Goal: Task Accomplishment & Management: Manage account settings

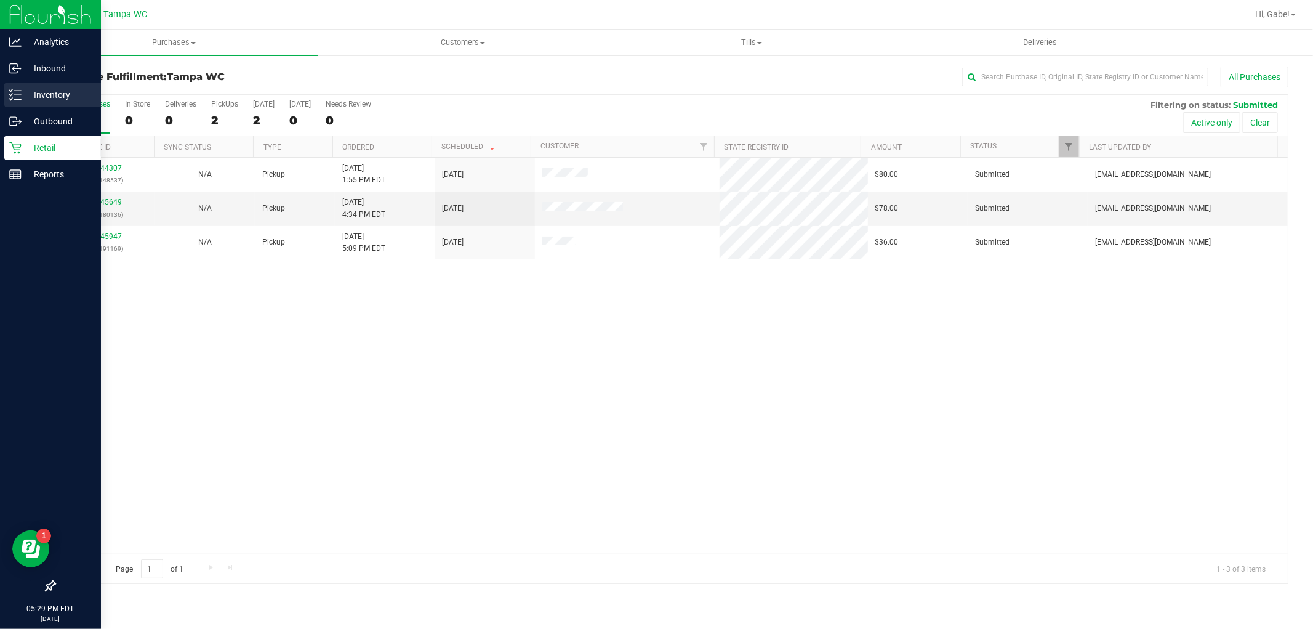
click at [36, 89] on p "Inventory" at bounding box center [59, 94] width 74 height 15
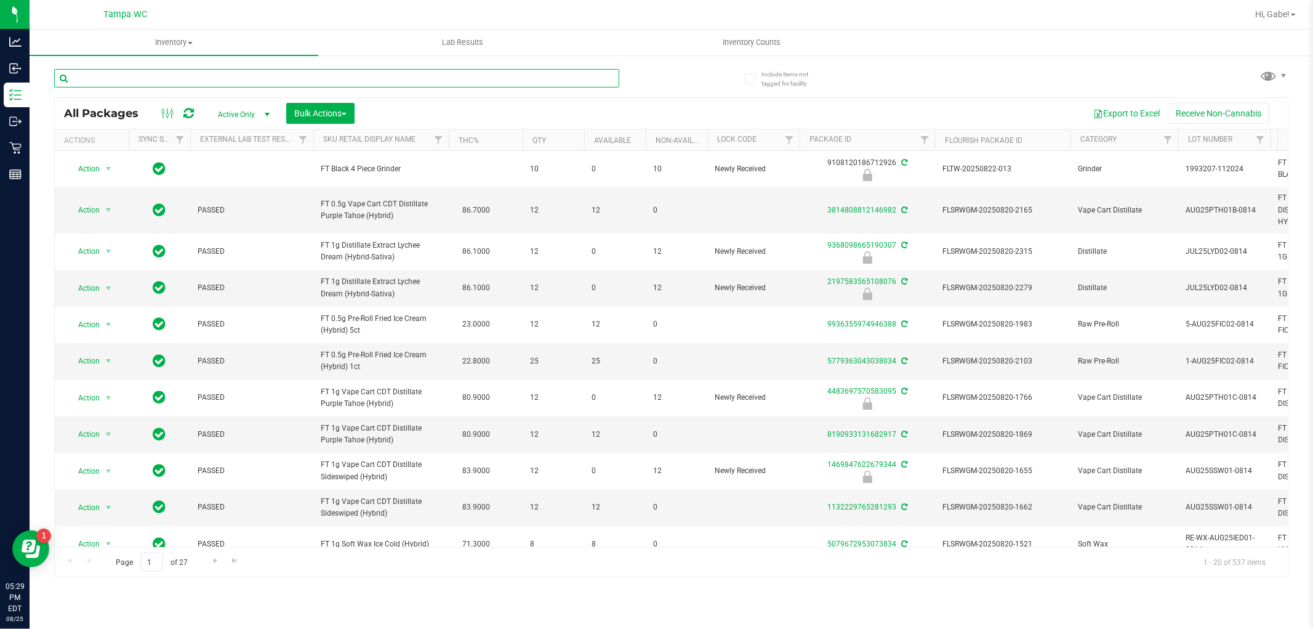
click at [176, 76] on input "text" at bounding box center [336, 78] width 565 height 18
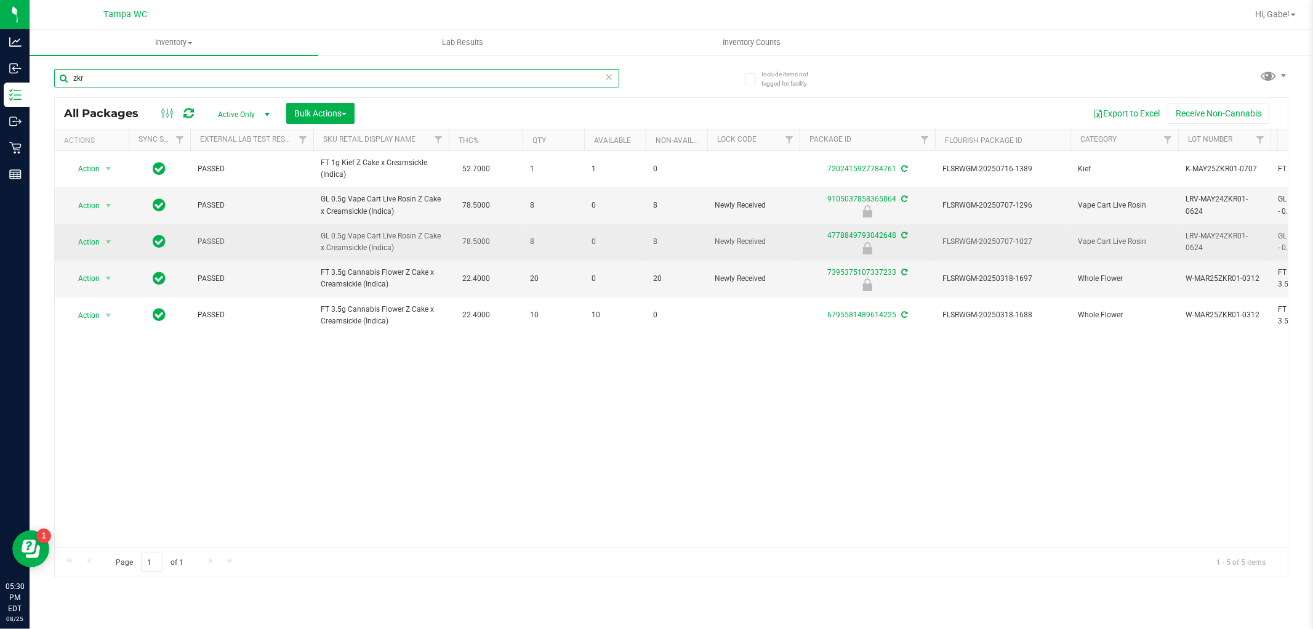
type input "zkr"
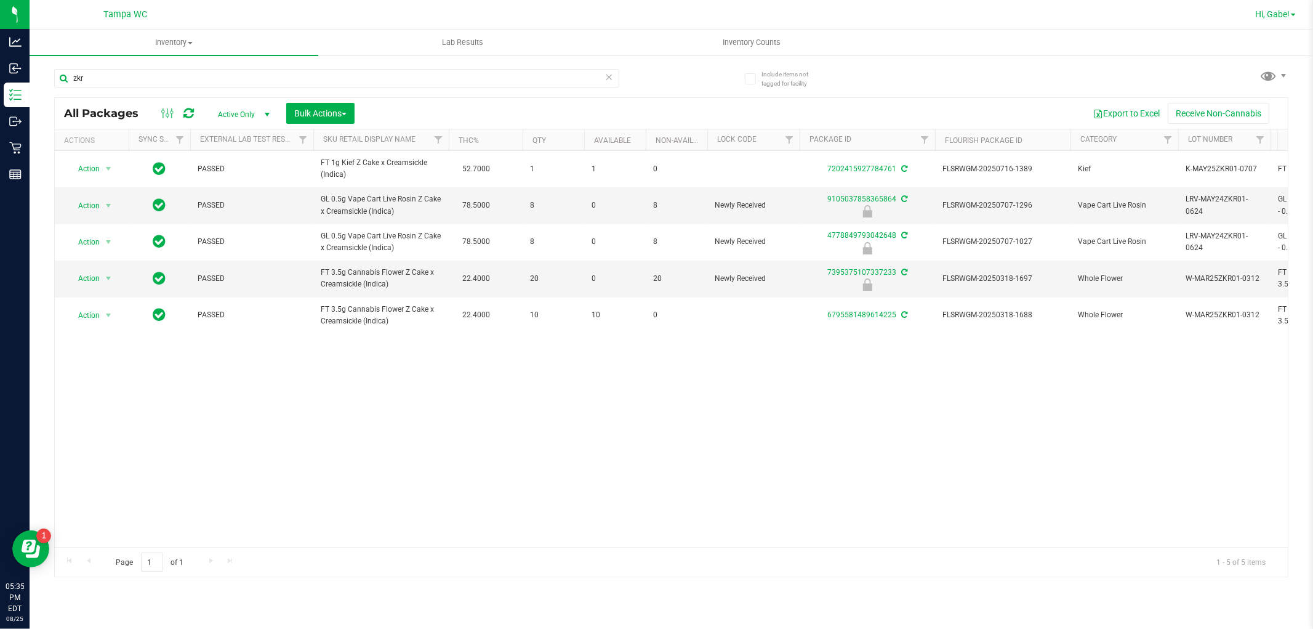
click at [1290, 10] on span "Hi, Gabe!" at bounding box center [1273, 14] width 34 height 10
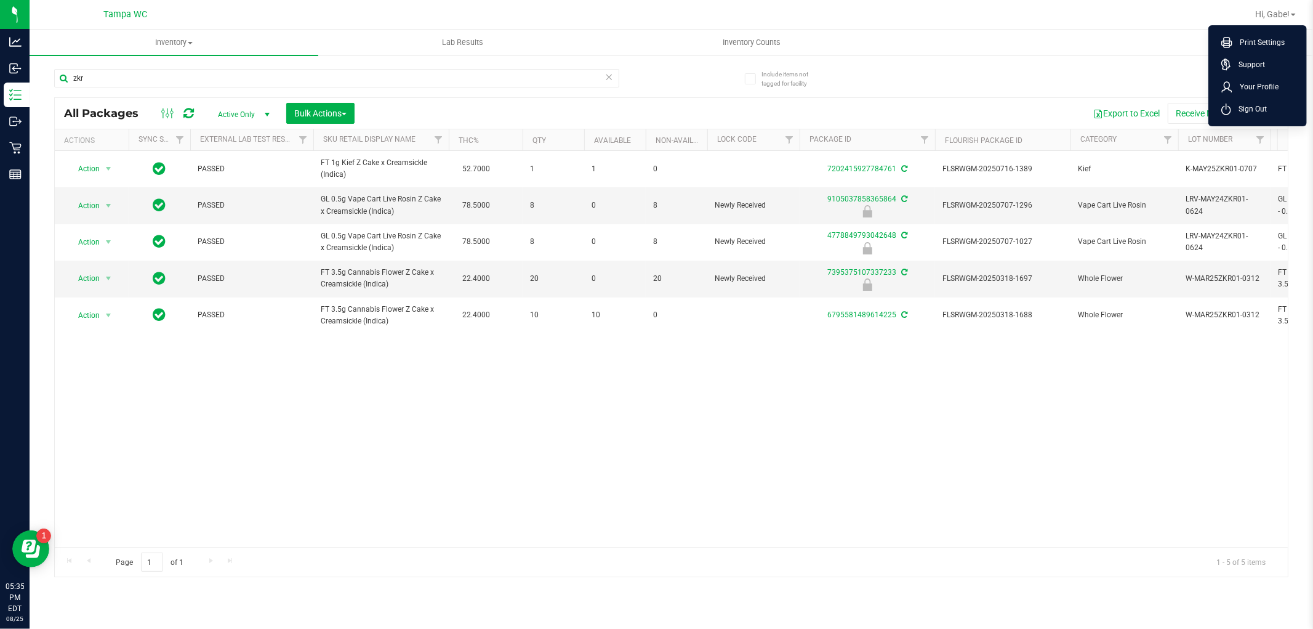
click at [1181, 17] on div at bounding box center [733, 14] width 1027 height 24
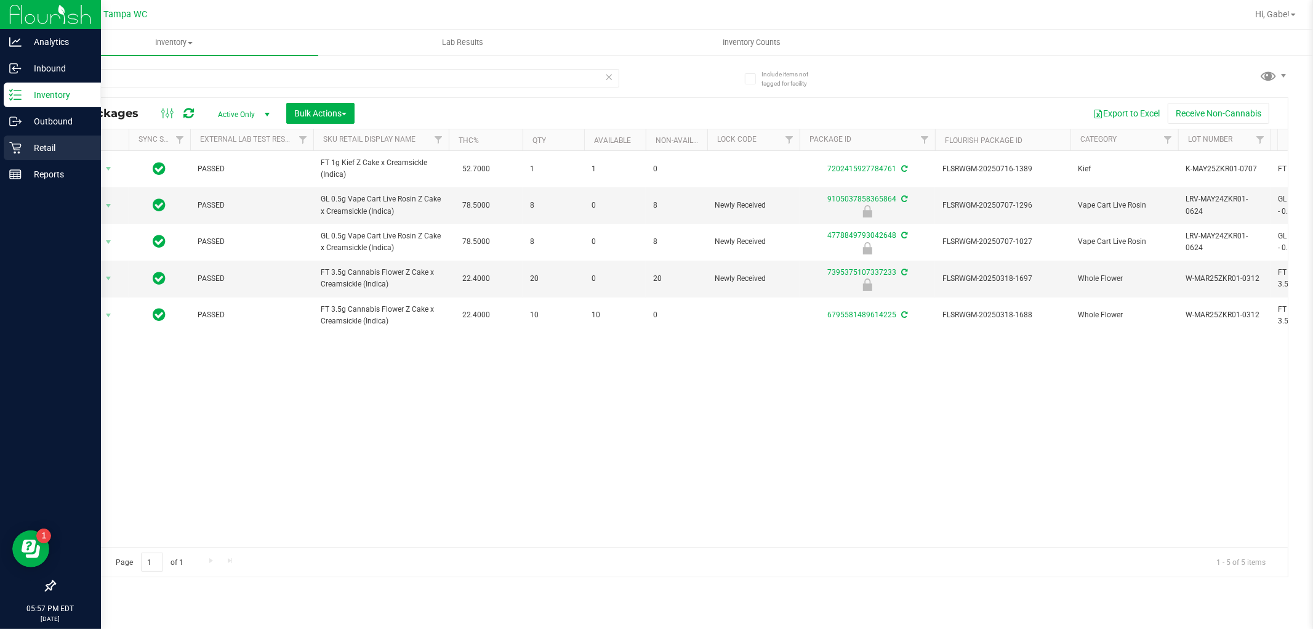
click at [36, 155] on p "Retail" at bounding box center [59, 147] width 74 height 15
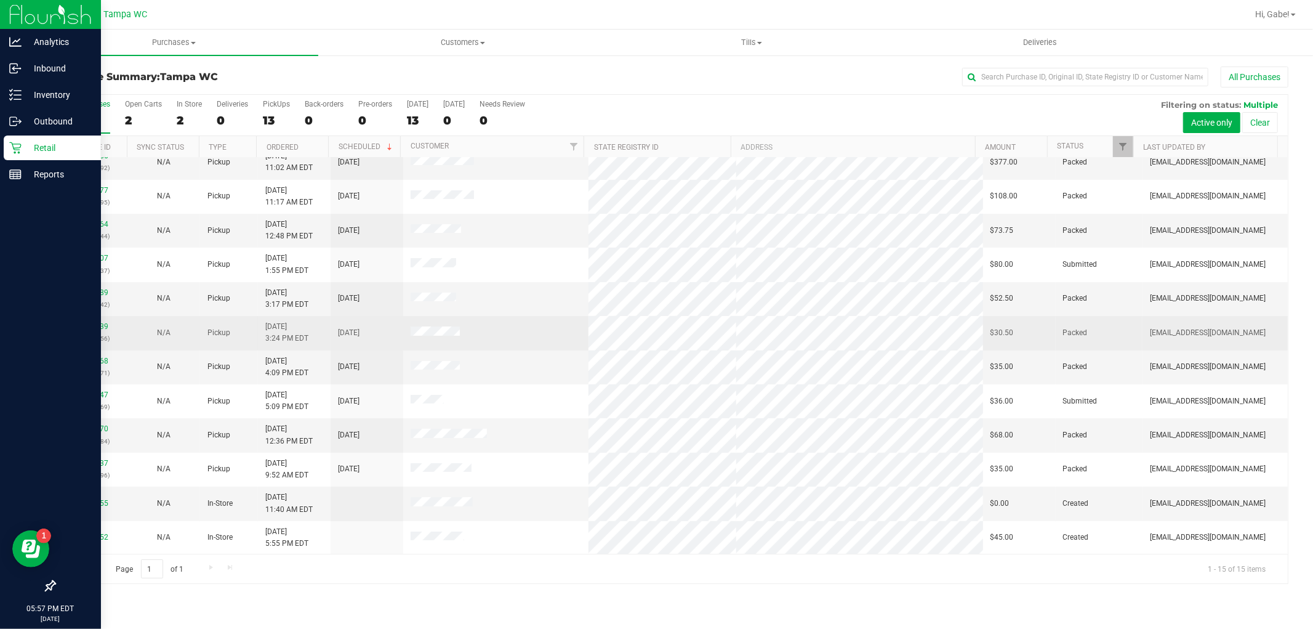
scroll to position [115, 0]
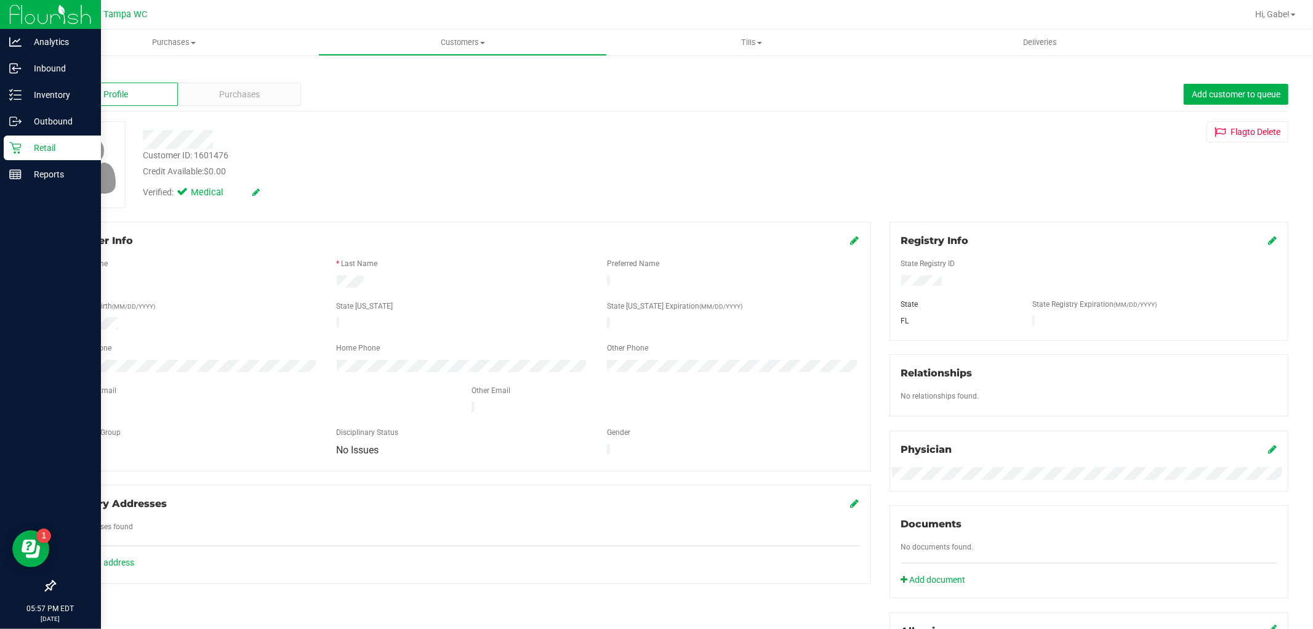
click at [22, 143] on p "Retail" at bounding box center [59, 147] width 74 height 15
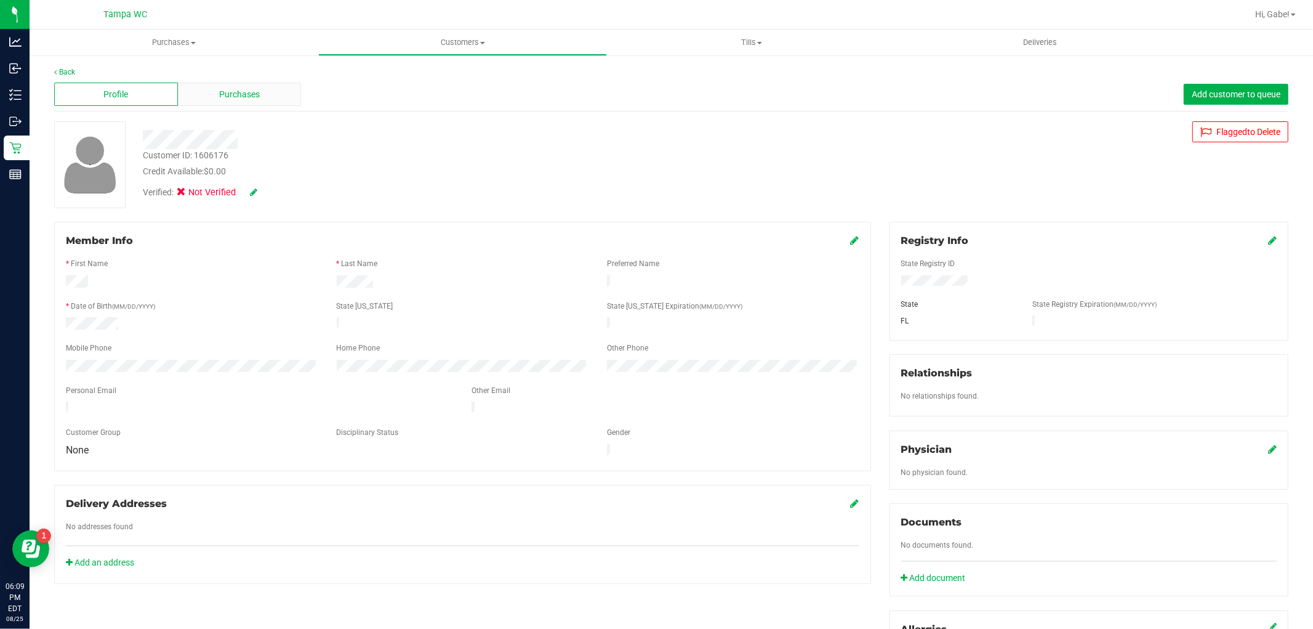
click at [244, 83] on div "Purchases" at bounding box center [240, 94] width 124 height 23
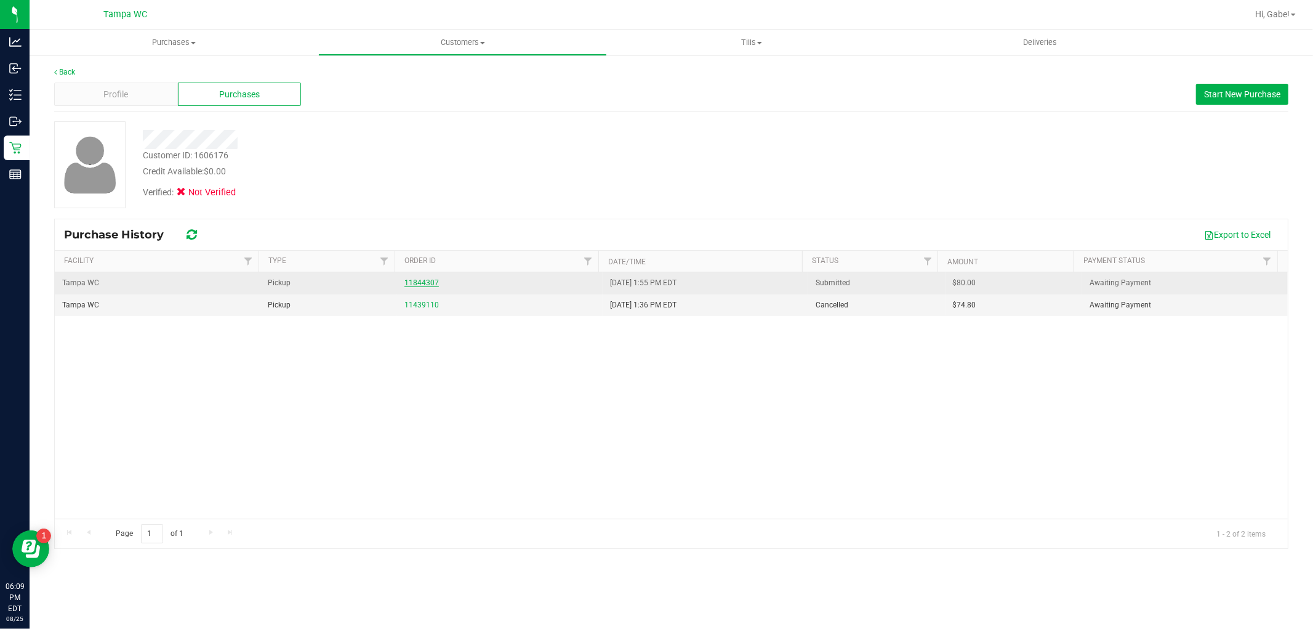
click at [427, 282] on link "11844307" at bounding box center [422, 282] width 34 height 9
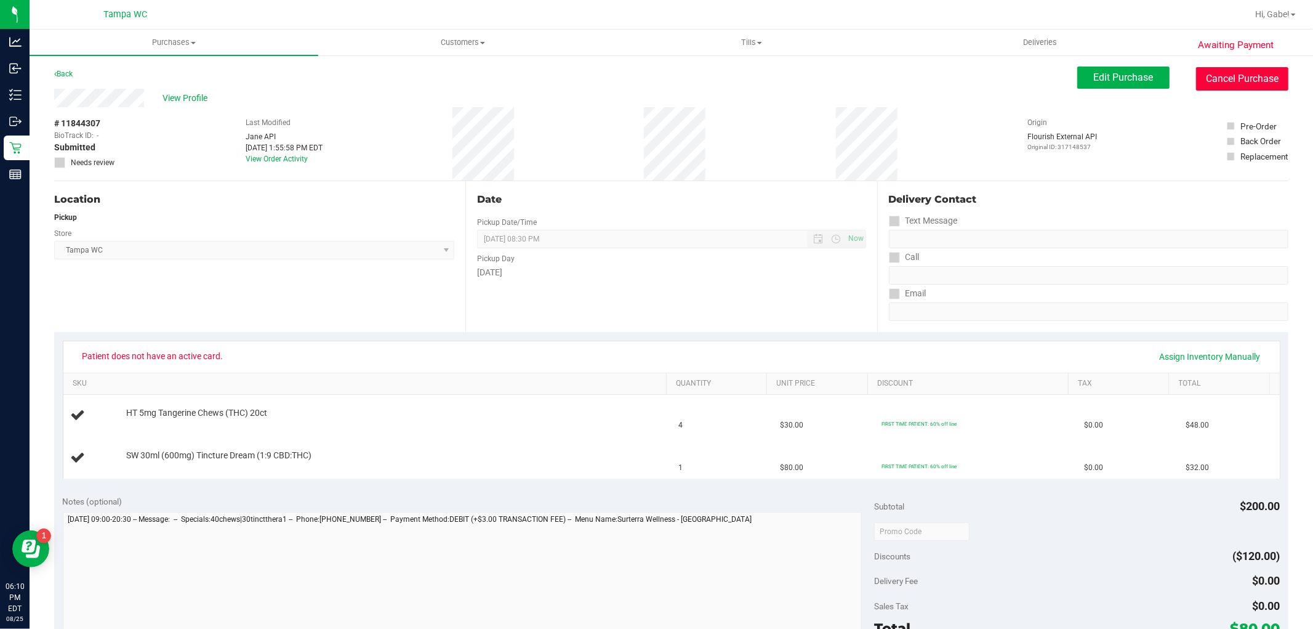
click at [1254, 88] on button "Cancel Purchase" at bounding box center [1242, 78] width 92 height 23
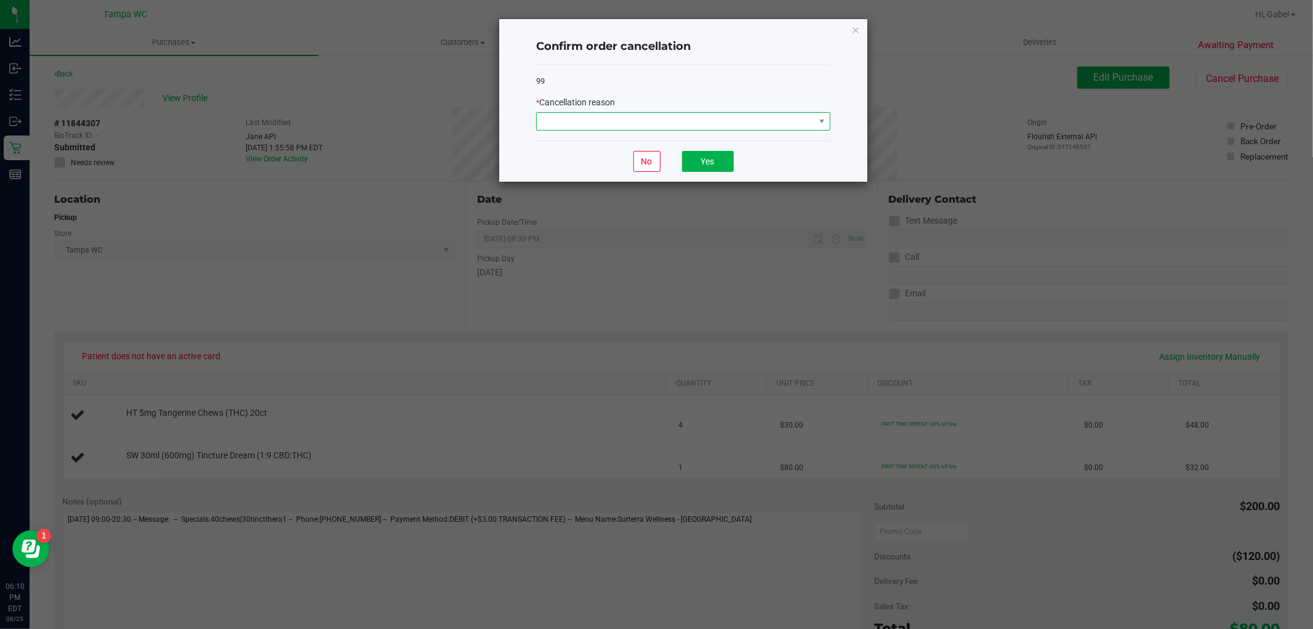
click at [752, 119] on span at bounding box center [676, 121] width 278 height 17
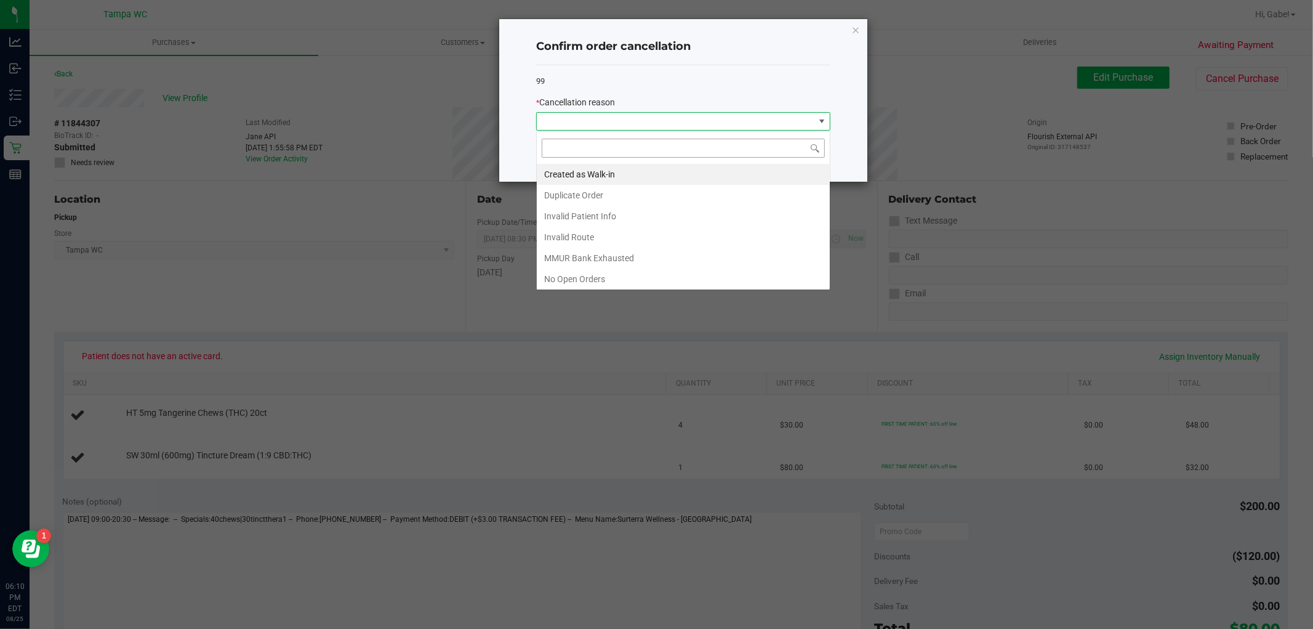
scroll to position [18, 294]
click at [630, 175] on li "Created as Walk-in" at bounding box center [683, 174] width 293 height 21
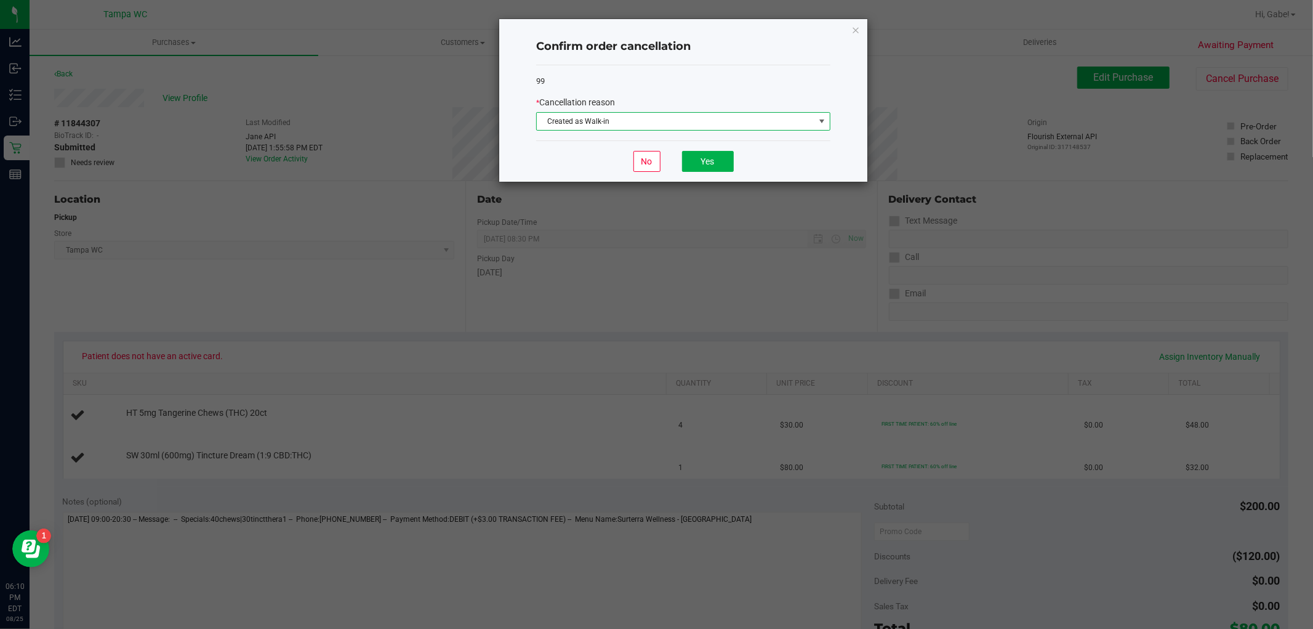
click at [734, 167] on div "No Yes" at bounding box center [683, 160] width 294 height 41
click at [714, 163] on button "Yes" at bounding box center [708, 161] width 52 height 21
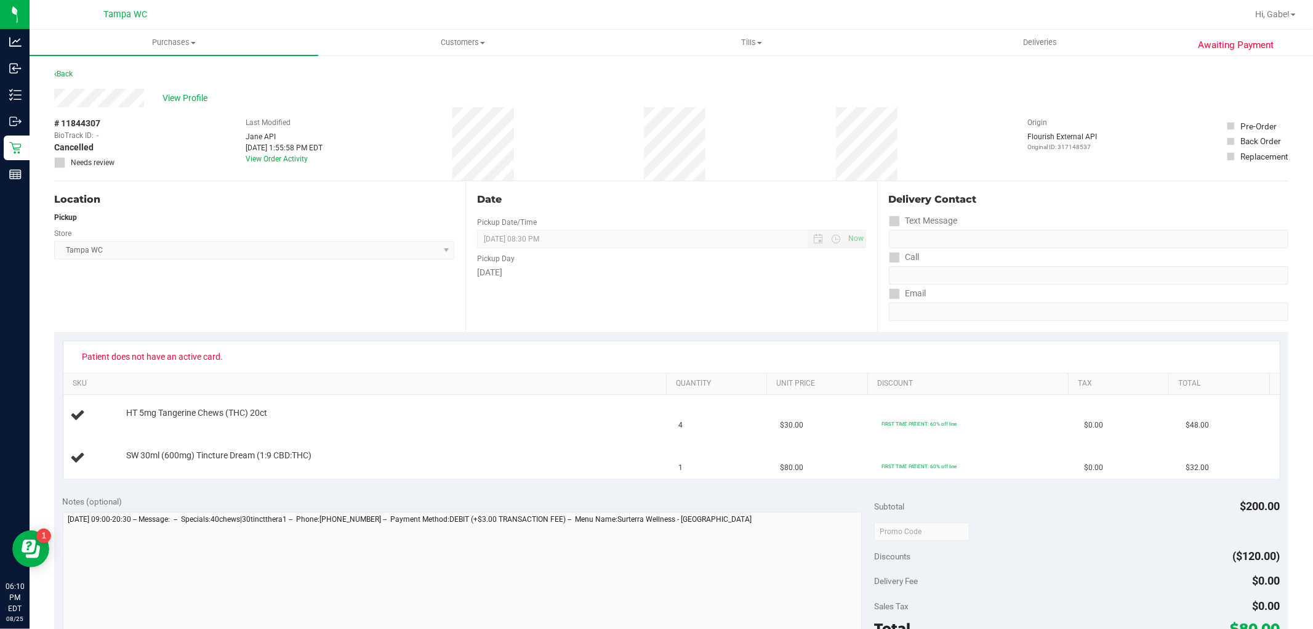
click at [73, 70] on div "Back" at bounding box center [63, 74] width 18 height 15
click at [64, 70] on link "Back" at bounding box center [63, 74] width 18 height 9
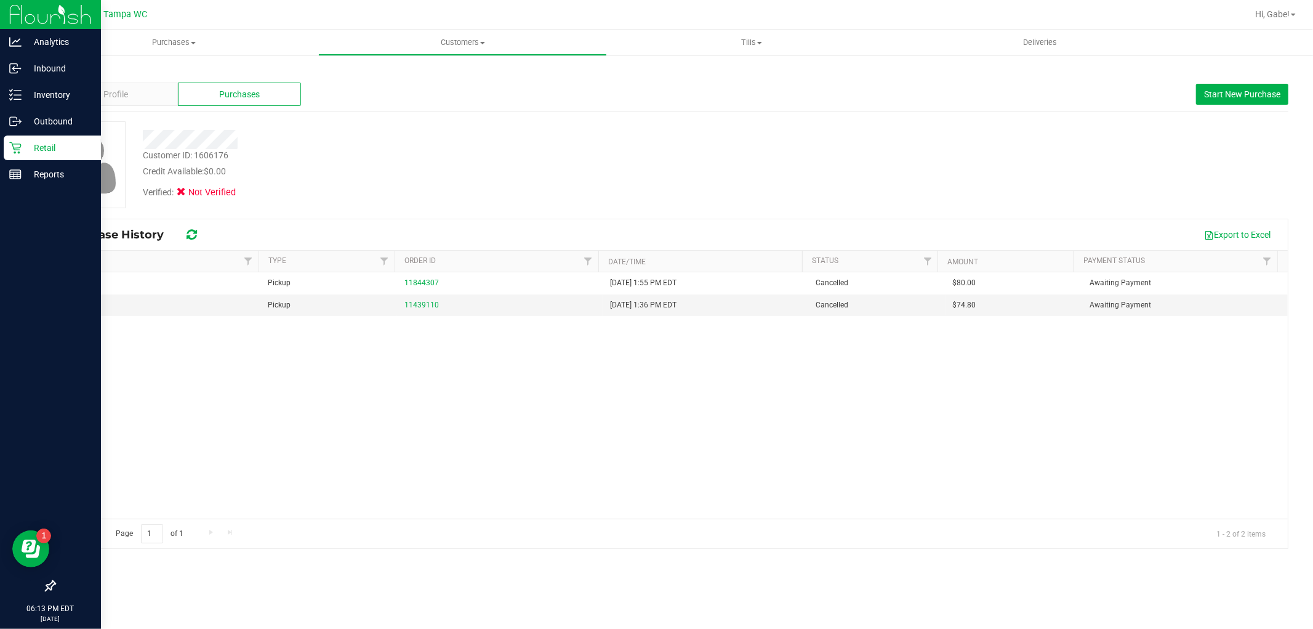
click at [23, 150] on p "Retail" at bounding box center [59, 147] width 74 height 15
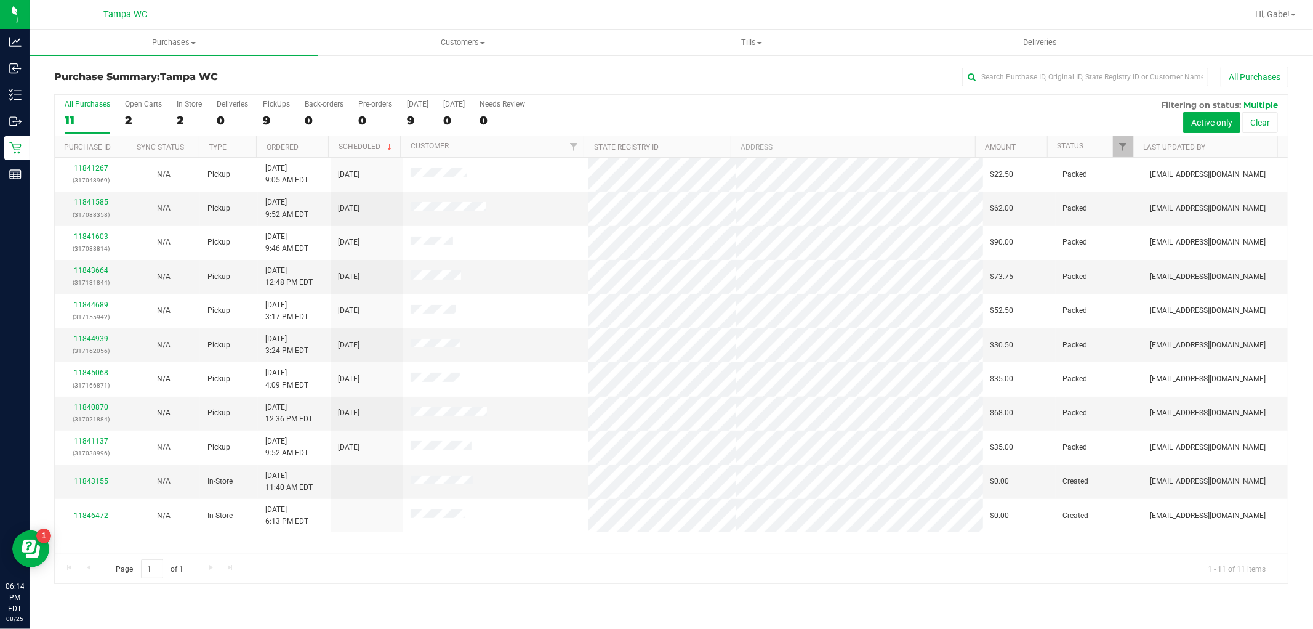
click at [715, 80] on div "All Purchases" at bounding box center [877, 77] width 823 height 21
click at [87, 107] on div "All Purchases" at bounding box center [88, 104] width 46 height 9
click at [0, 0] on input "All Purchases 11" at bounding box center [0, 0] width 0 height 0
click at [89, 478] on link "11843155" at bounding box center [91, 481] width 34 height 9
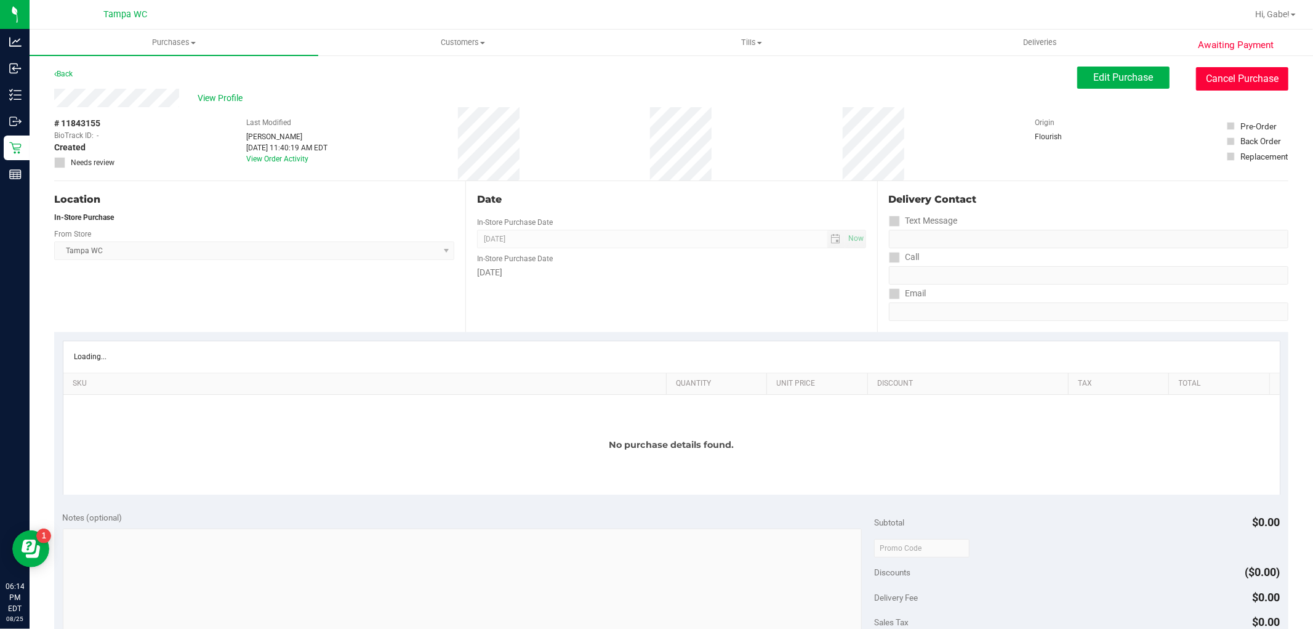
click at [1251, 74] on button "Cancel Purchase" at bounding box center [1242, 78] width 92 height 23
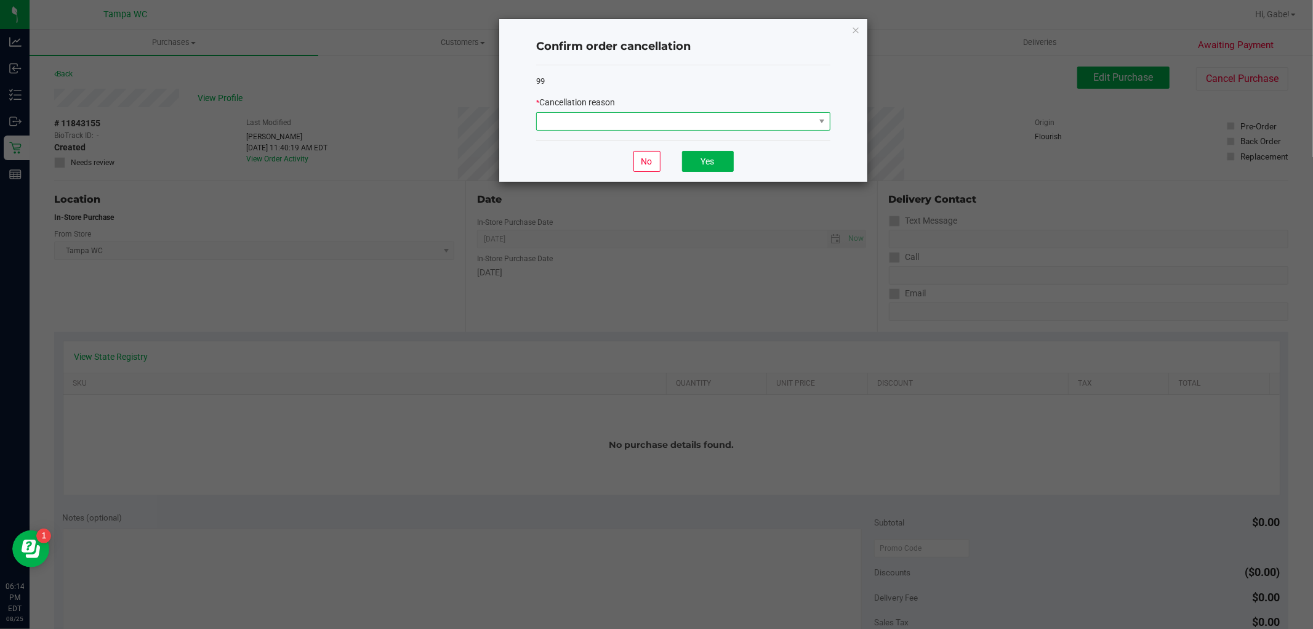
click at [653, 120] on span at bounding box center [676, 121] width 278 height 17
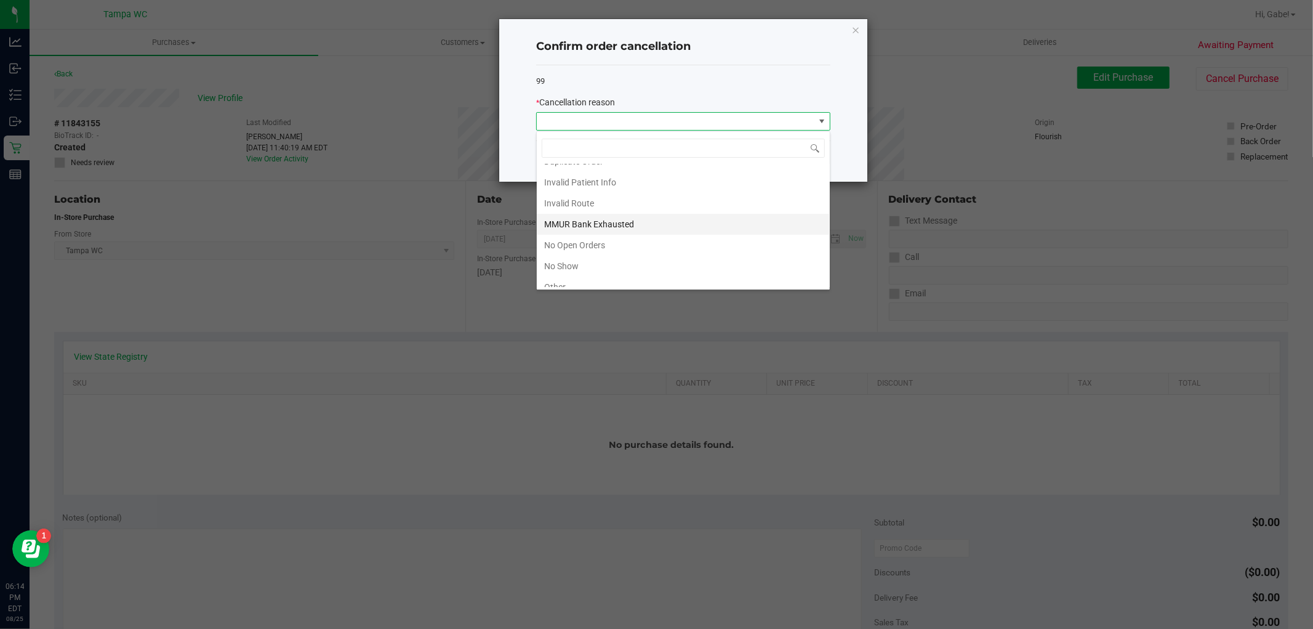
scroll to position [68, 0]
drag, startPoint x: 615, startPoint y: 252, endPoint x: 655, endPoint y: 241, distance: 41.5
click at [619, 253] on li "Other" at bounding box center [683, 252] width 293 height 21
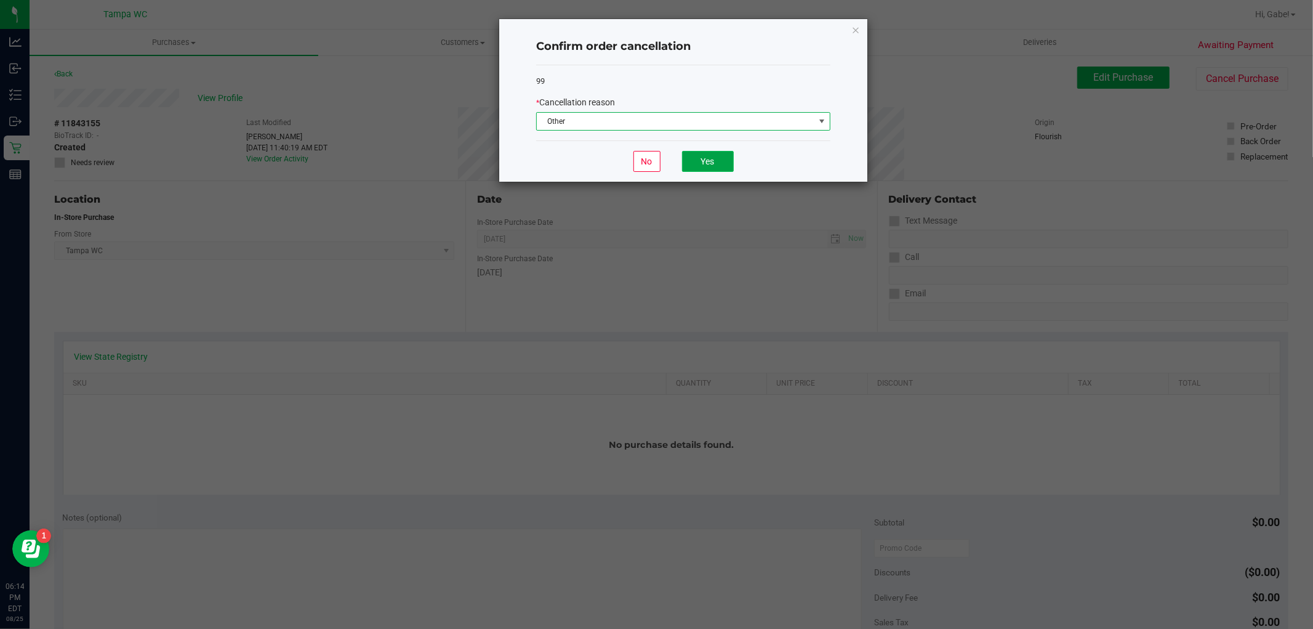
click at [720, 157] on button "Yes" at bounding box center [708, 161] width 52 height 21
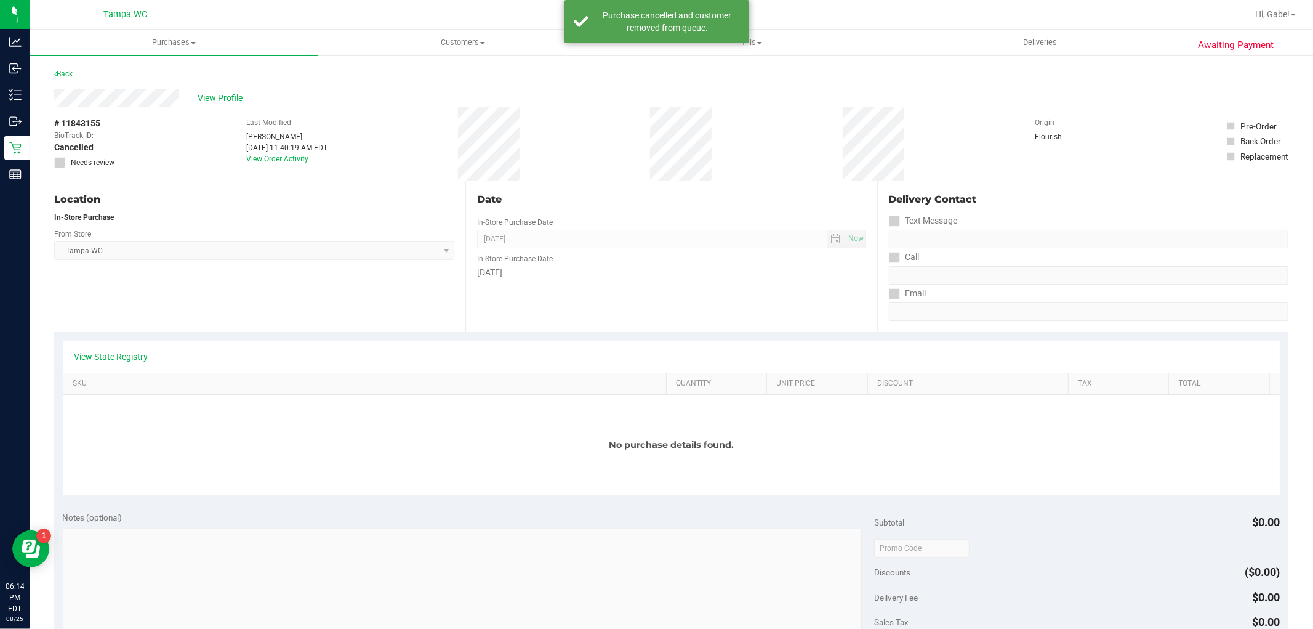
click at [70, 75] on link "Back" at bounding box center [63, 74] width 18 height 9
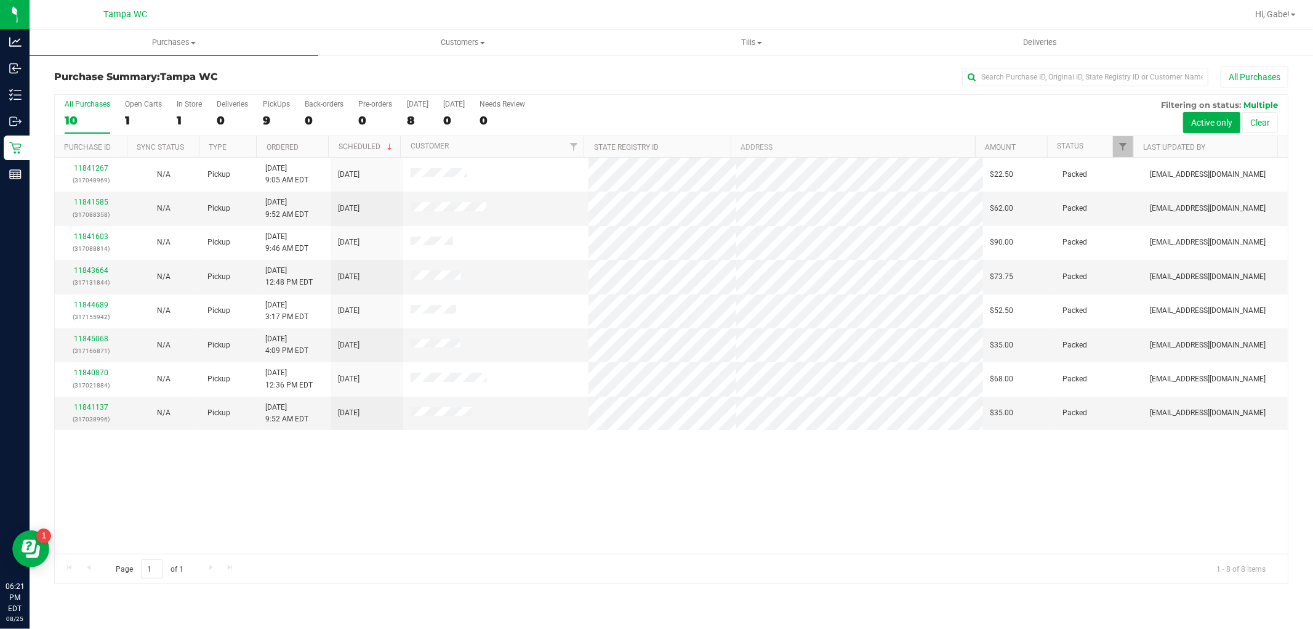
click at [86, 122] on div "10" at bounding box center [88, 120] width 46 height 14
click at [0, 0] on input "All Purchases 10" at bounding box center [0, 0] width 0 height 0
click at [472, 47] on span "Customers" at bounding box center [463, 42] width 288 height 11
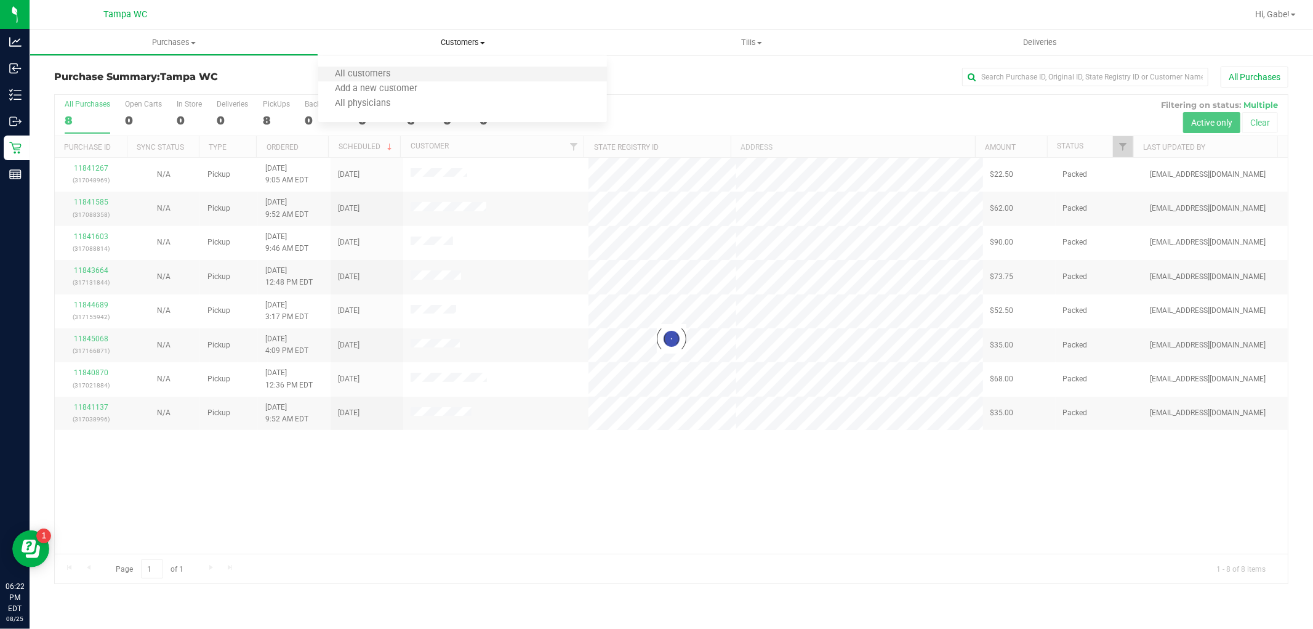
click at [438, 69] on li "All customers" at bounding box center [462, 74] width 289 height 15
click at [398, 76] on span "All customers" at bounding box center [362, 74] width 89 height 10
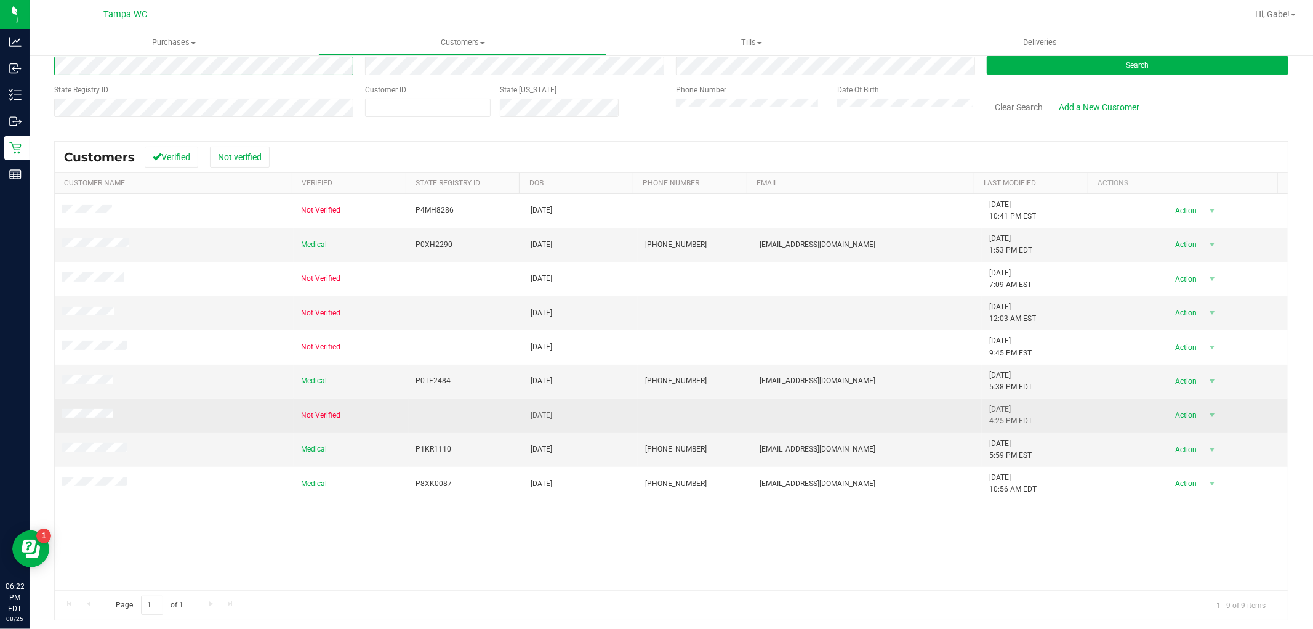
scroll to position [86, 0]
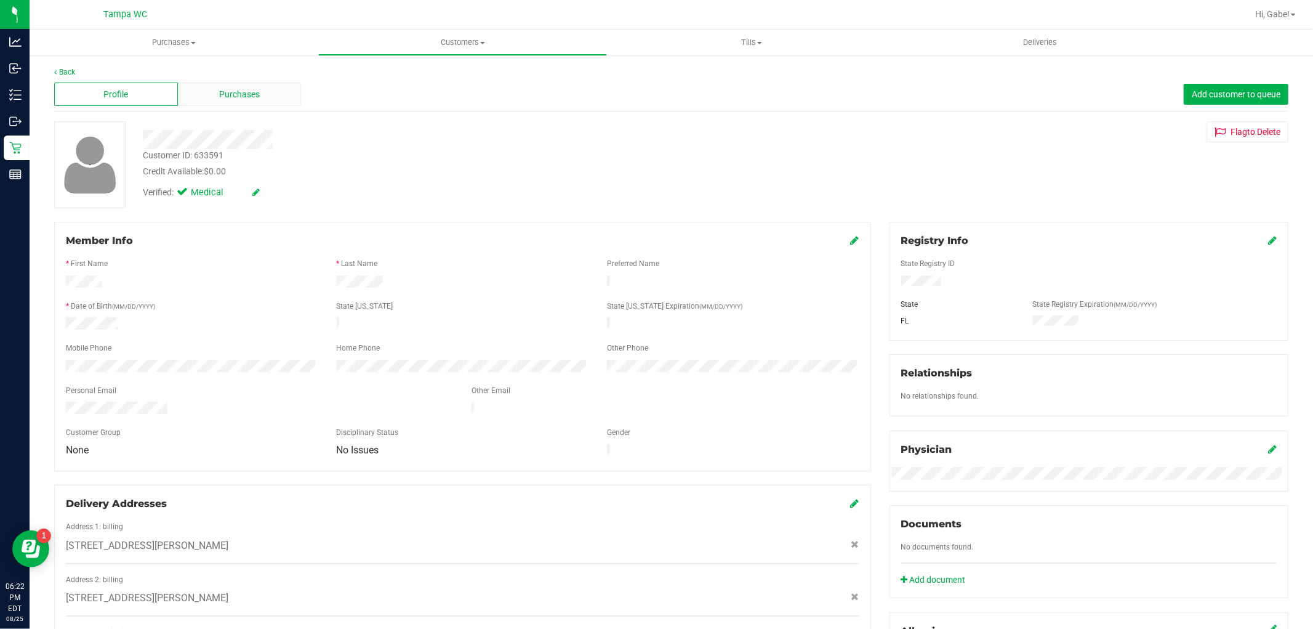
click at [256, 85] on div "Purchases" at bounding box center [240, 94] width 124 height 23
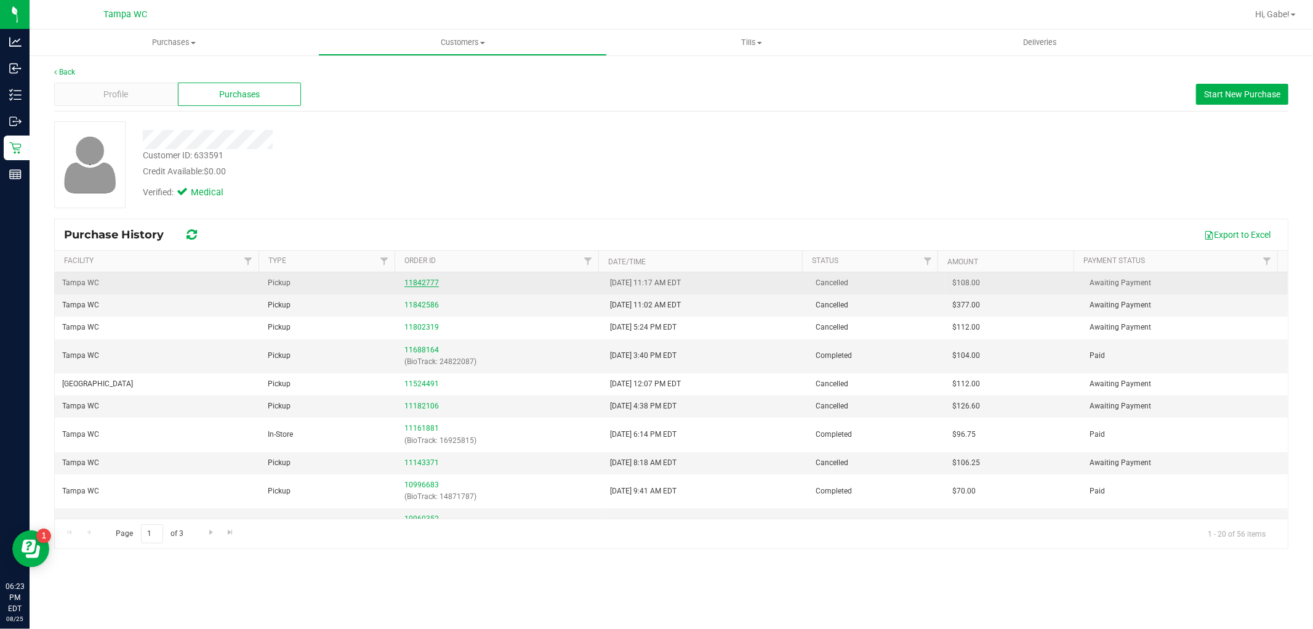
click at [419, 284] on link "11842777" at bounding box center [422, 282] width 34 height 9
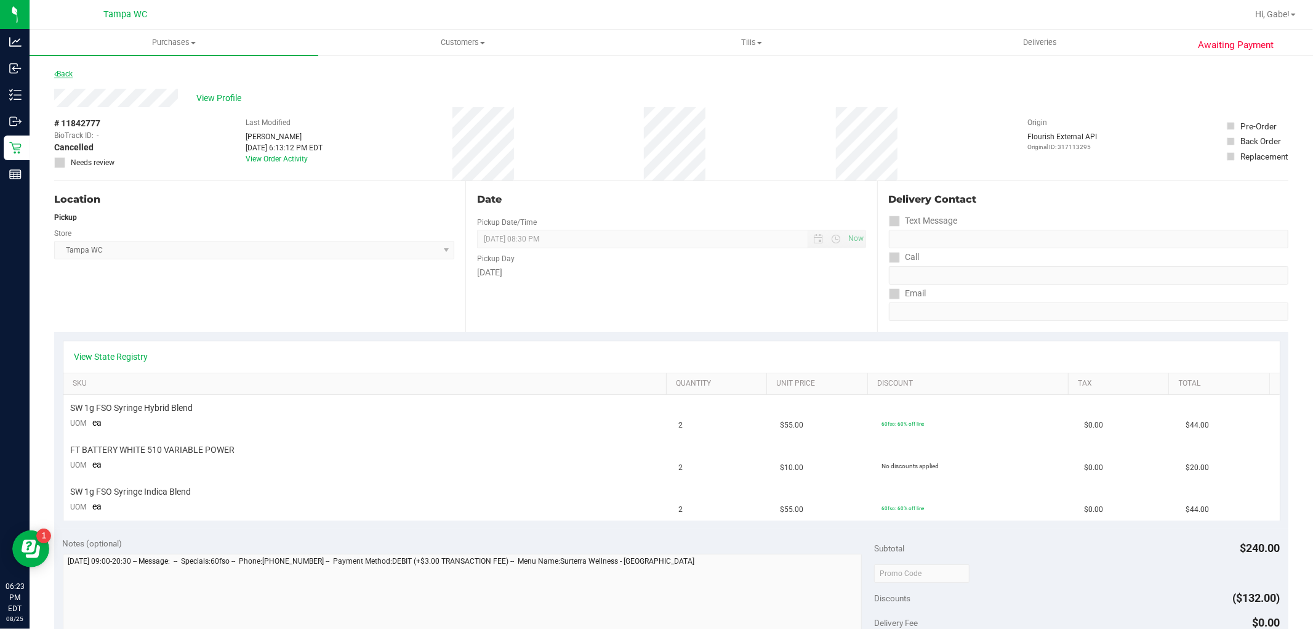
click at [66, 75] on link "Back" at bounding box center [63, 74] width 18 height 9
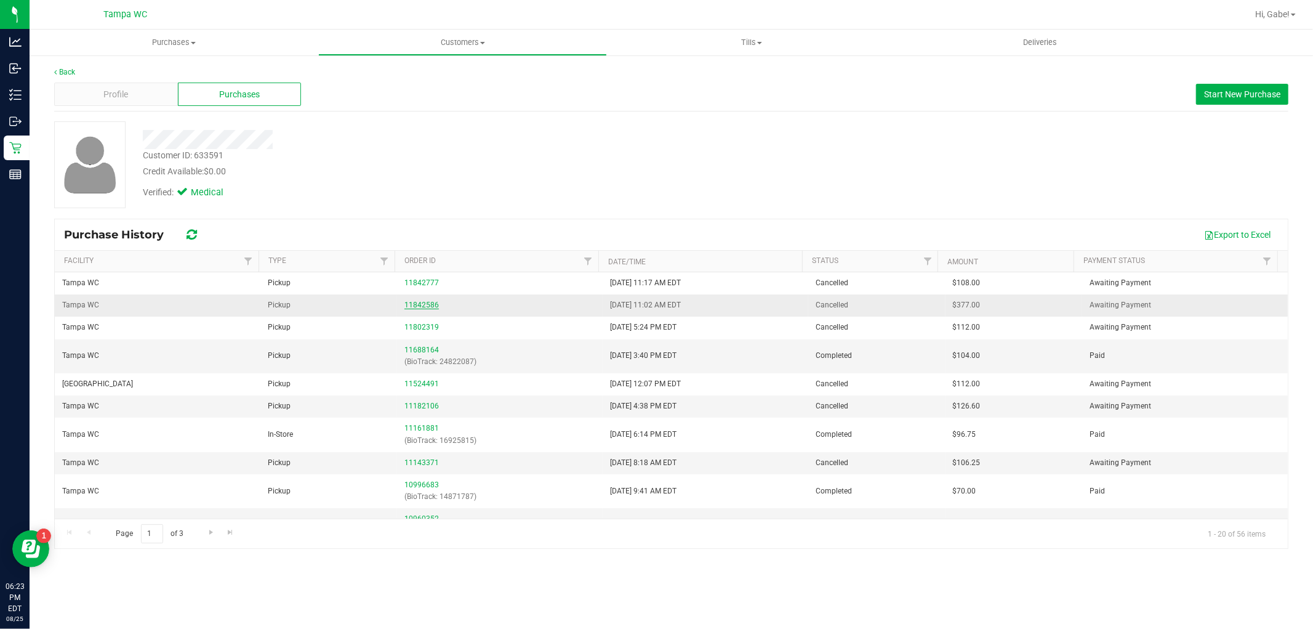
click at [423, 308] on link "11842586" at bounding box center [422, 304] width 34 height 9
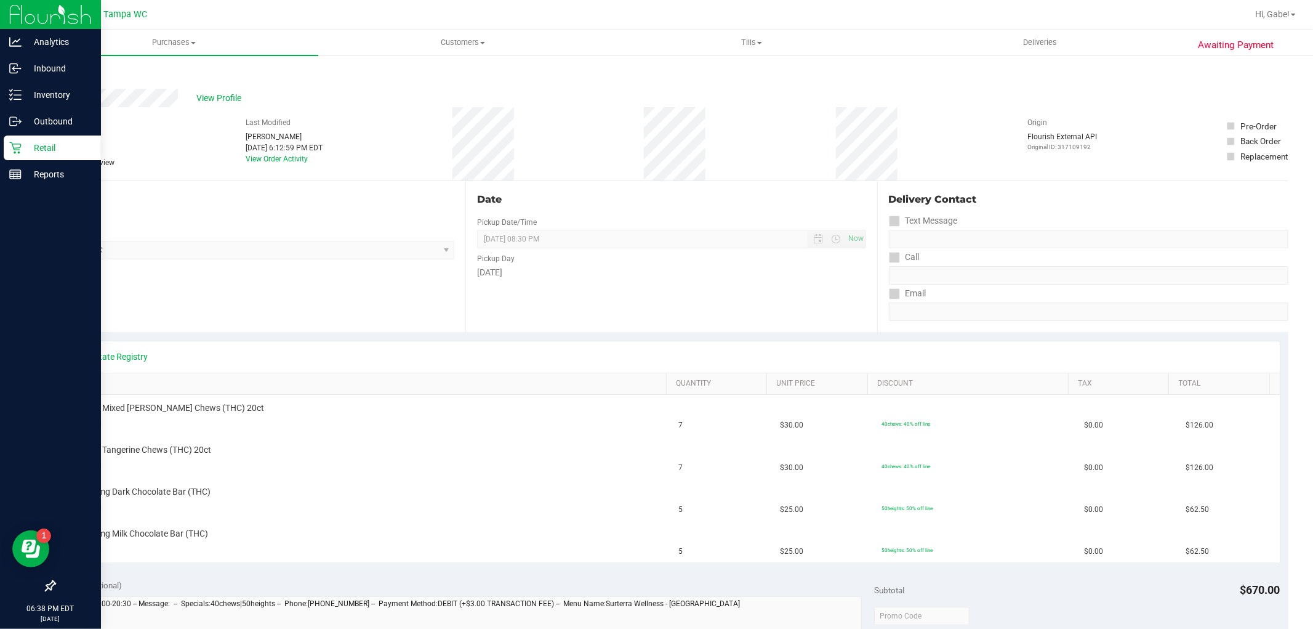
click at [25, 150] on p "Retail" at bounding box center [59, 147] width 74 height 15
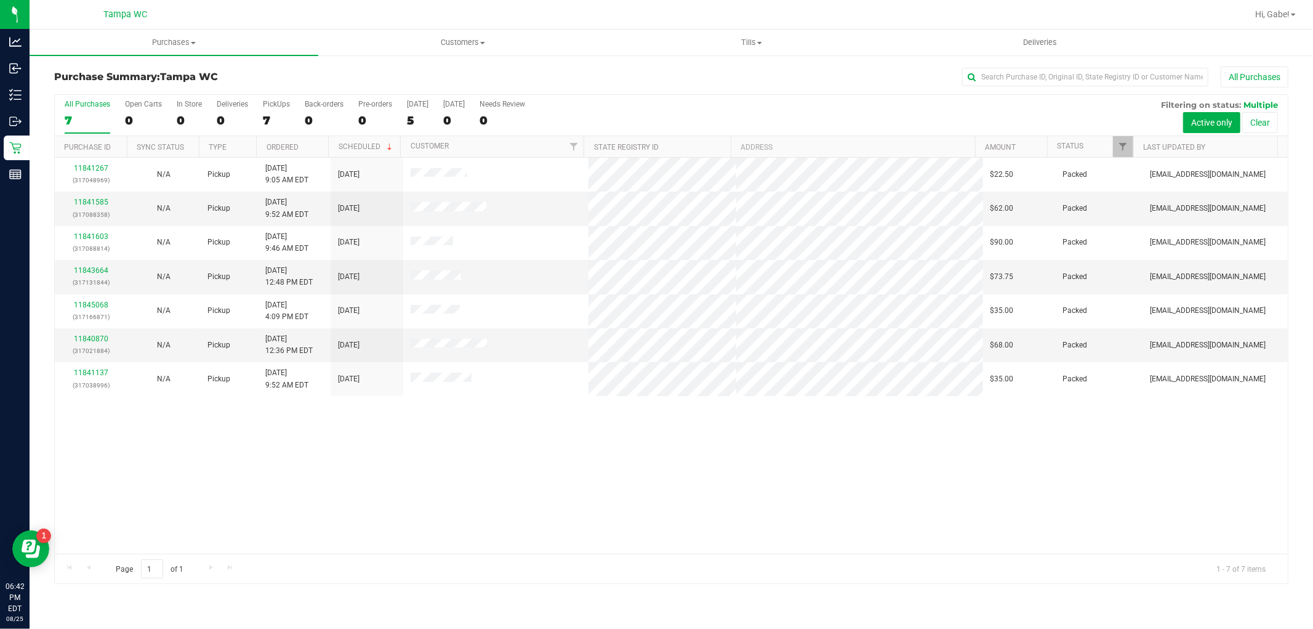
click at [83, 111] on label "All Purchases 7" at bounding box center [88, 117] width 46 height 34
click at [0, 0] on input "All Purchases 7" at bounding box center [0, 0] width 0 height 0
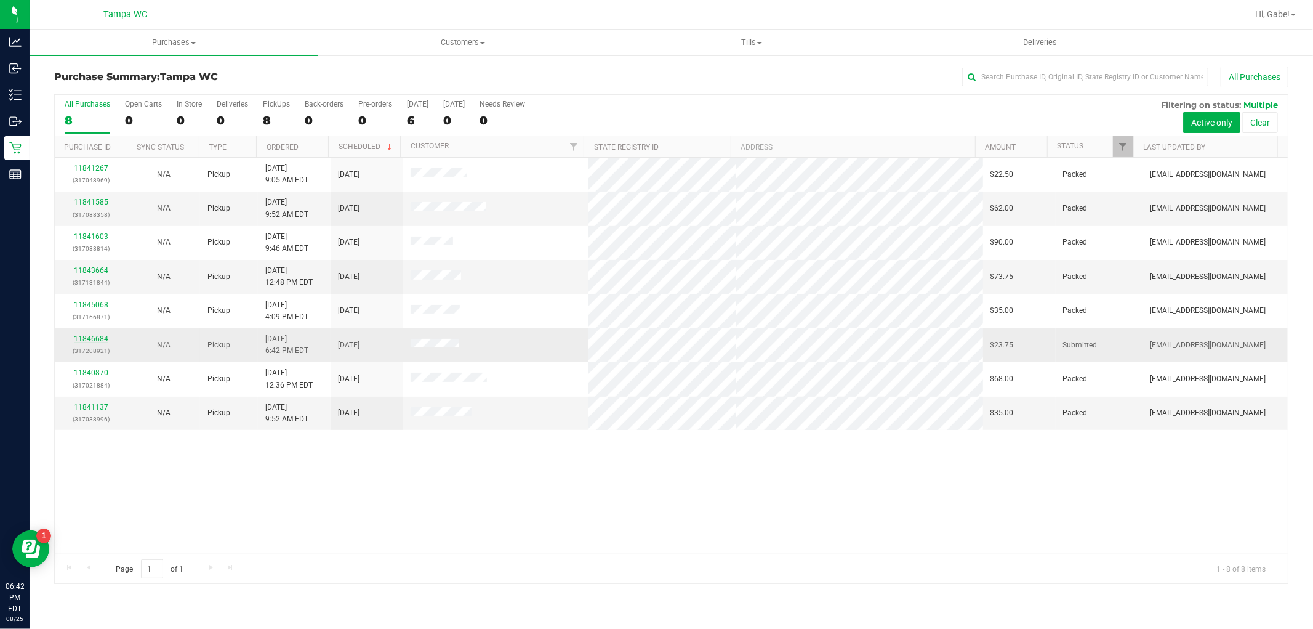
click at [94, 339] on link "11846684" at bounding box center [91, 338] width 34 height 9
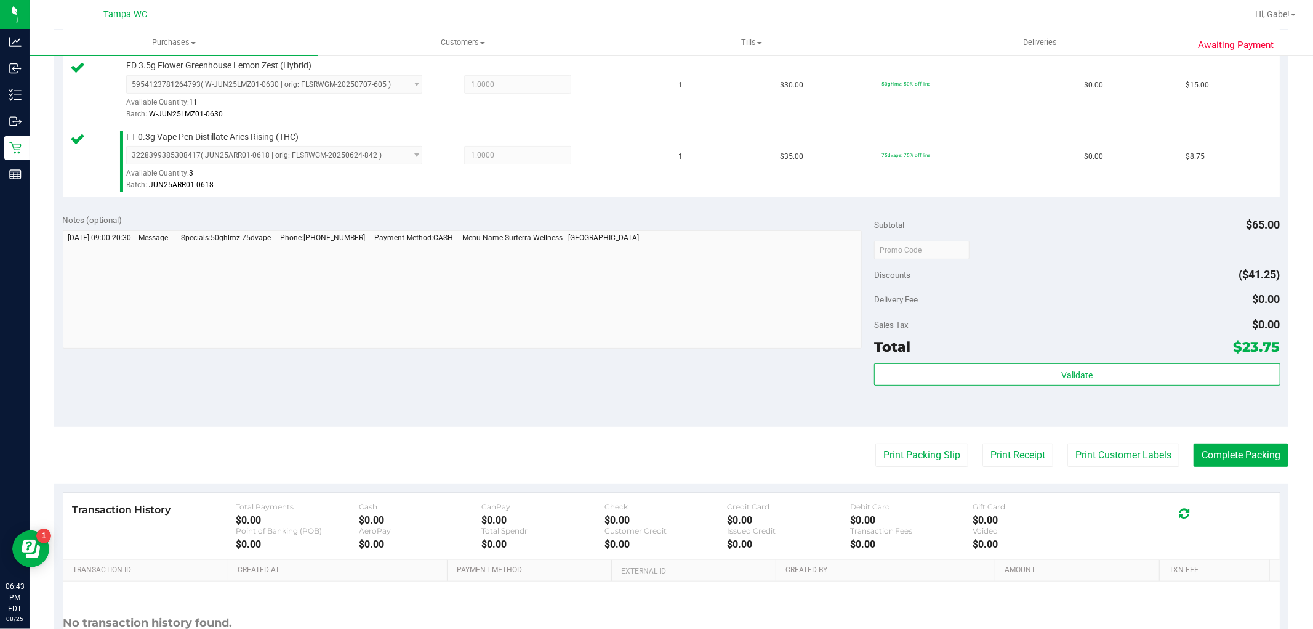
scroll to position [342, 0]
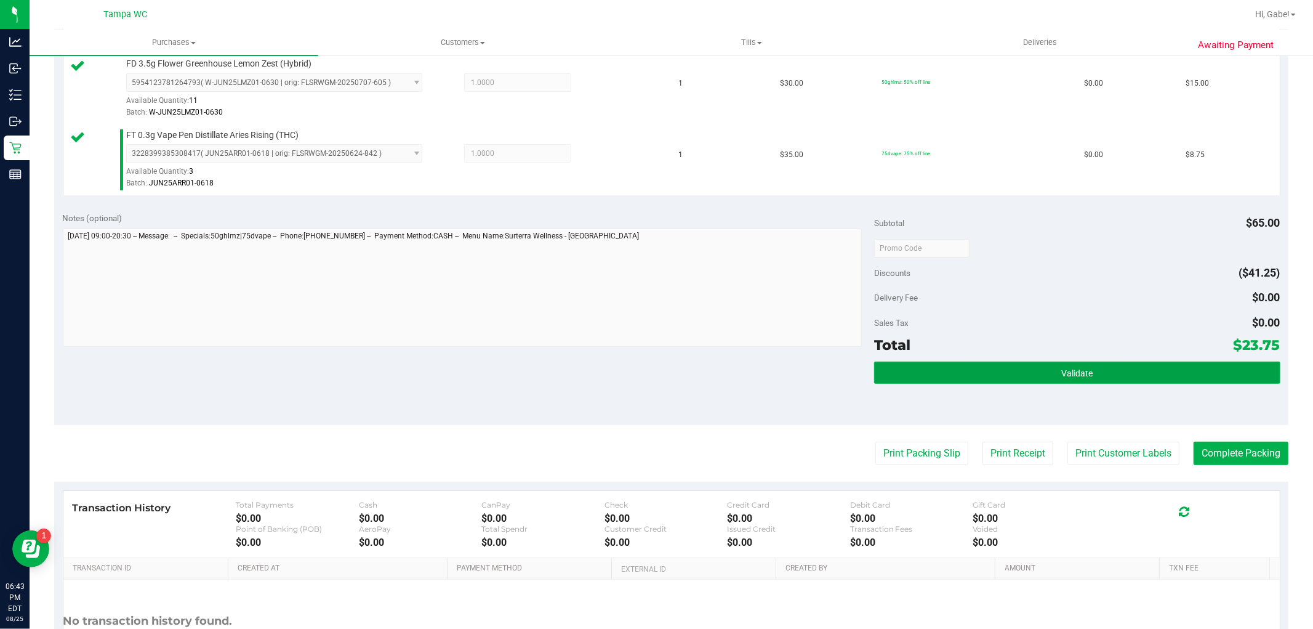
click at [1087, 378] on button "Validate" at bounding box center [1077, 372] width 406 height 22
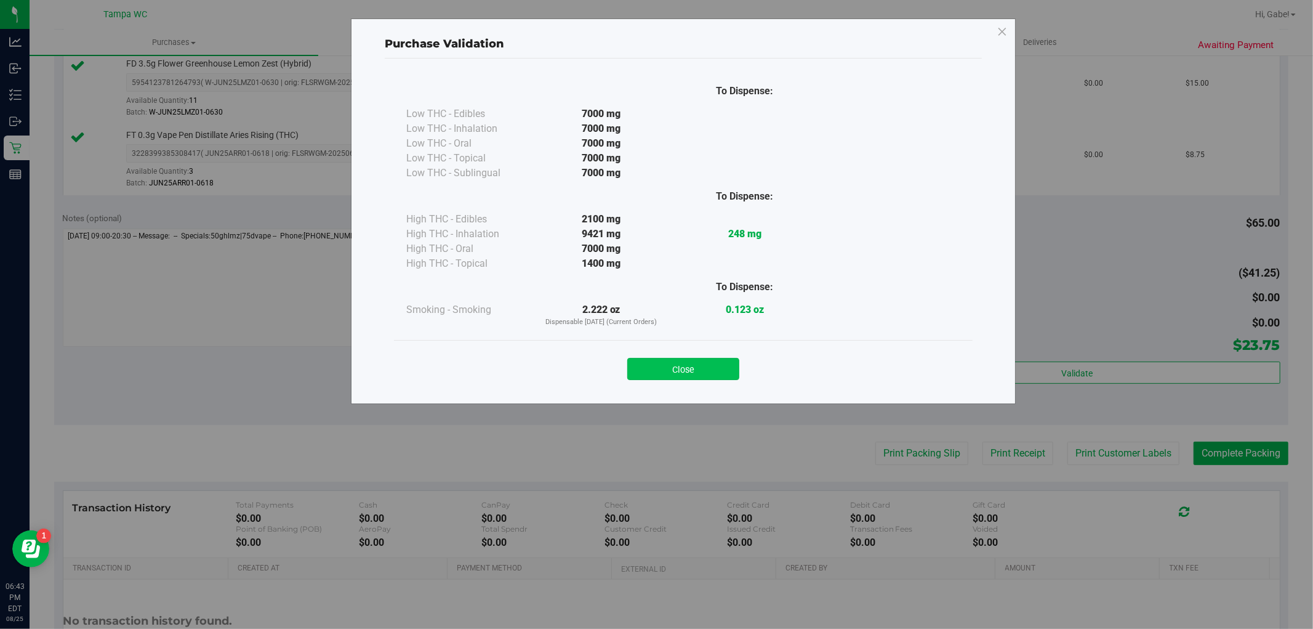
click at [685, 360] on button "Close" at bounding box center [683, 369] width 112 height 22
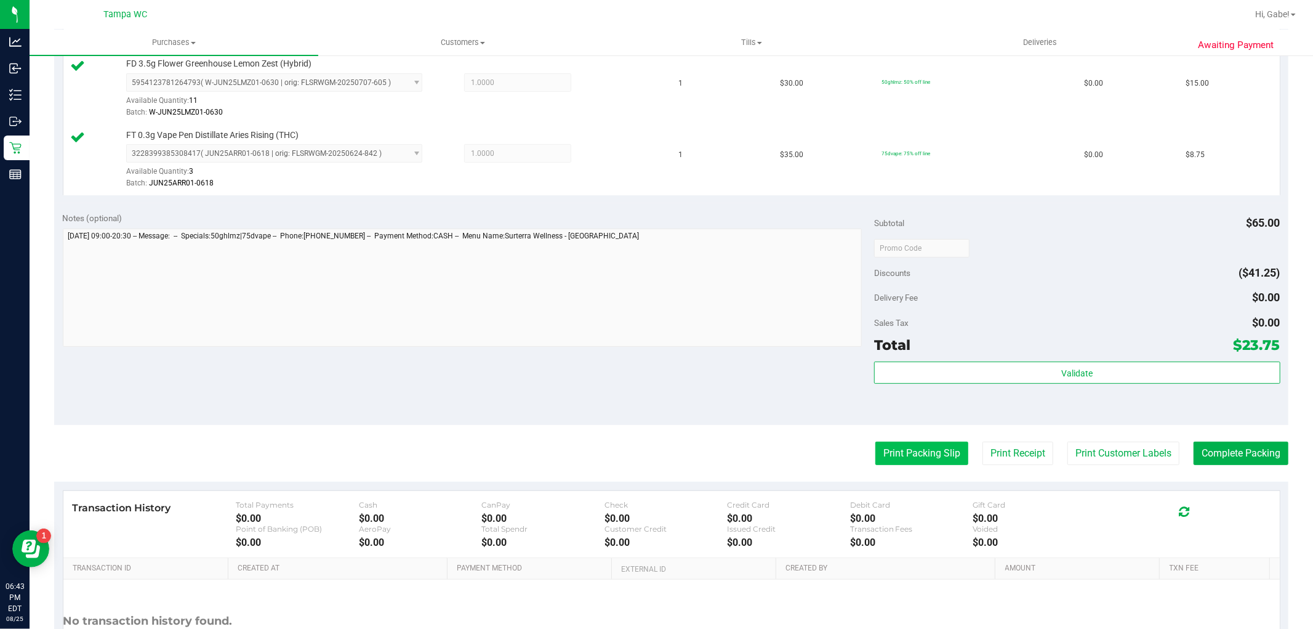
click at [940, 448] on button "Print Packing Slip" at bounding box center [922, 453] width 93 height 23
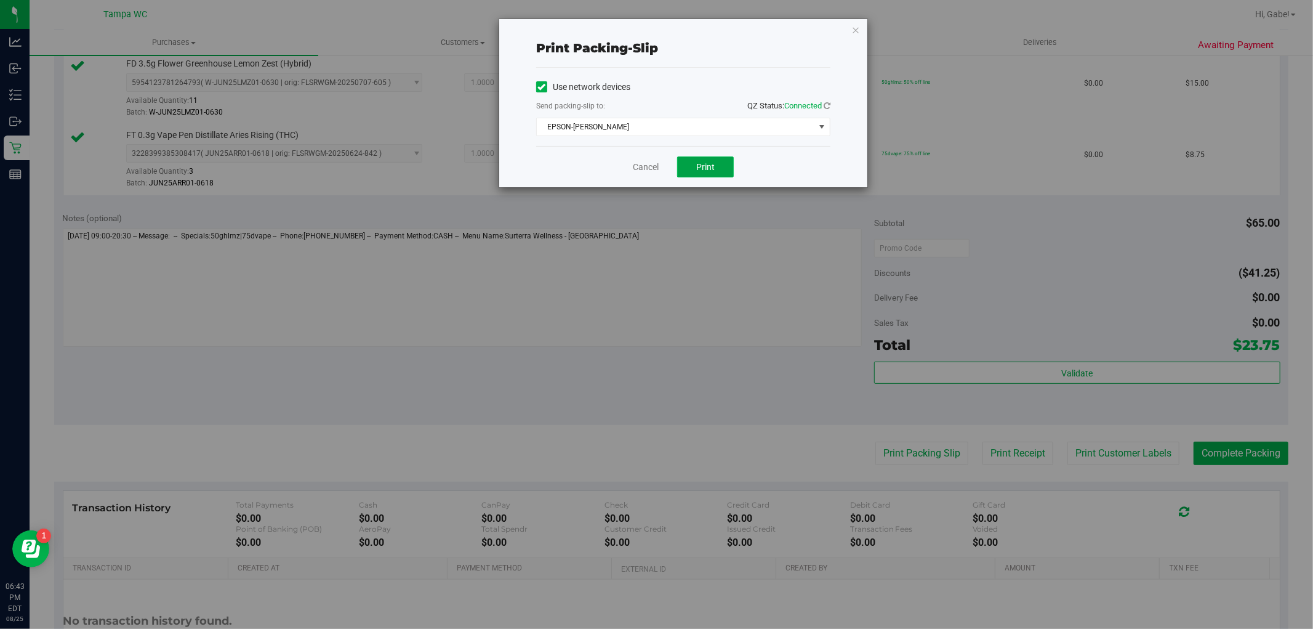
click at [704, 169] on span "Print" at bounding box center [705, 167] width 18 height 10
click at [650, 167] on link "Cancel" at bounding box center [646, 167] width 26 height 13
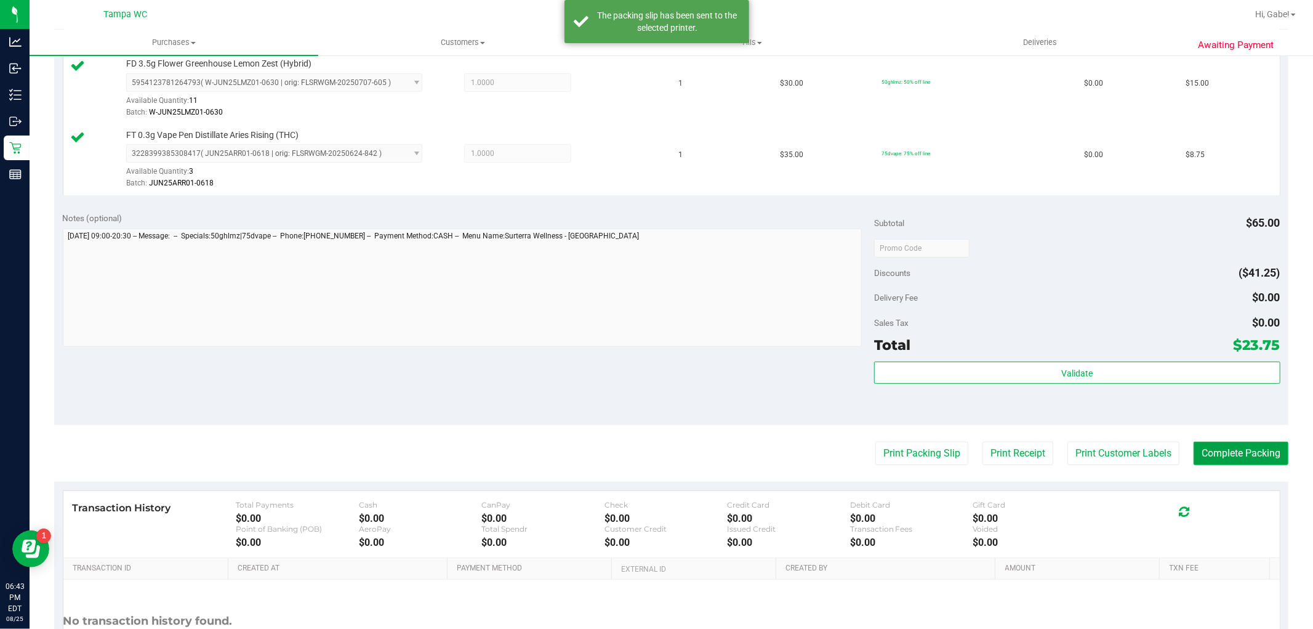
click at [1230, 453] on button "Complete Packing" at bounding box center [1241, 453] width 95 height 23
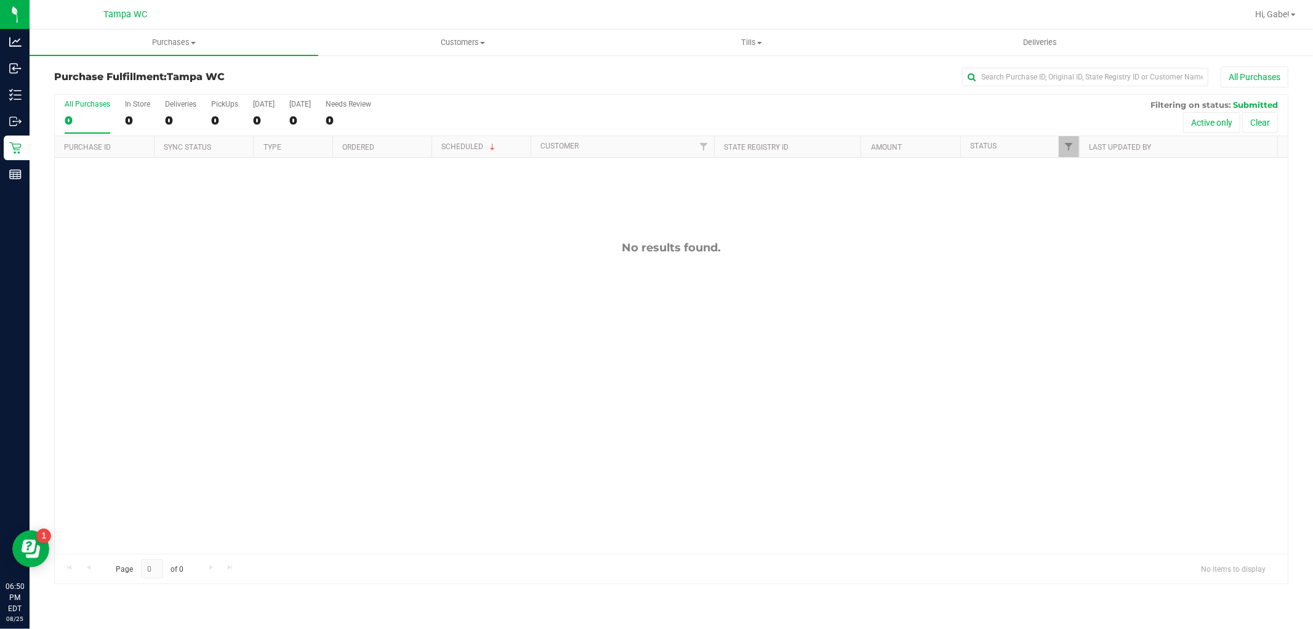
drag, startPoint x: 76, startPoint y: 118, endPoint x: 395, endPoint y: 127, distance: 319.1
click at [76, 117] on div "0" at bounding box center [88, 120] width 46 height 14
click at [0, 0] on input "All Purchases 0" at bounding box center [0, 0] width 0 height 0
click at [83, 110] on label "All Purchases 0" at bounding box center [88, 117] width 46 height 34
click at [0, 0] on input "All Purchases 0" at bounding box center [0, 0] width 0 height 0
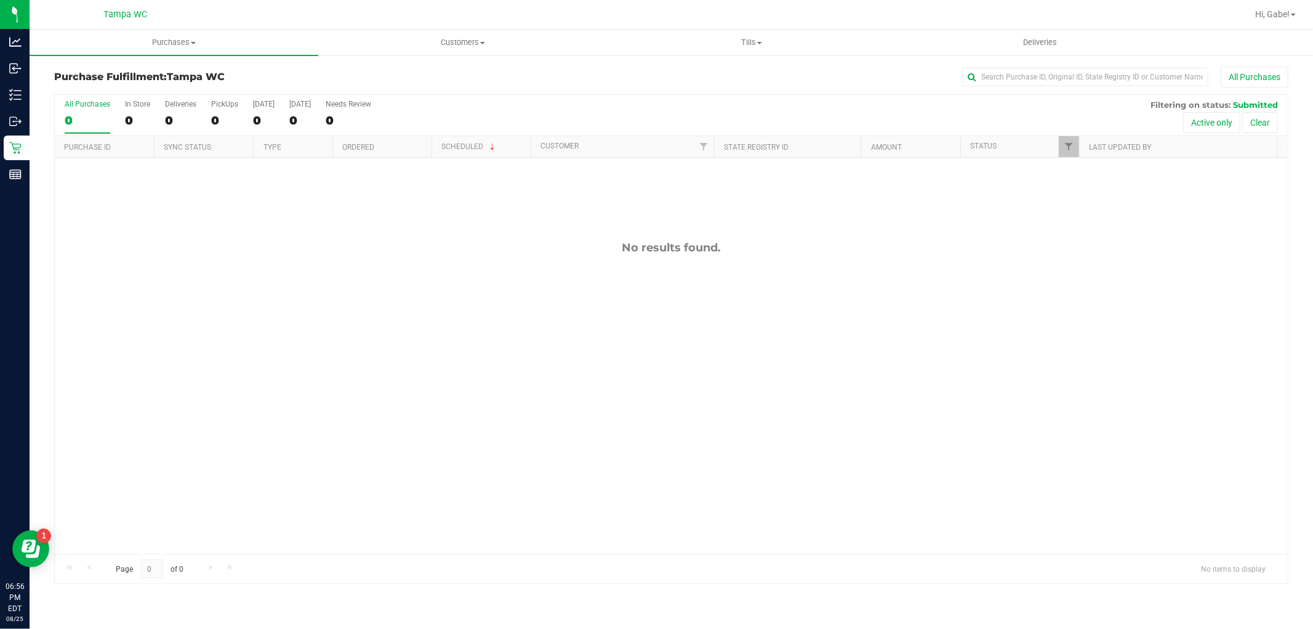
click at [75, 118] on div "0" at bounding box center [88, 120] width 46 height 14
click at [0, 0] on input "All Purchases 0" at bounding box center [0, 0] width 0 height 0
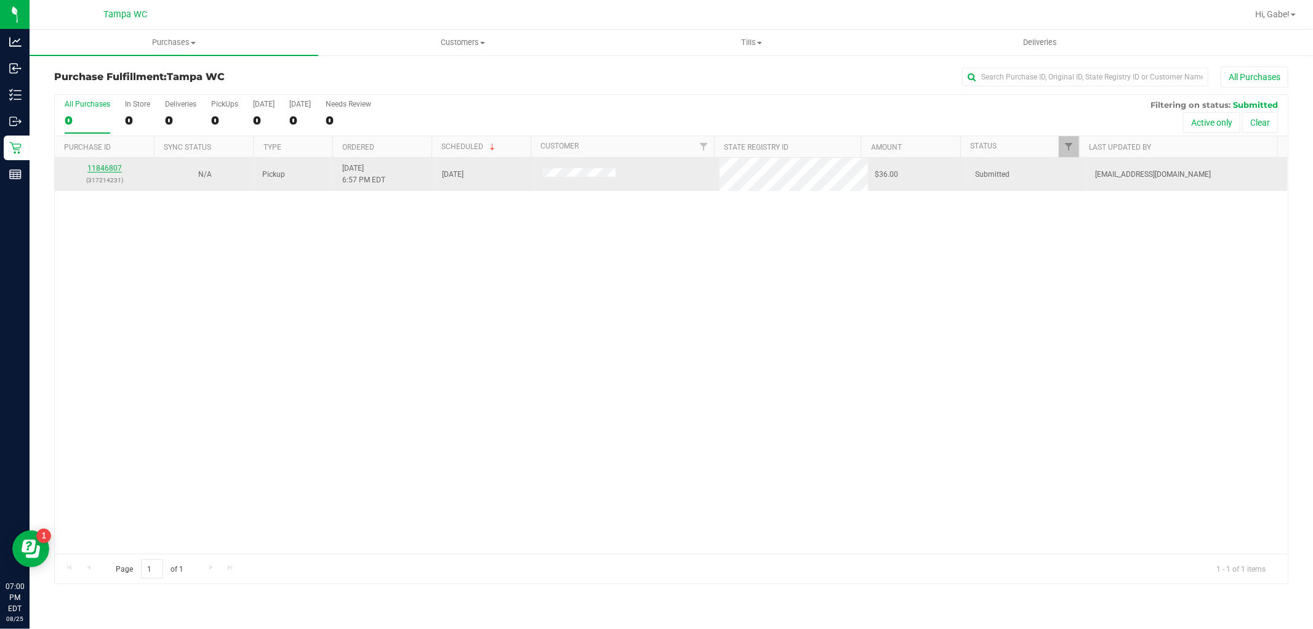
click at [111, 171] on link "11846807" at bounding box center [104, 168] width 34 height 9
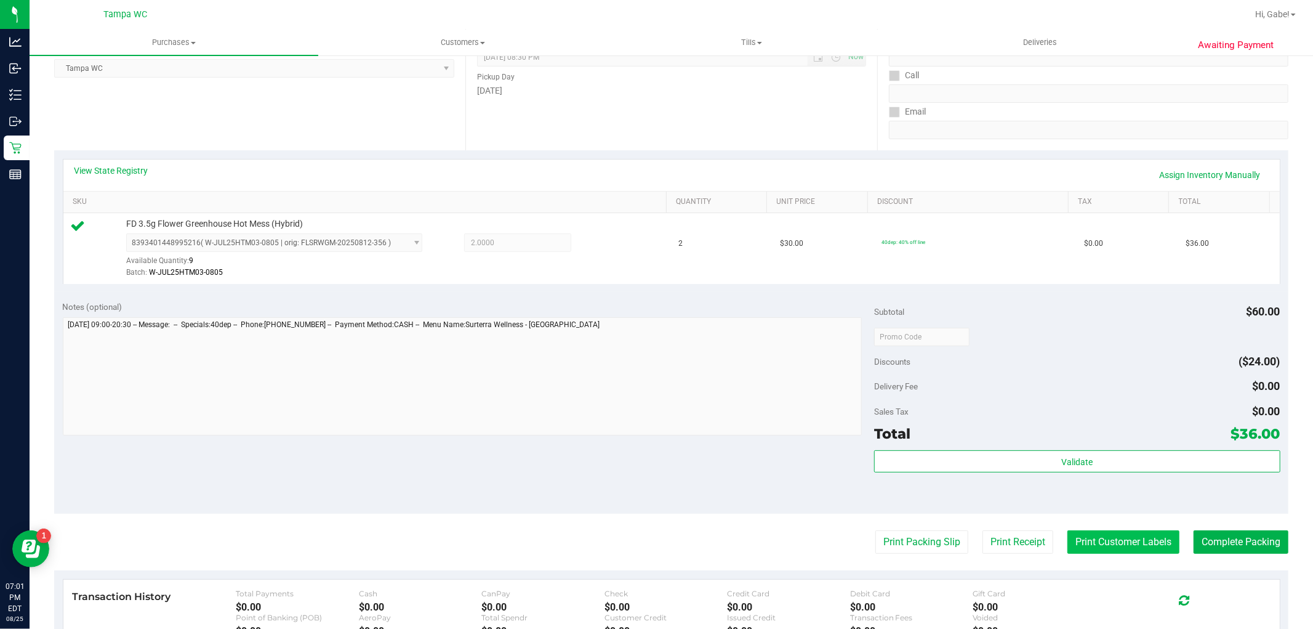
scroll to position [273, 0]
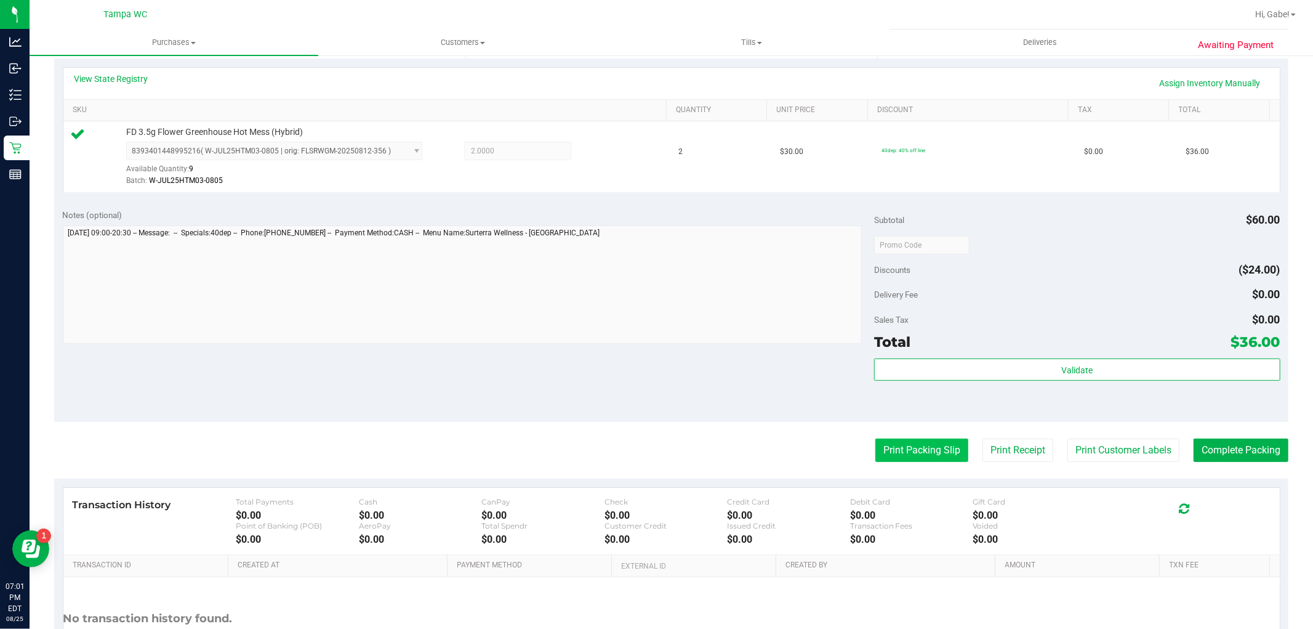
click at [922, 448] on button "Print Packing Slip" at bounding box center [922, 449] width 93 height 23
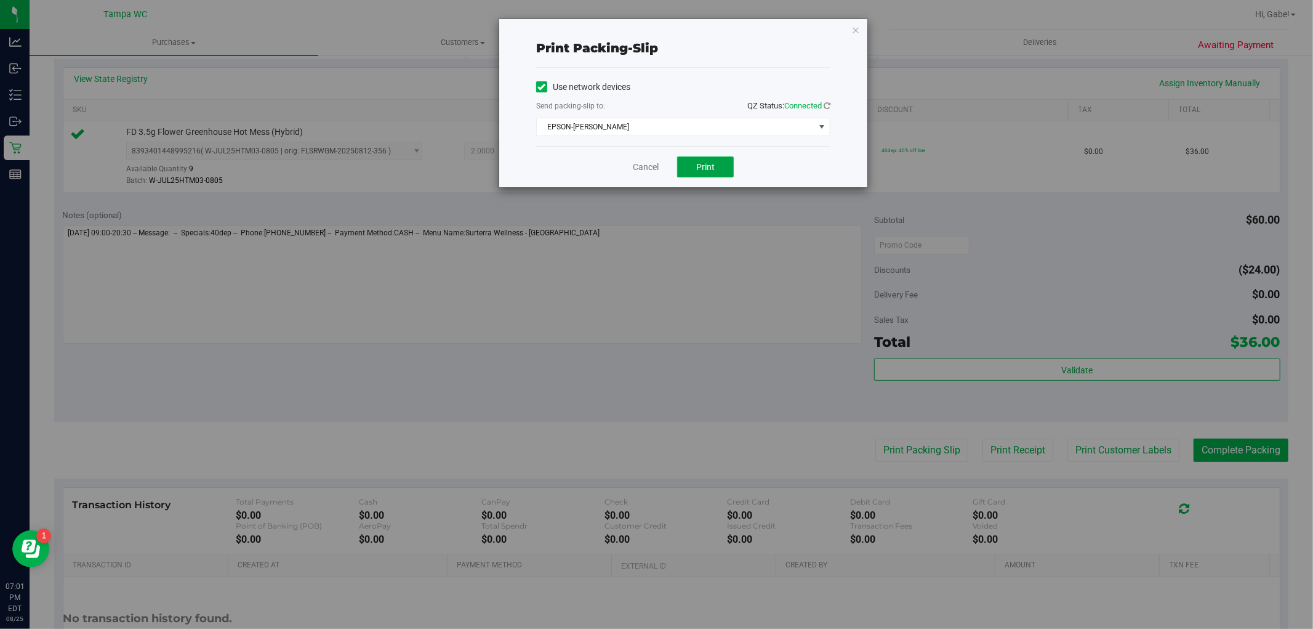
click at [716, 173] on button "Print" at bounding box center [705, 166] width 57 height 21
click at [859, 29] on icon "button" at bounding box center [856, 29] width 9 height 15
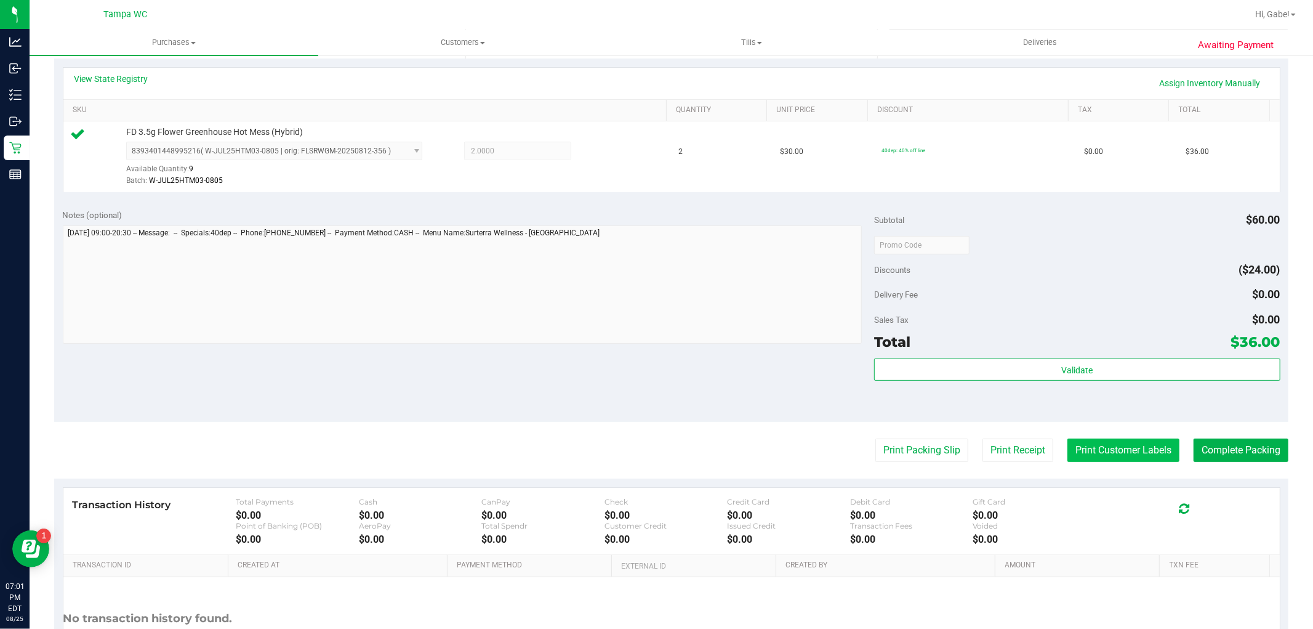
click at [1071, 445] on button "Print Customer Labels" at bounding box center [1124, 449] width 112 height 23
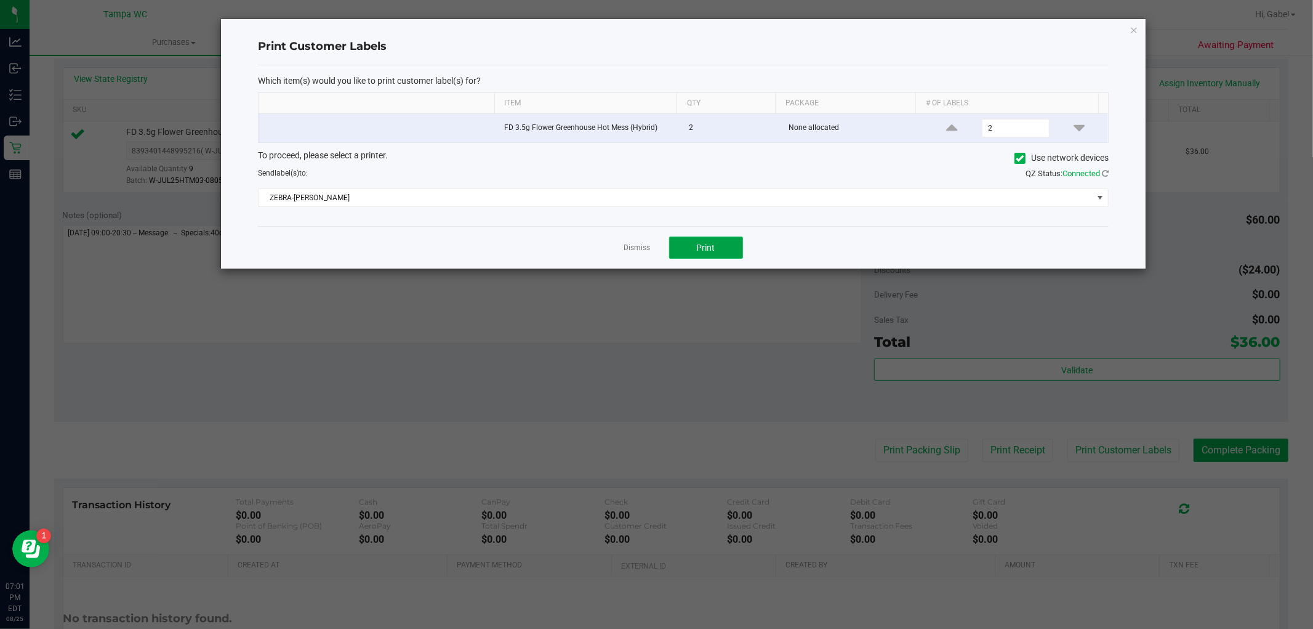
click at [702, 251] on span "Print" at bounding box center [706, 248] width 18 height 10
click at [1135, 25] on icon "button" at bounding box center [1134, 29] width 9 height 15
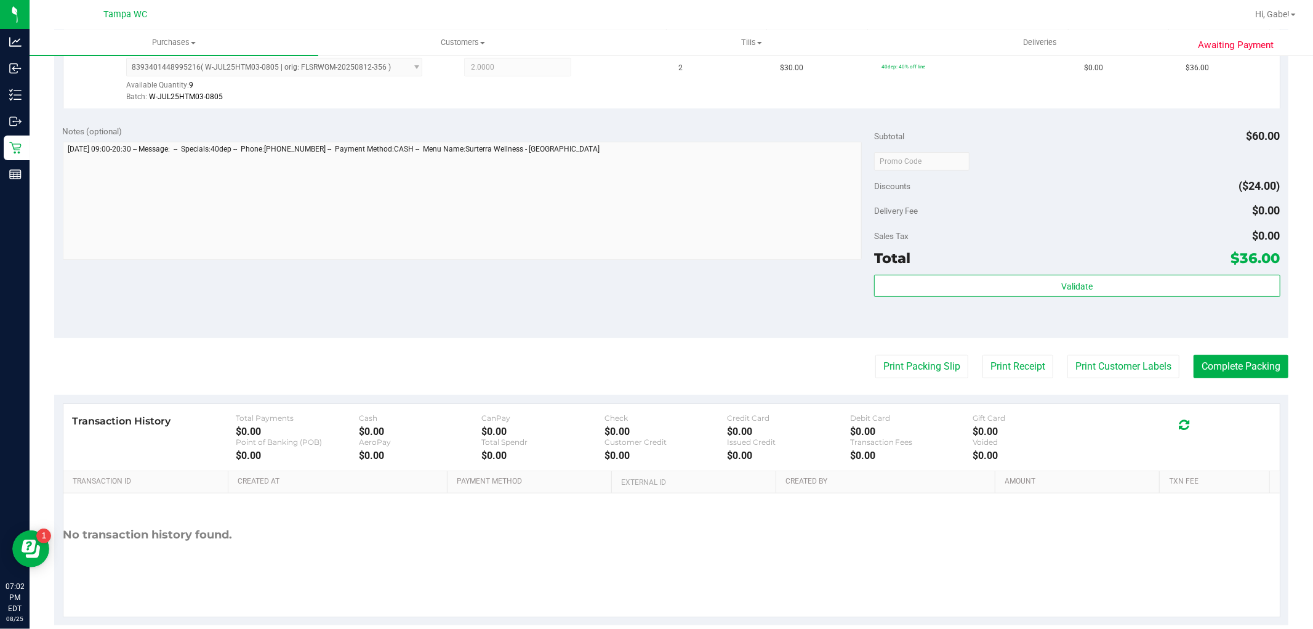
scroll to position [379, 0]
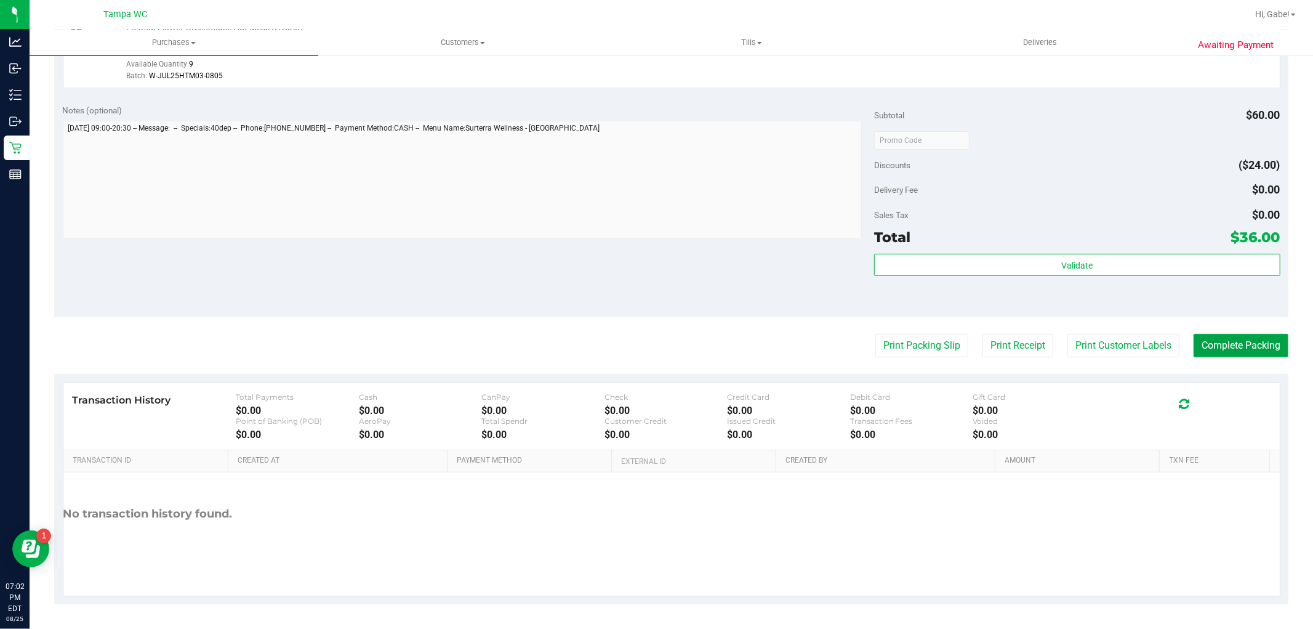
click at [1227, 347] on button "Complete Packing" at bounding box center [1241, 345] width 95 height 23
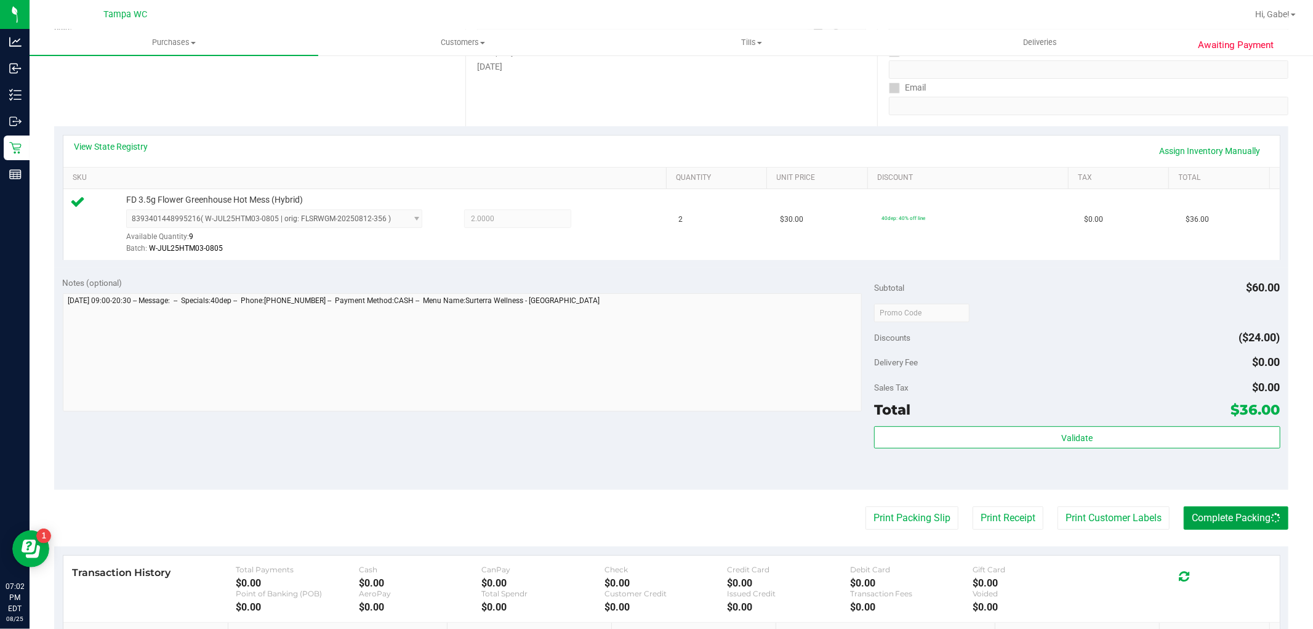
scroll to position [0, 0]
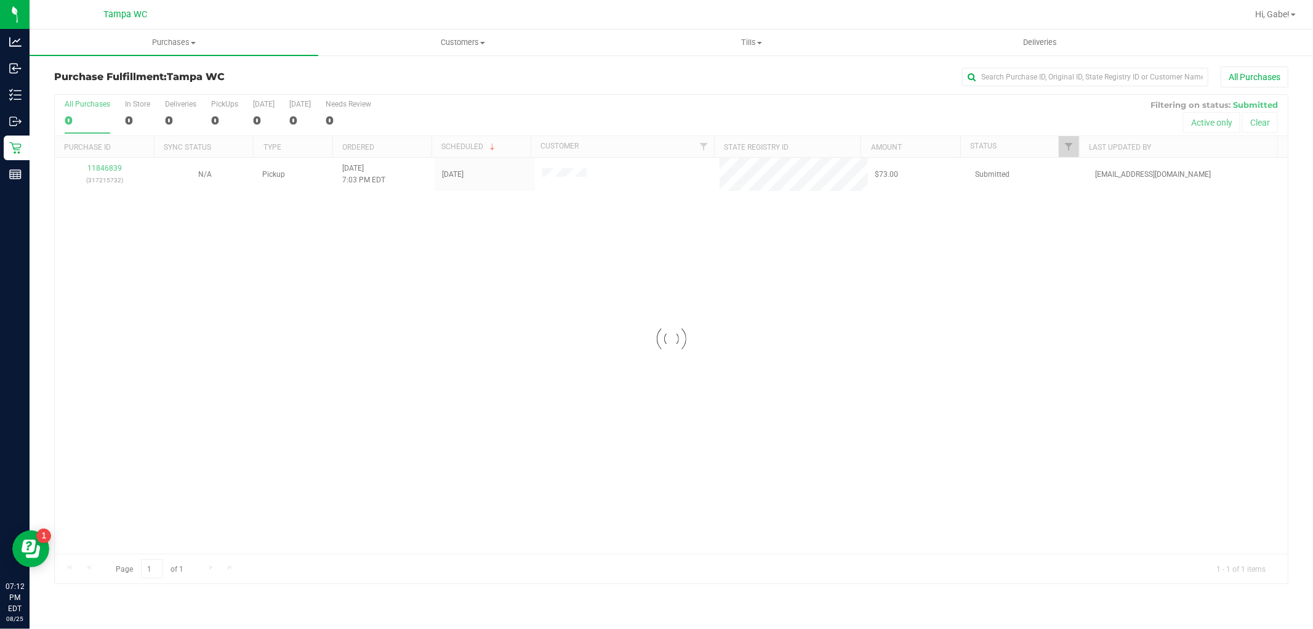
click at [74, 112] on div at bounding box center [671, 339] width 1233 height 488
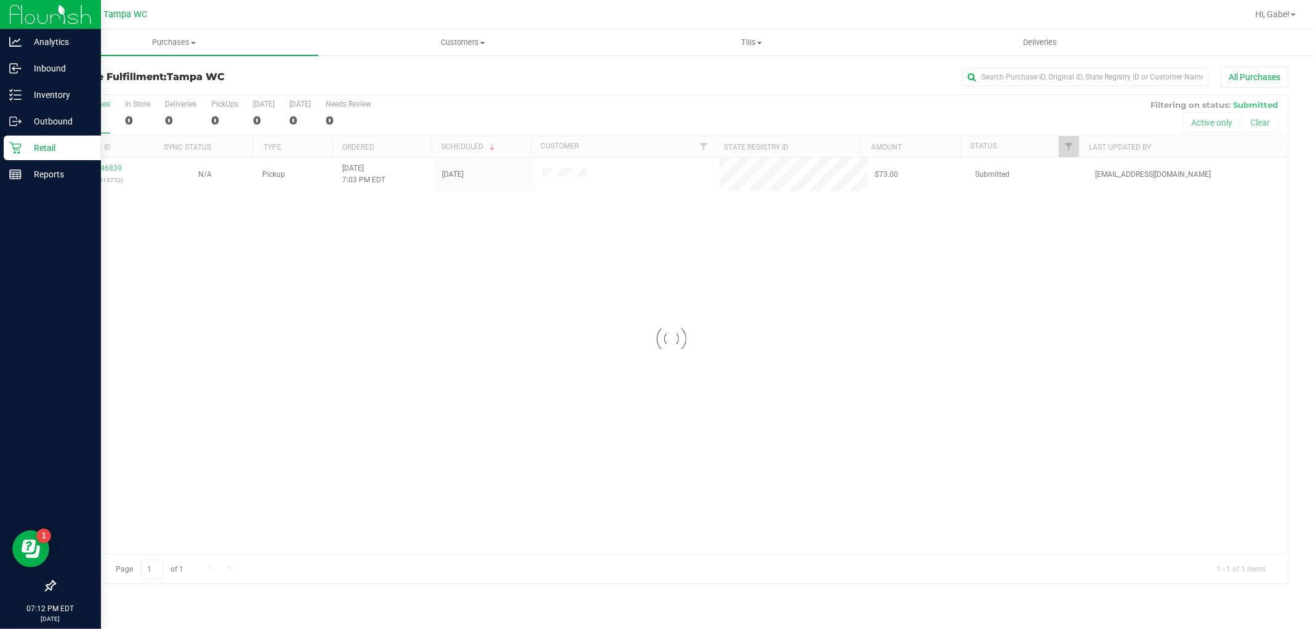
click at [12, 150] on icon at bounding box center [15, 148] width 12 height 12
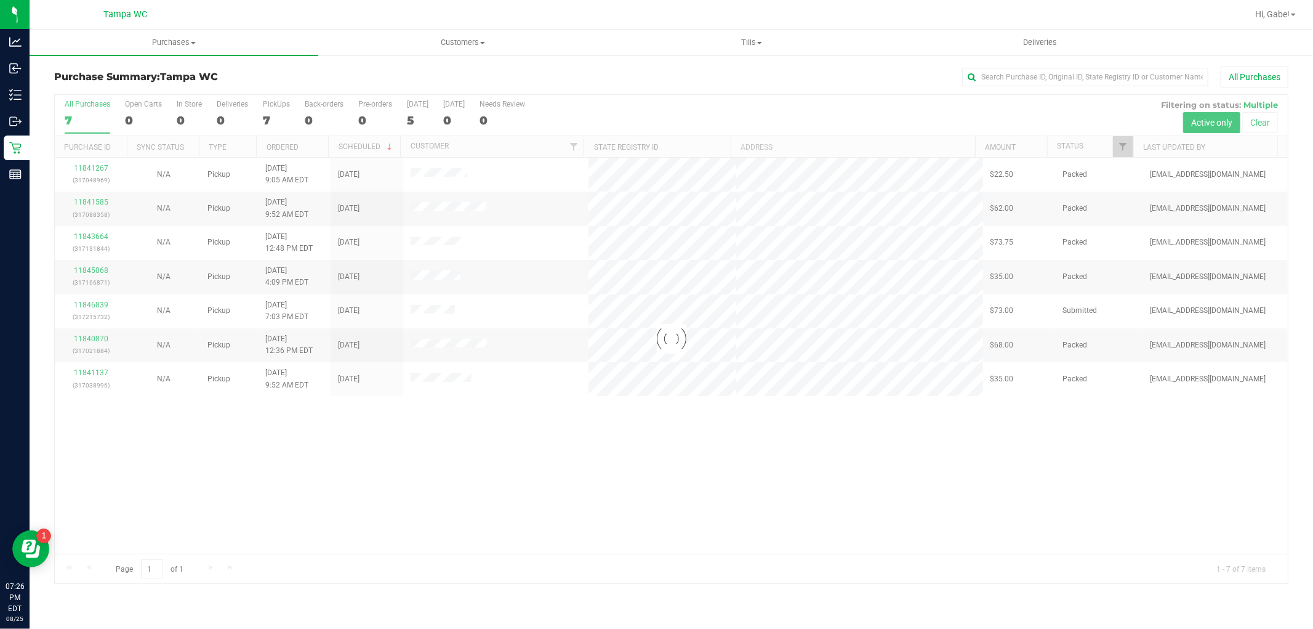
click at [62, 110] on div at bounding box center [671, 339] width 1233 height 488
click at [82, 114] on div "7" at bounding box center [88, 120] width 46 height 14
click at [0, 0] on input "All Purchases 7" at bounding box center [0, 0] width 0 height 0
click at [87, 109] on label "All Purchases 7" at bounding box center [88, 117] width 46 height 34
click at [0, 0] on input "All Purchases 7" at bounding box center [0, 0] width 0 height 0
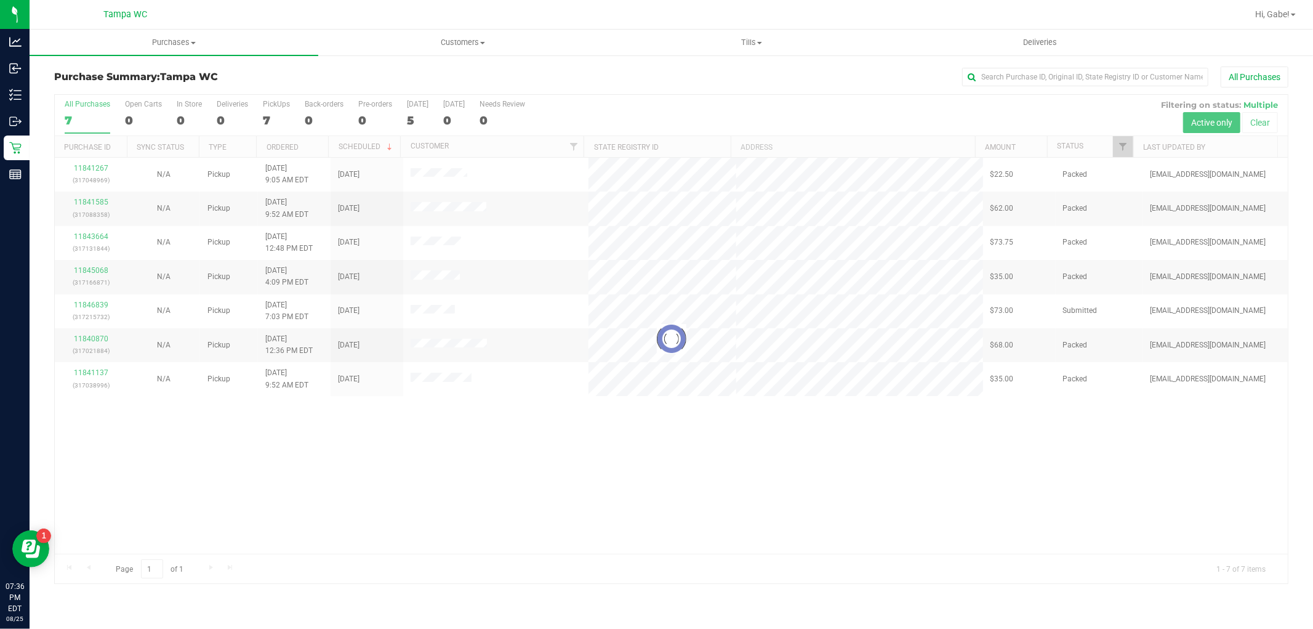
click at [87, 109] on div at bounding box center [671, 339] width 1233 height 488
click at [87, 109] on label "All Purchases 7" at bounding box center [88, 117] width 46 height 34
click at [0, 0] on input "All Purchases 7" at bounding box center [0, 0] width 0 height 0
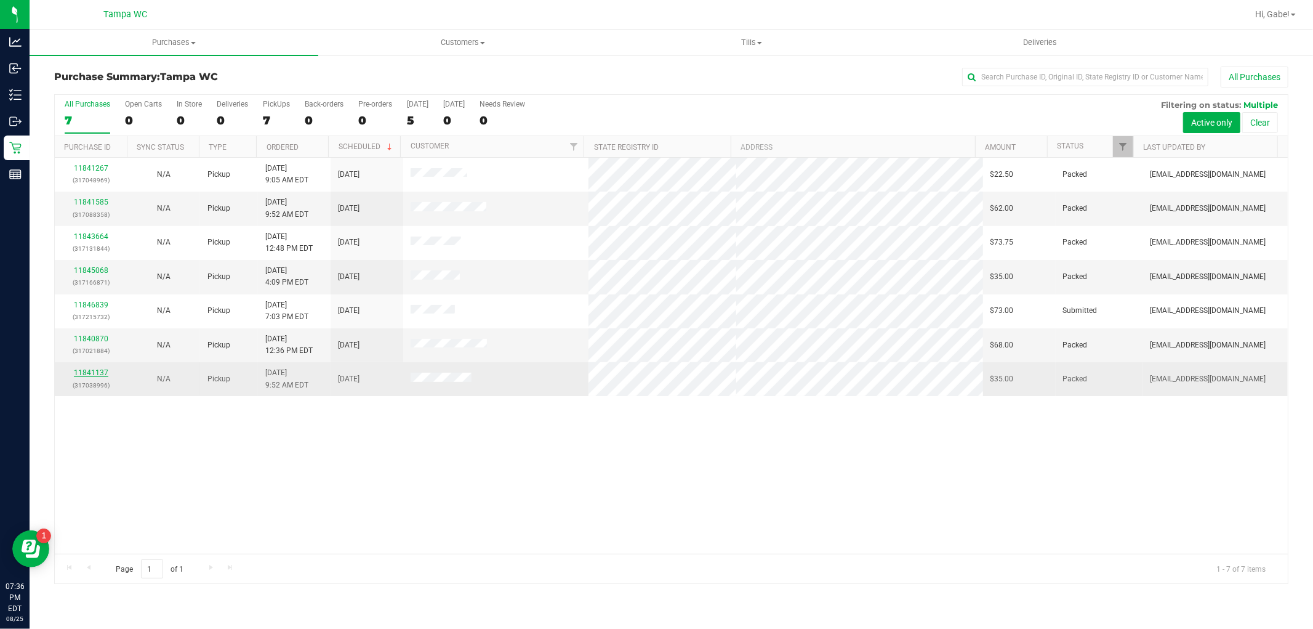
click at [92, 376] on link "11841137" at bounding box center [91, 372] width 34 height 9
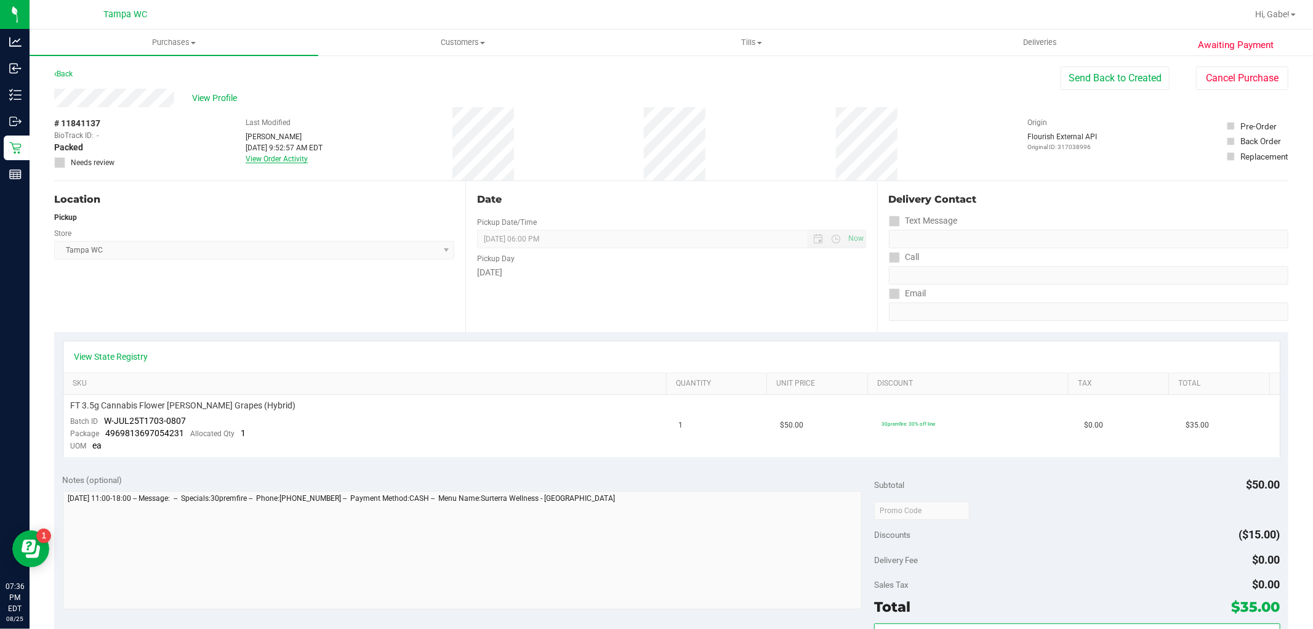
click at [290, 160] on link "View Order Activity" at bounding box center [277, 159] width 62 height 9
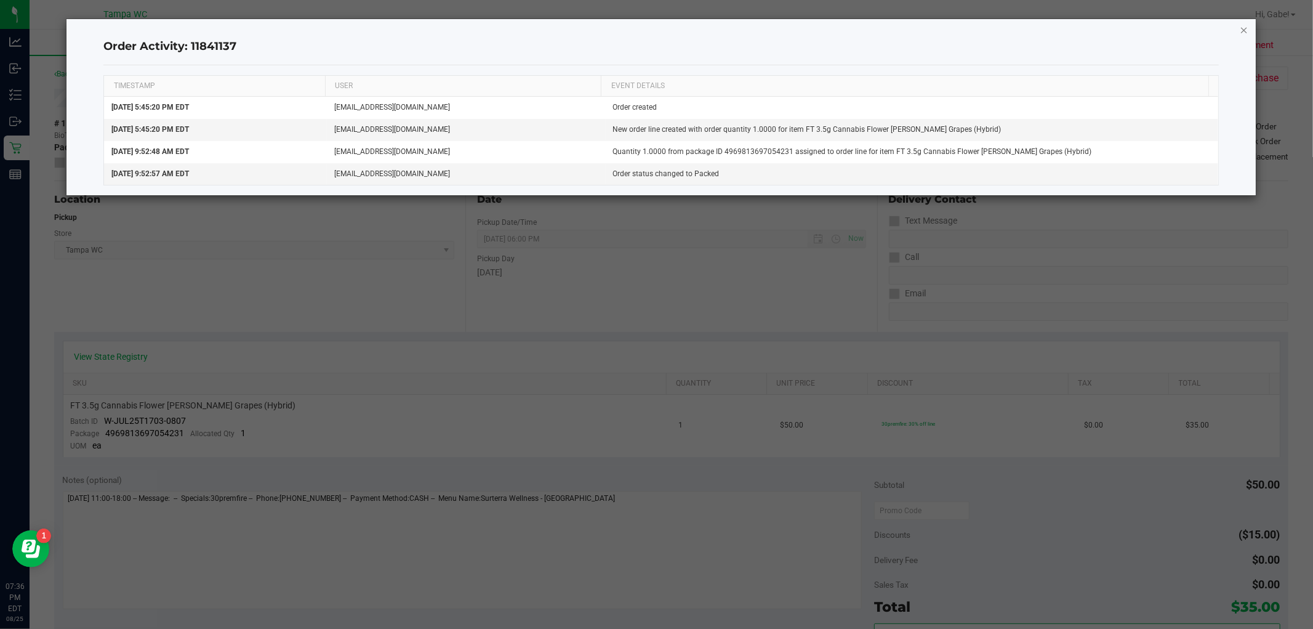
click at [1244, 25] on icon "button" at bounding box center [1244, 29] width 9 height 15
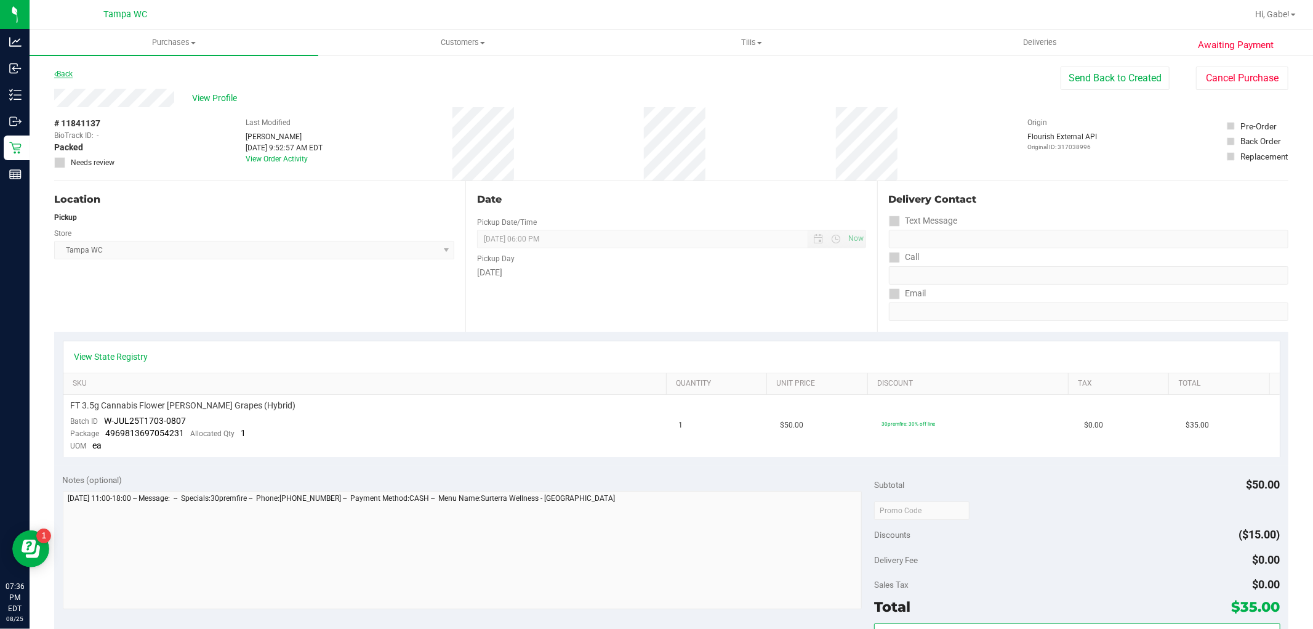
click at [69, 71] on link "Back" at bounding box center [63, 74] width 18 height 9
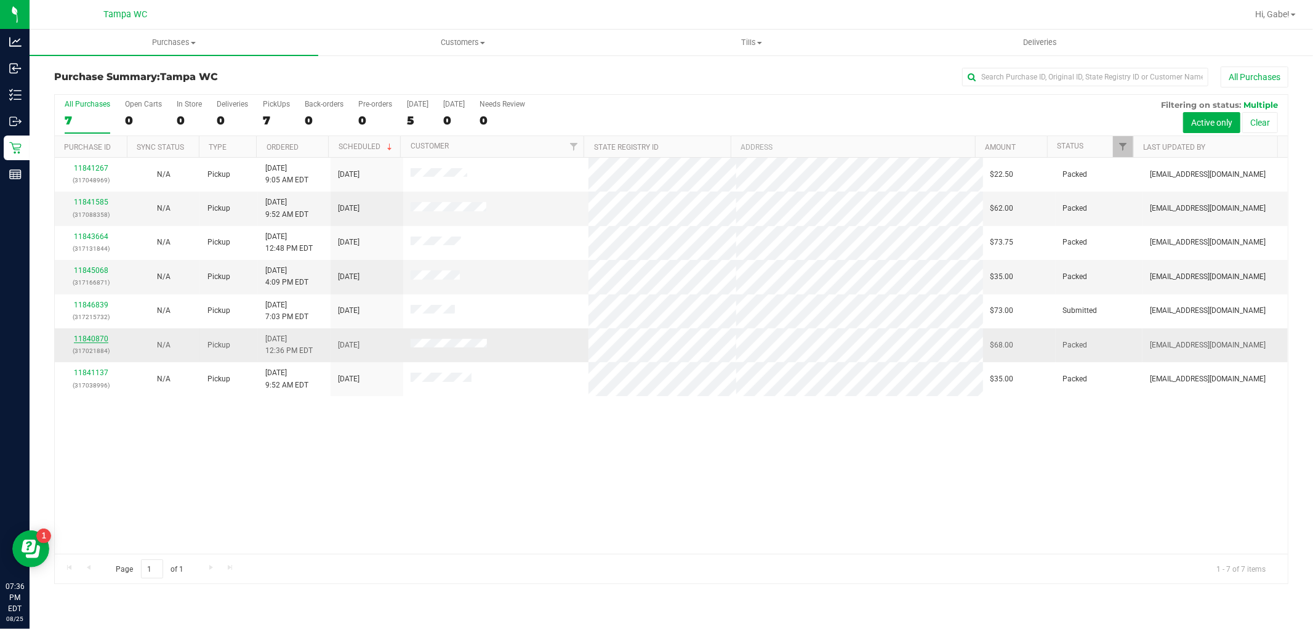
click at [91, 340] on link "11840870" at bounding box center [91, 338] width 34 height 9
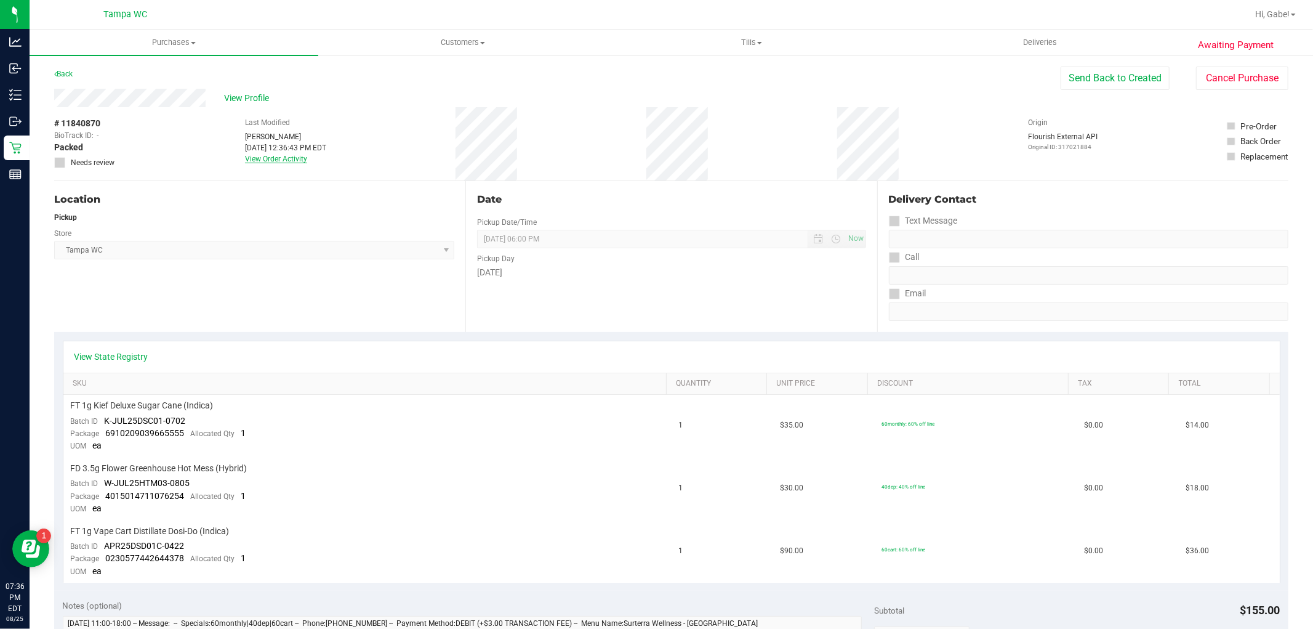
click at [279, 156] on link "View Order Activity" at bounding box center [276, 159] width 62 height 9
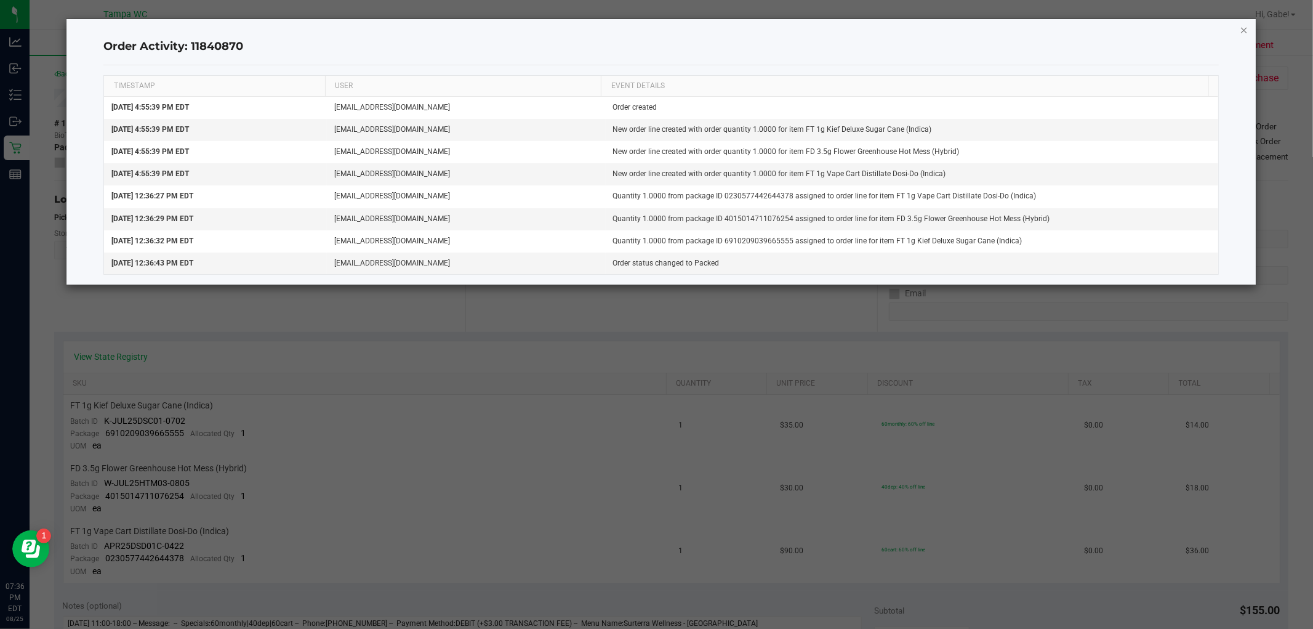
click at [1244, 26] on icon "button" at bounding box center [1244, 29] width 9 height 15
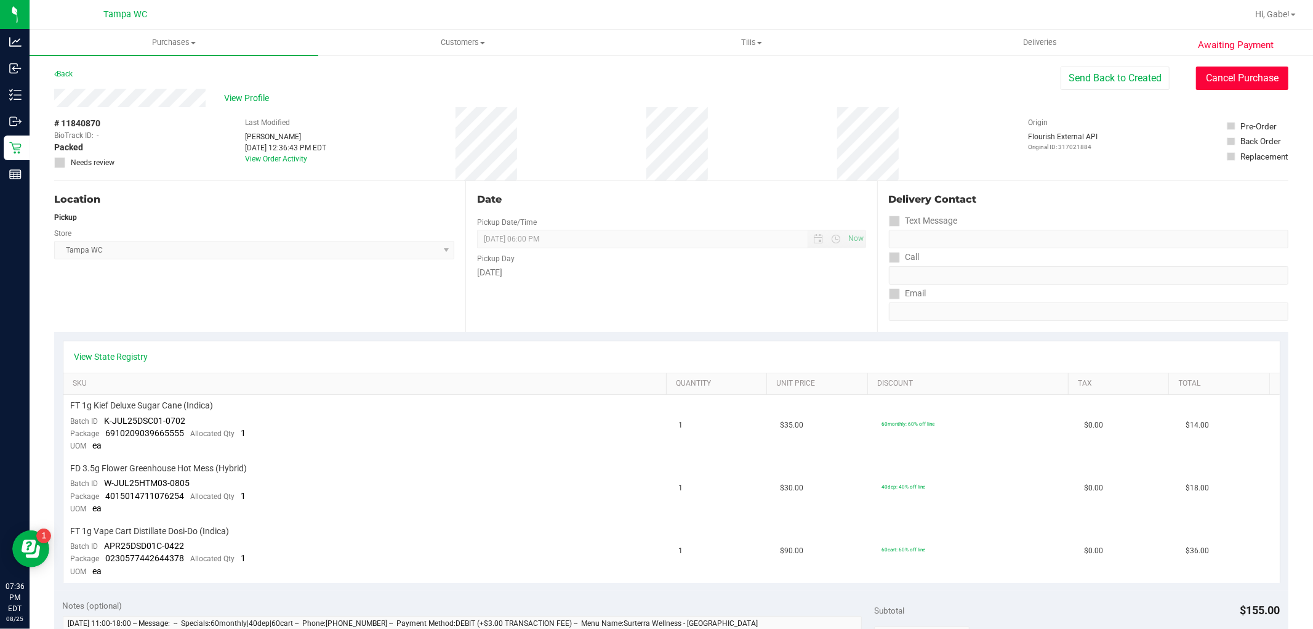
click at [1243, 77] on button "Cancel Purchase" at bounding box center [1242, 78] width 92 height 23
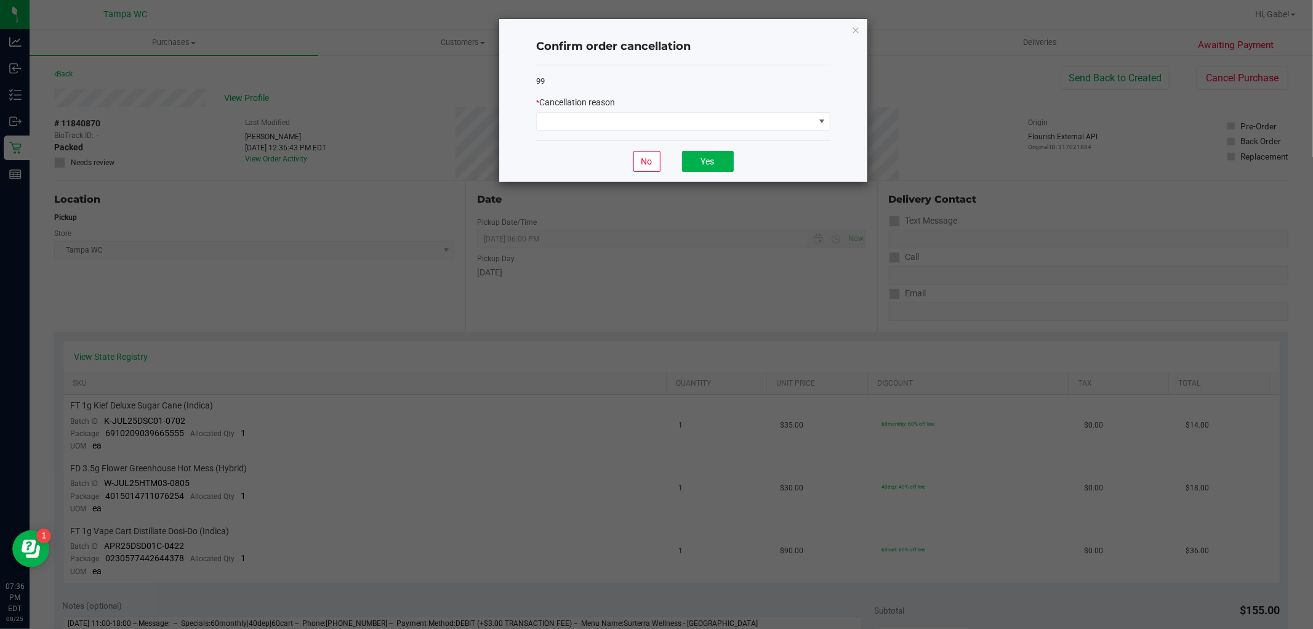
click at [632, 107] on div "* Cancellation reason" at bounding box center [683, 102] width 294 height 13
click at [623, 113] on span at bounding box center [676, 121] width 278 height 17
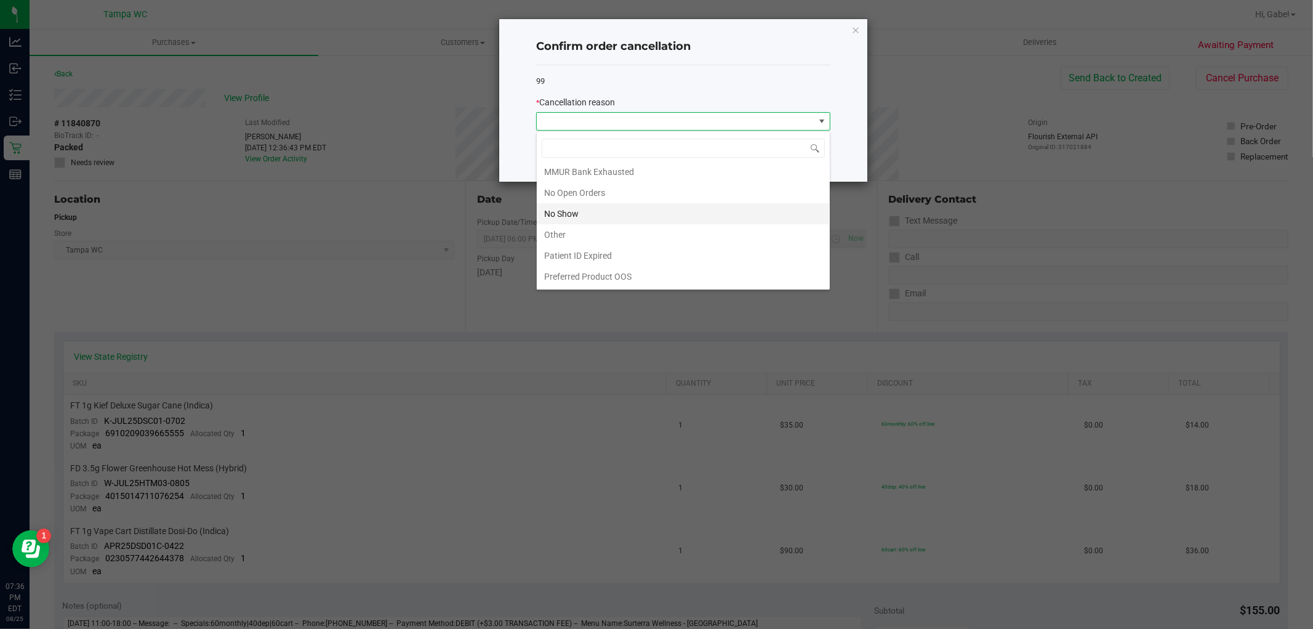
scroll to position [87, 0]
click at [613, 224] on li "Other" at bounding box center [683, 234] width 293 height 21
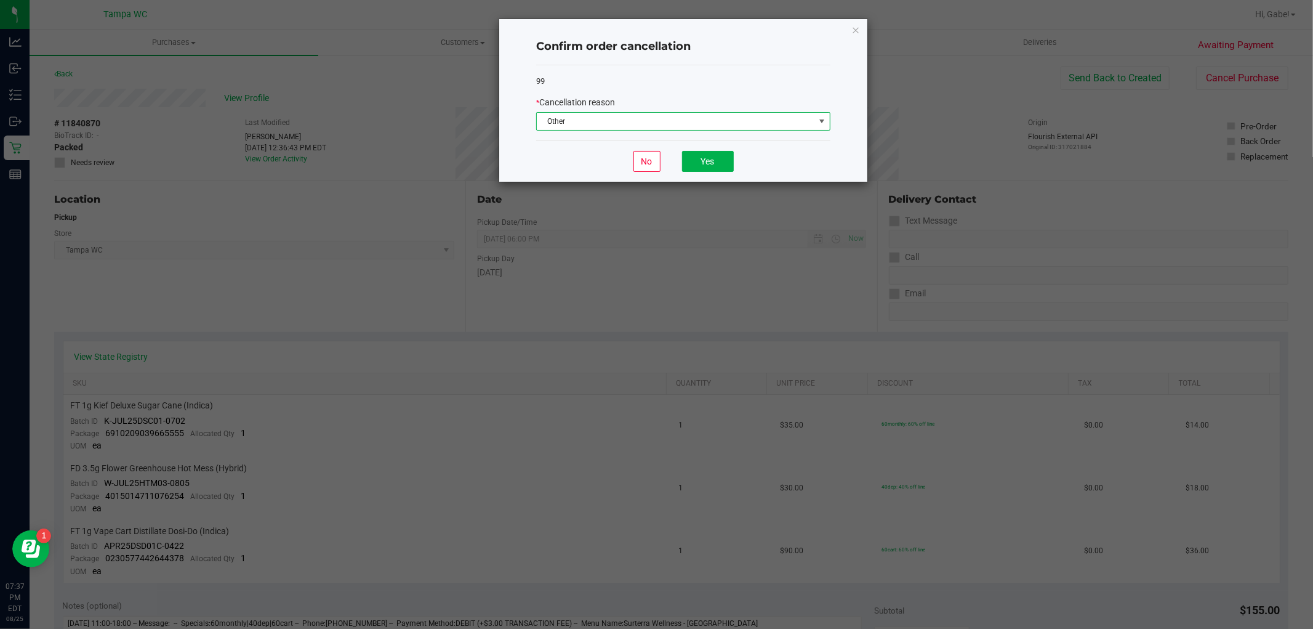
click at [630, 121] on span "Other" at bounding box center [676, 121] width 278 height 17
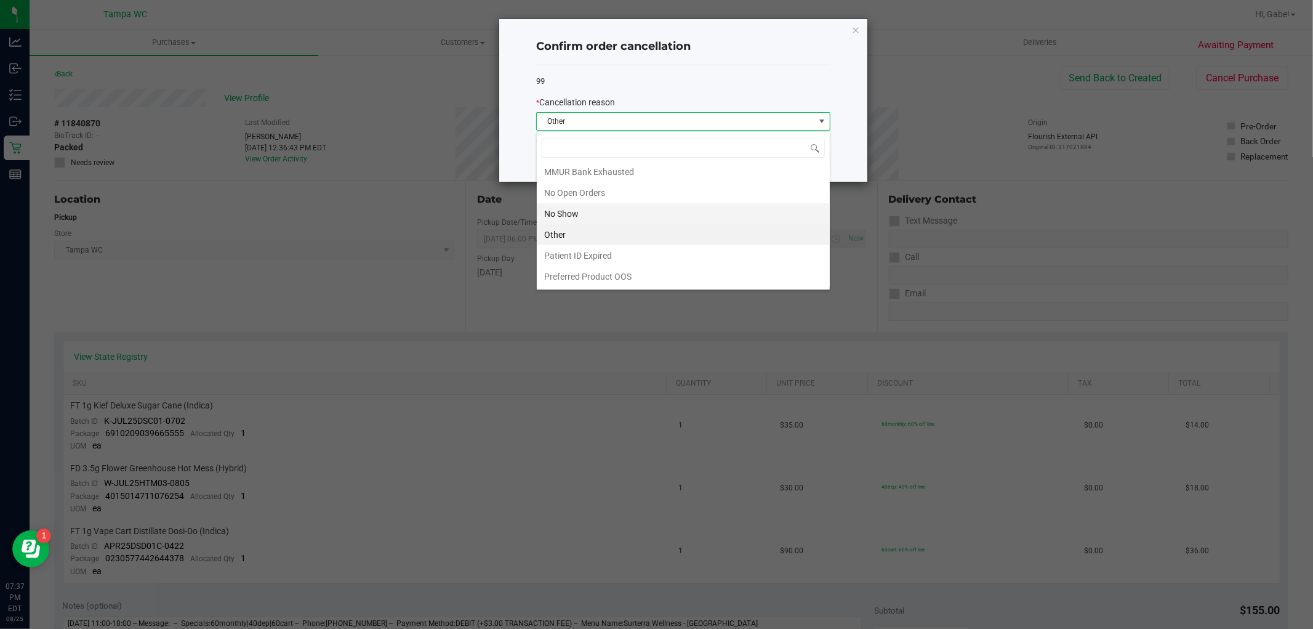
click at [594, 209] on li "No Show" at bounding box center [683, 213] width 293 height 21
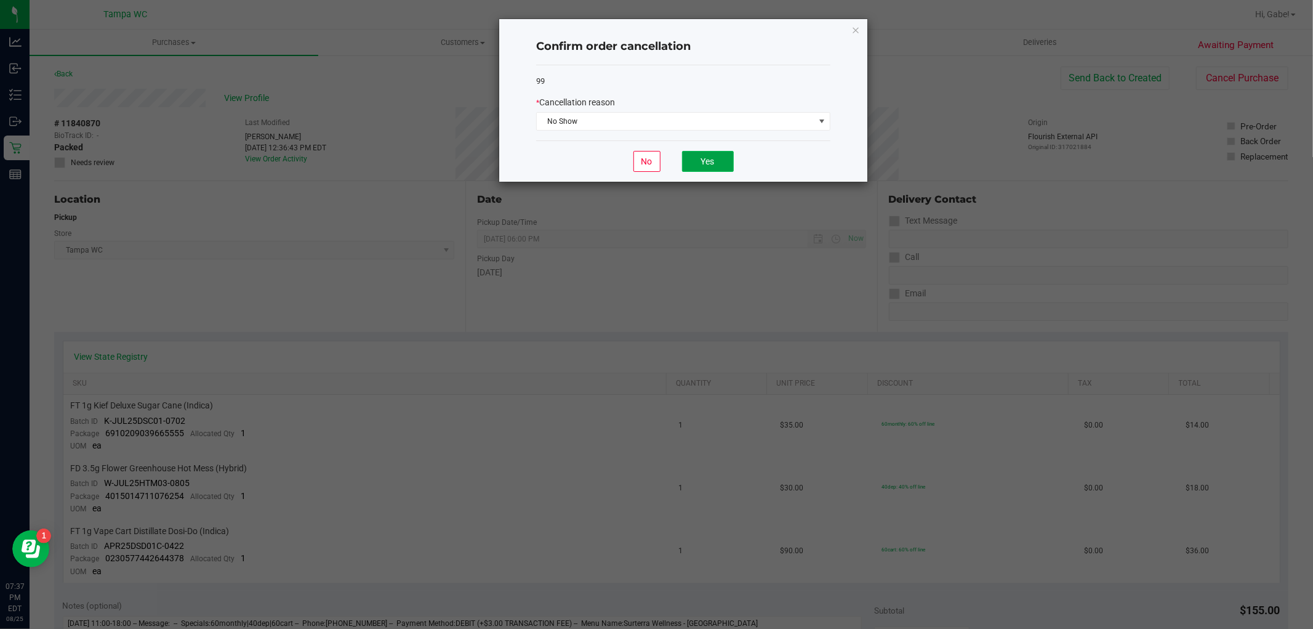
click at [698, 166] on button "Yes" at bounding box center [708, 161] width 52 height 21
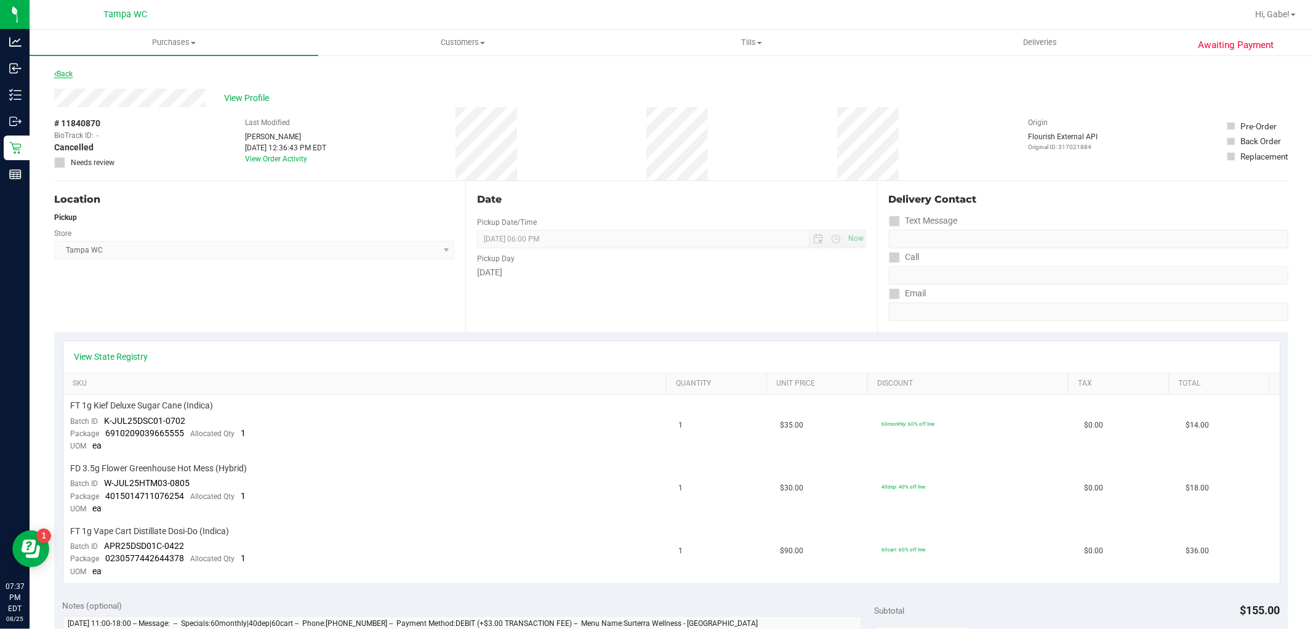
click at [67, 70] on link "Back" at bounding box center [63, 74] width 18 height 9
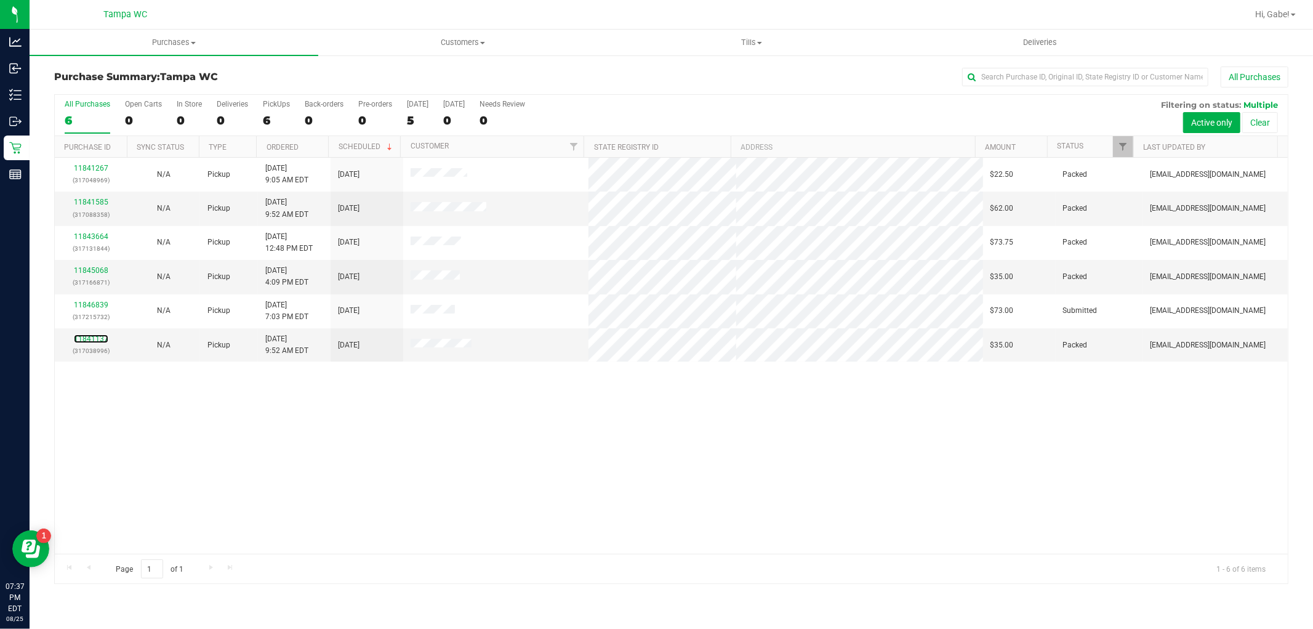
click at [92, 337] on link "11841137" at bounding box center [91, 338] width 34 height 9
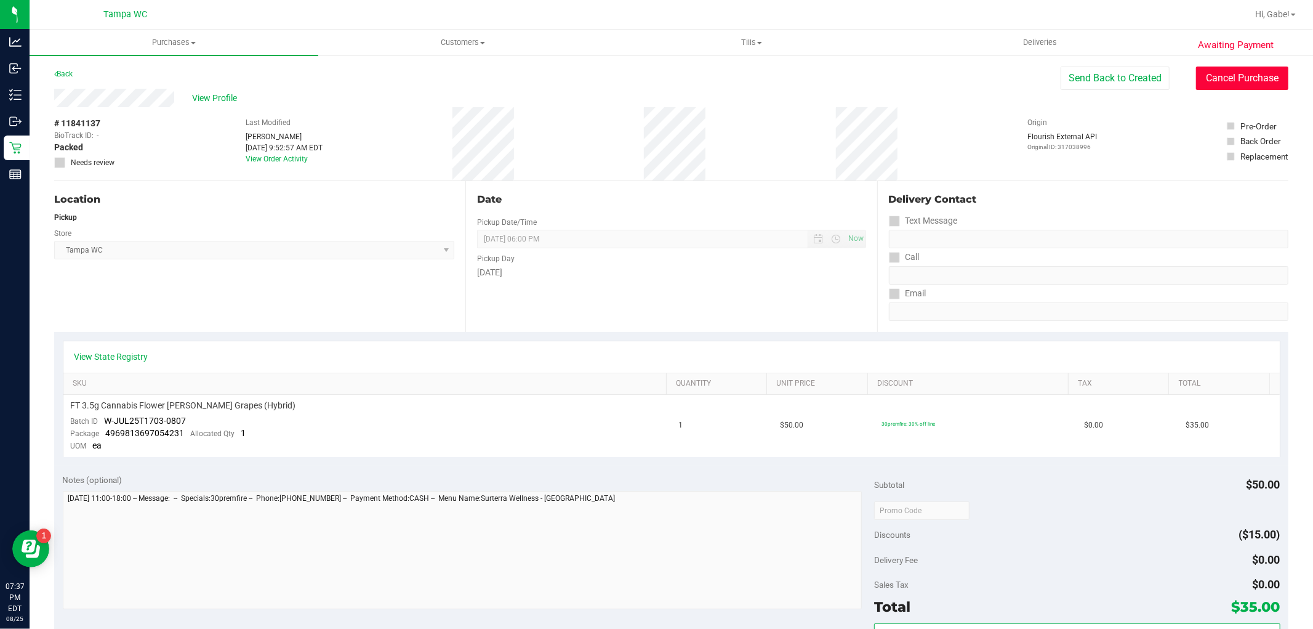
click at [1235, 72] on button "Cancel Purchase" at bounding box center [1242, 78] width 92 height 23
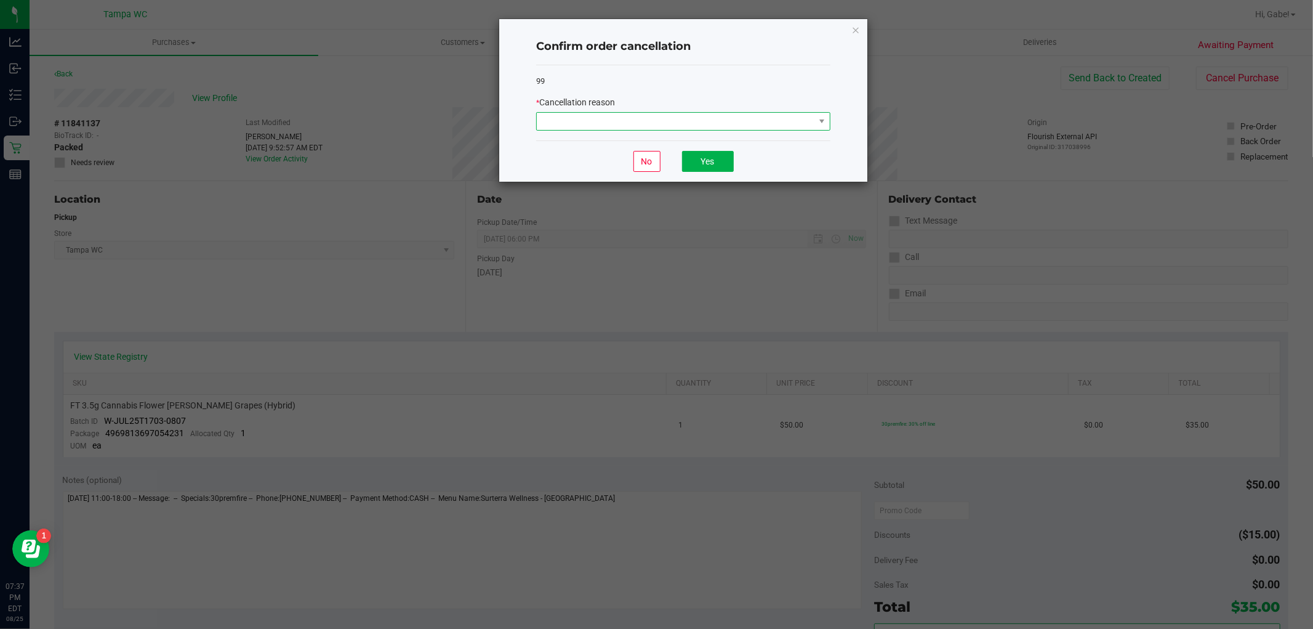
click at [655, 118] on span at bounding box center [676, 121] width 278 height 17
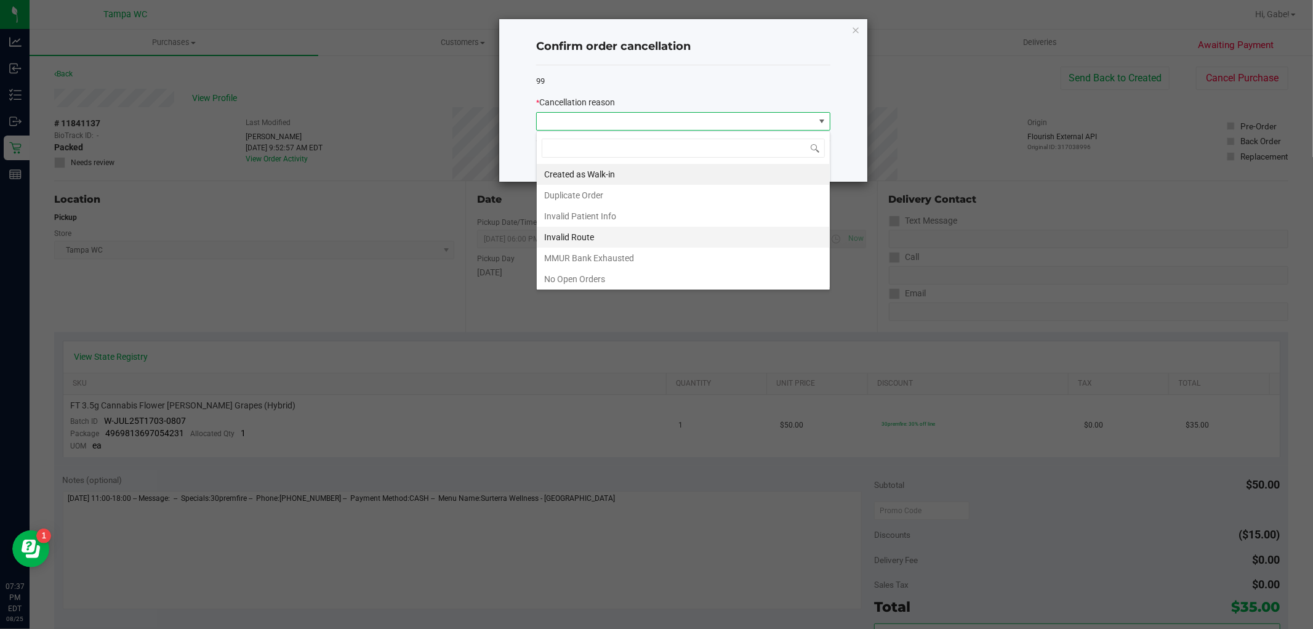
scroll to position [87, 0]
click at [600, 212] on li "No Show" at bounding box center [683, 213] width 293 height 21
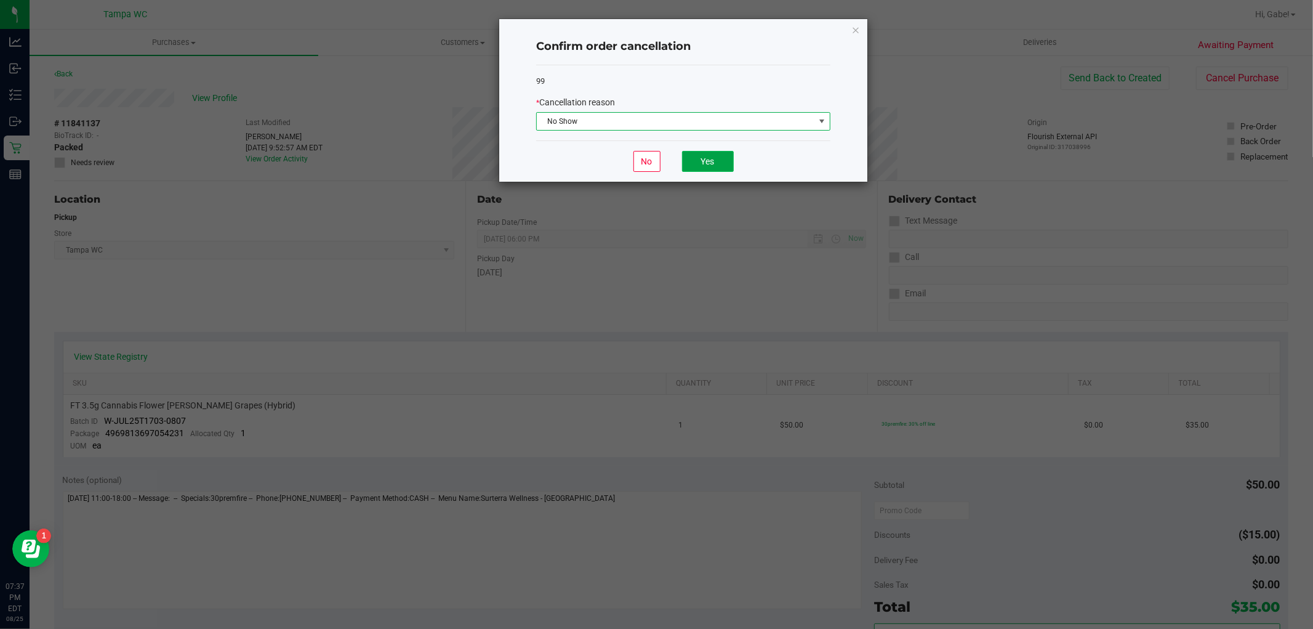
click at [724, 154] on button "Yes" at bounding box center [708, 161] width 52 height 21
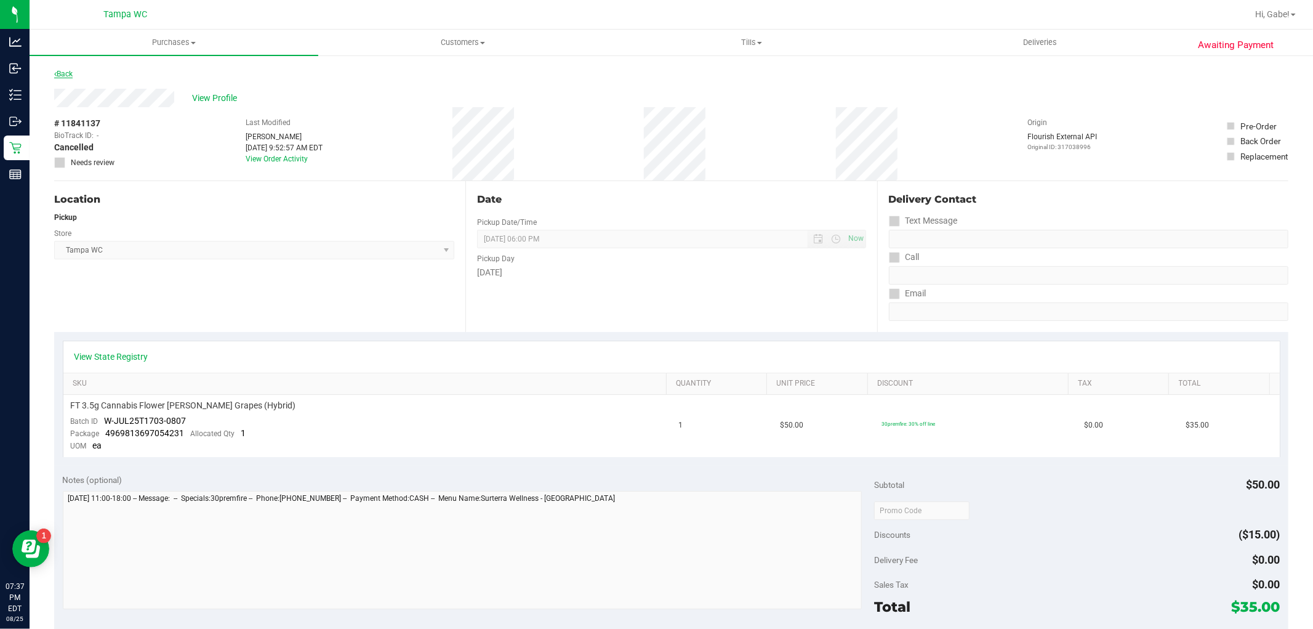
click at [65, 75] on link "Back" at bounding box center [63, 74] width 18 height 9
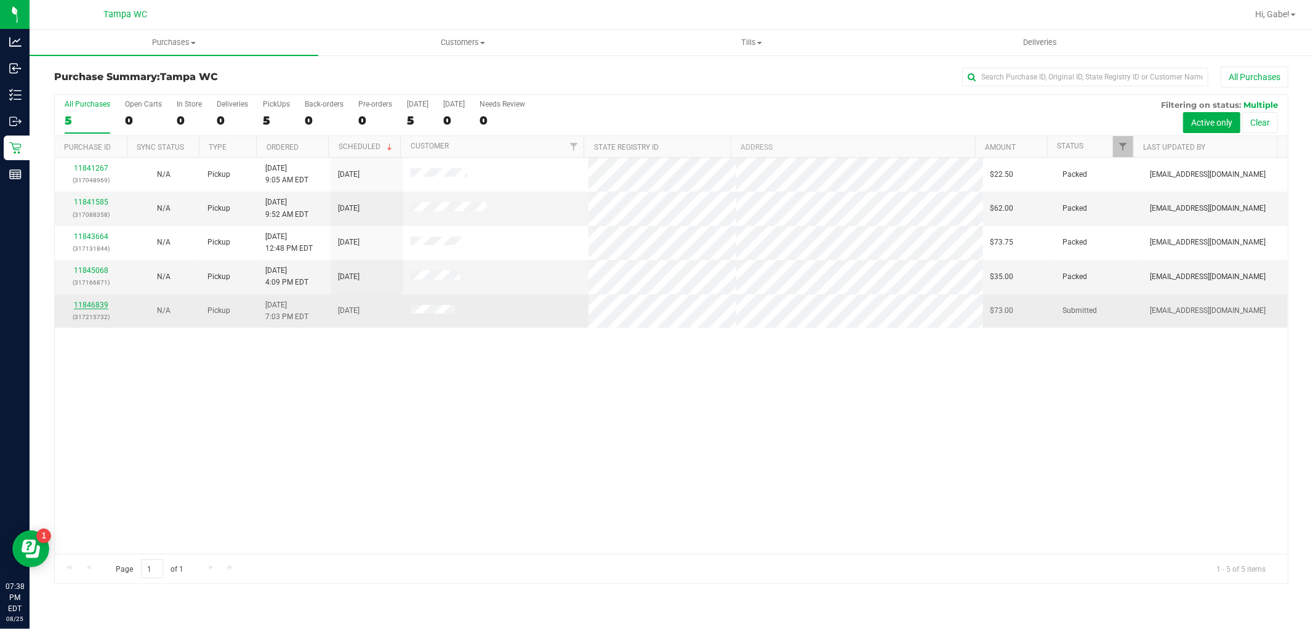
click at [91, 309] on link "11846839" at bounding box center [91, 304] width 34 height 9
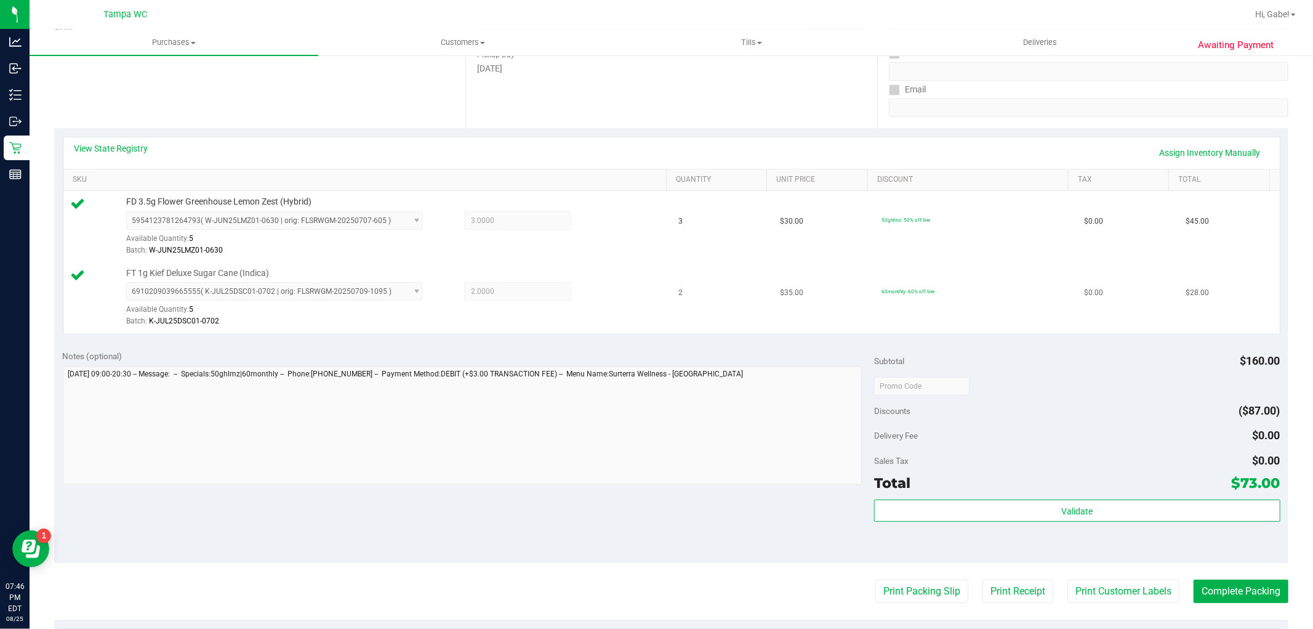
scroll to position [205, 0]
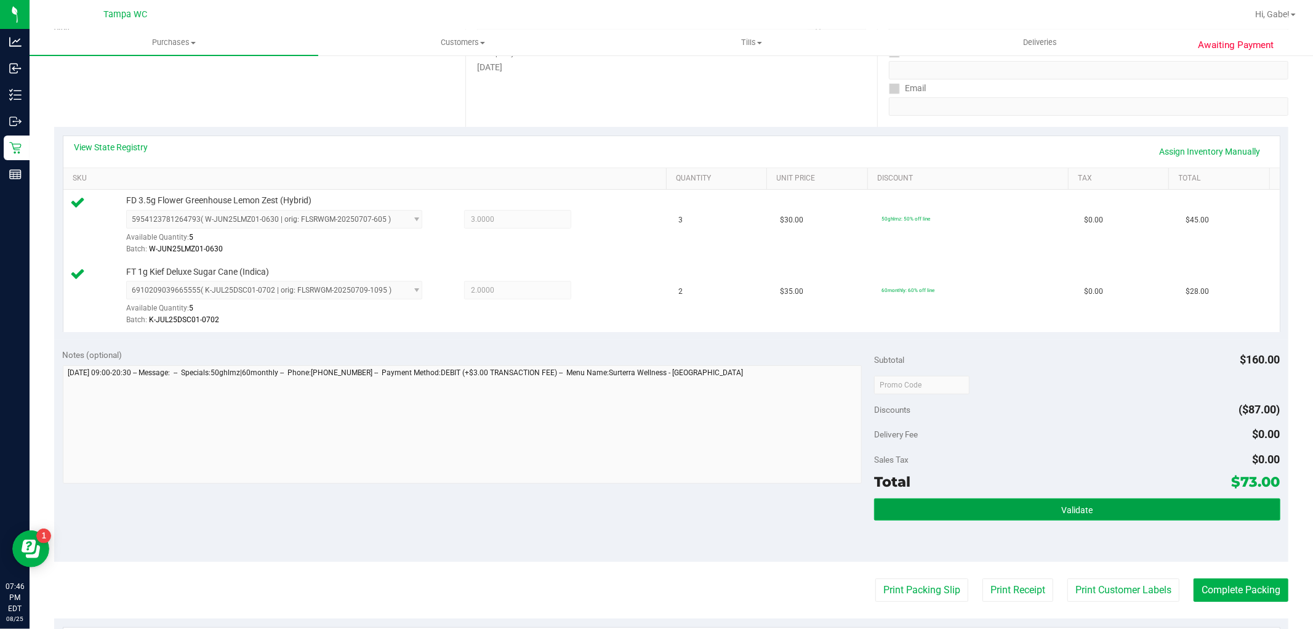
click at [1062, 503] on button "Validate" at bounding box center [1077, 509] width 406 height 22
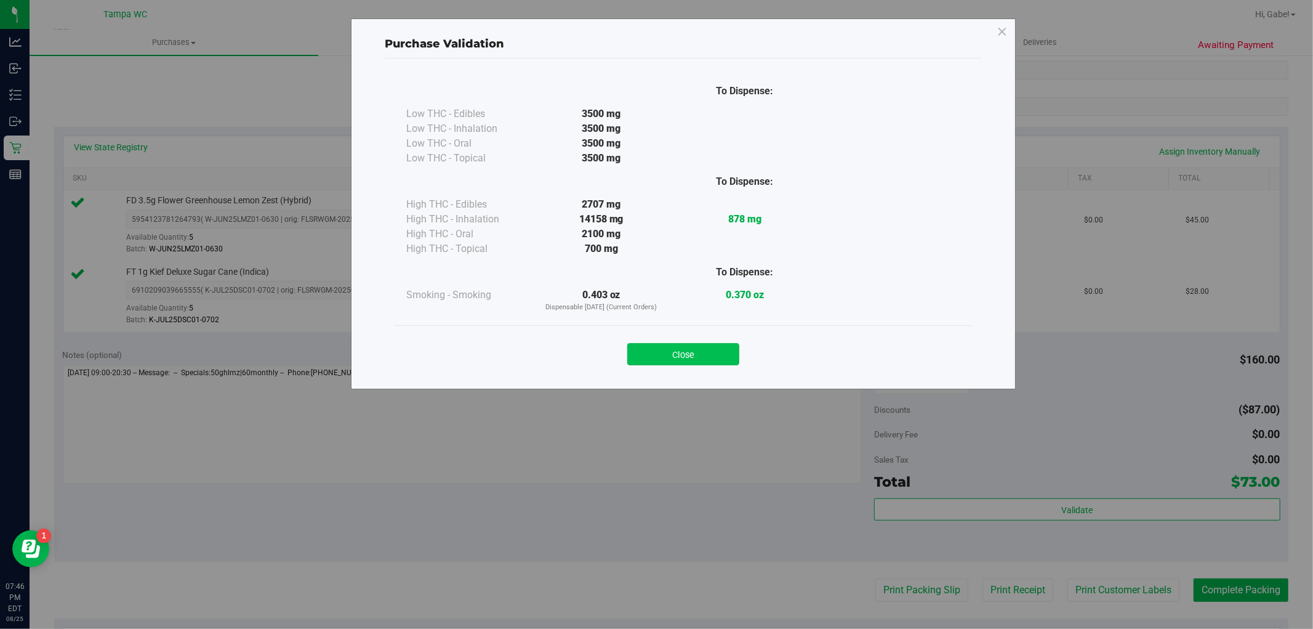
click at [687, 356] on button "Close" at bounding box center [683, 354] width 112 height 22
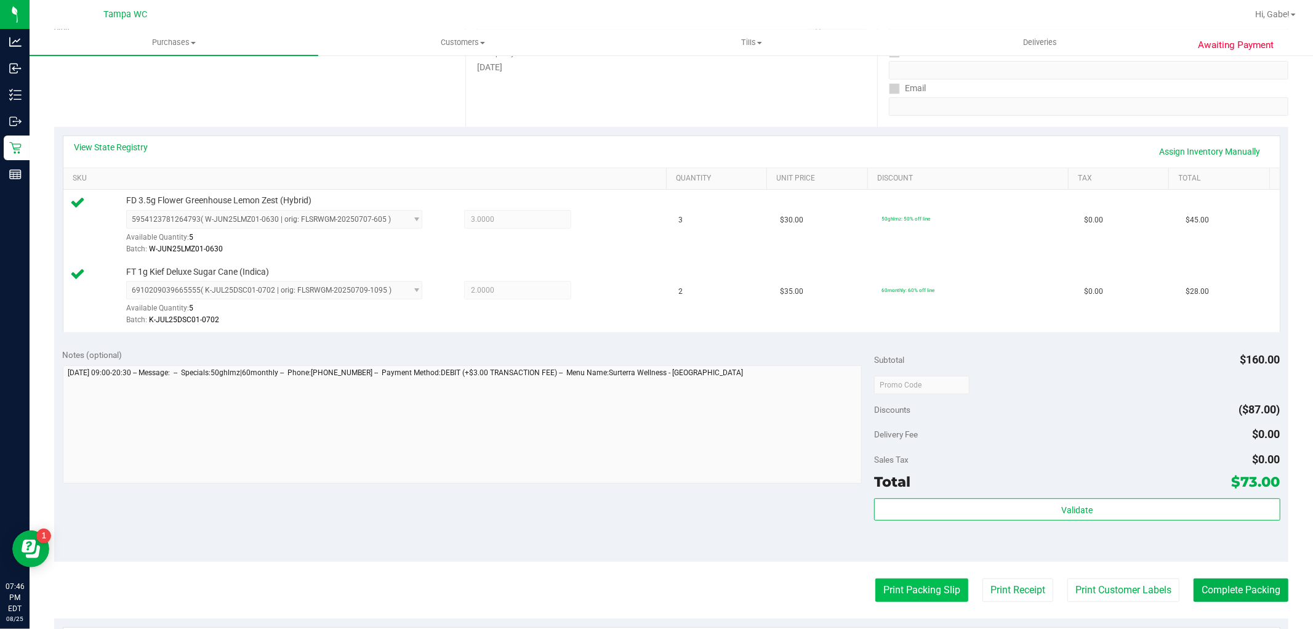
click at [940, 594] on button "Print Packing Slip" at bounding box center [922, 589] width 93 height 23
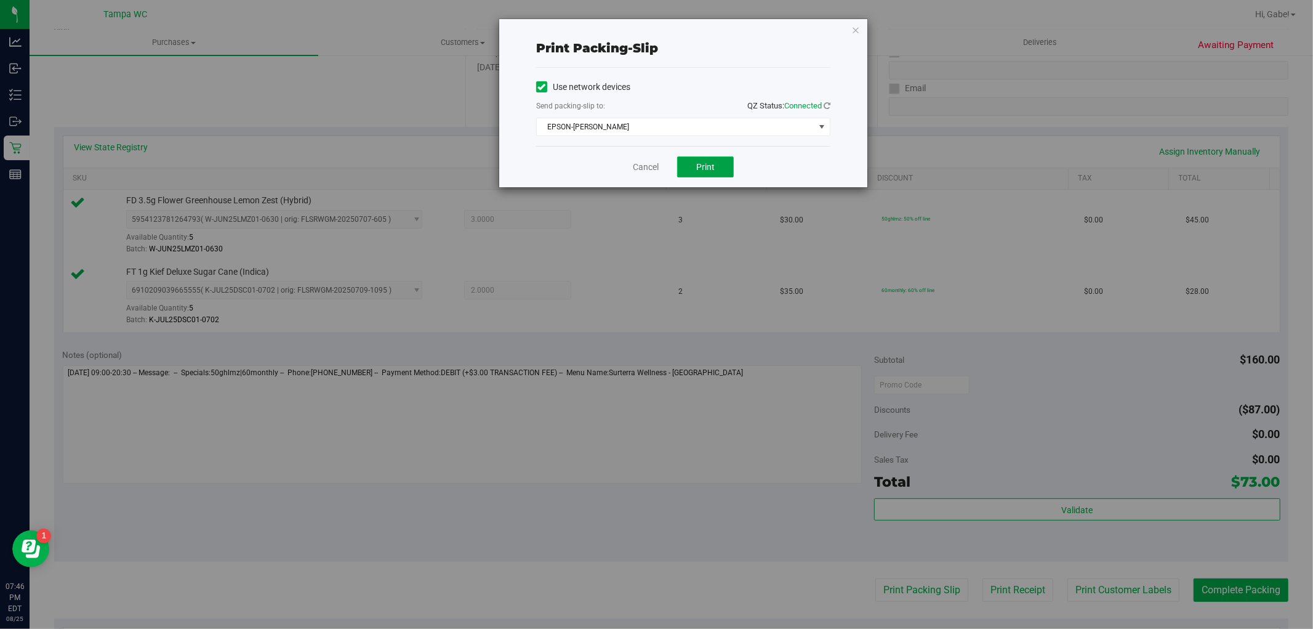
click at [711, 167] on span "Print" at bounding box center [705, 167] width 18 height 10
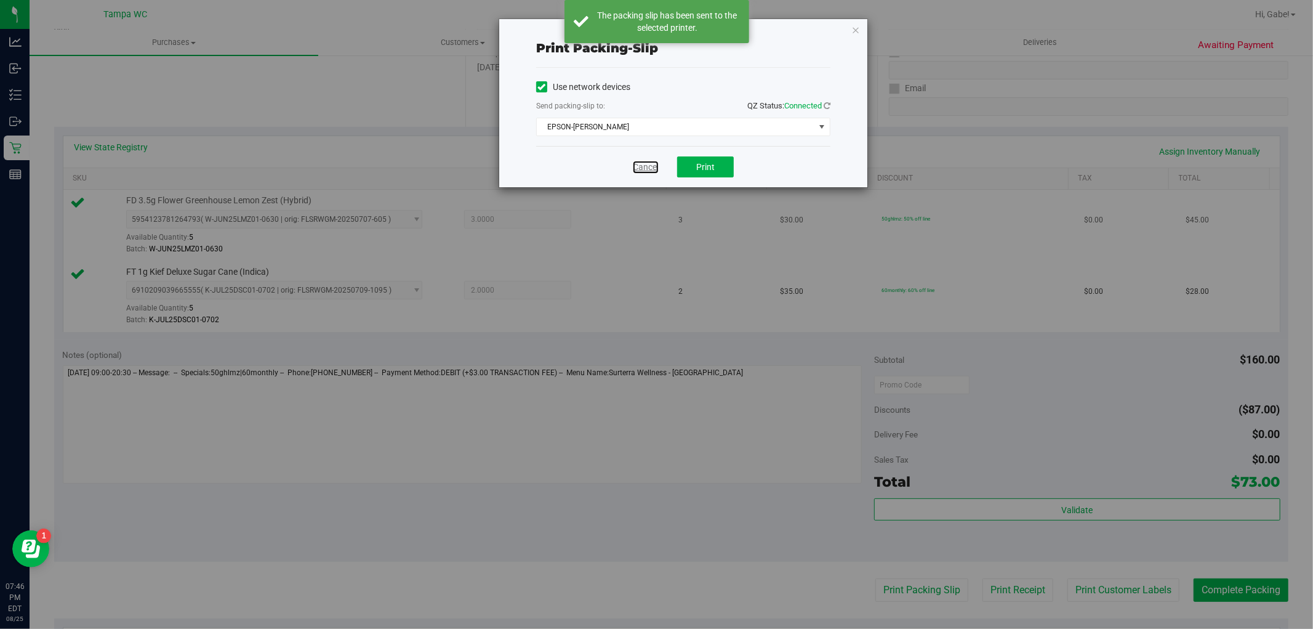
click at [644, 169] on link "Cancel" at bounding box center [646, 167] width 26 height 13
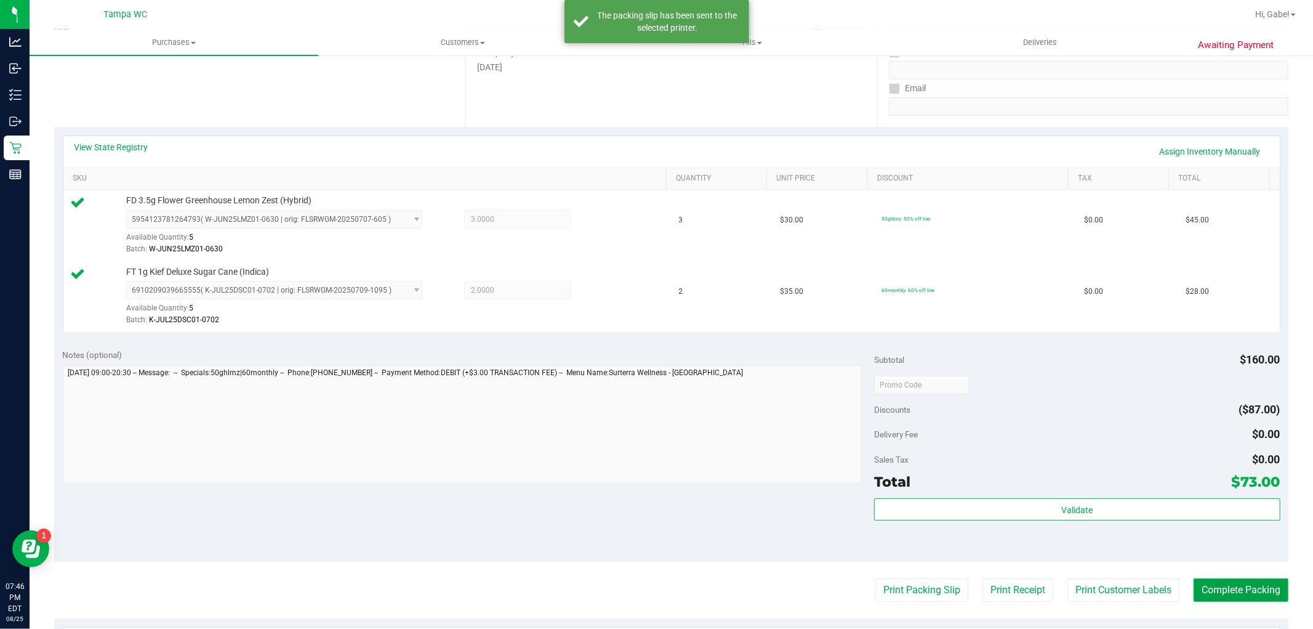
click at [1230, 595] on button "Complete Packing" at bounding box center [1241, 589] width 95 height 23
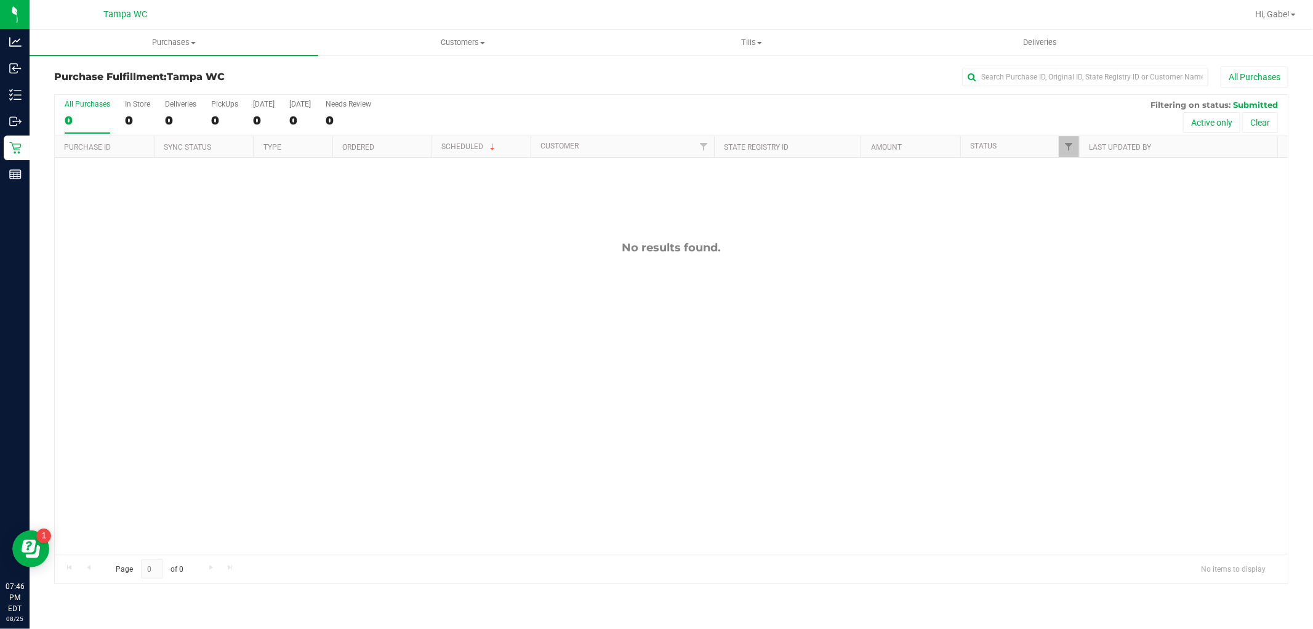
click at [71, 117] on div "0" at bounding box center [88, 120] width 46 height 14
click at [0, 0] on input "All Purchases 0" at bounding box center [0, 0] width 0 height 0
click at [94, 114] on div "0" at bounding box center [88, 120] width 46 height 14
click at [0, 0] on input "All Purchases 0" at bounding box center [0, 0] width 0 height 0
click at [84, 113] on div "0" at bounding box center [88, 120] width 46 height 14
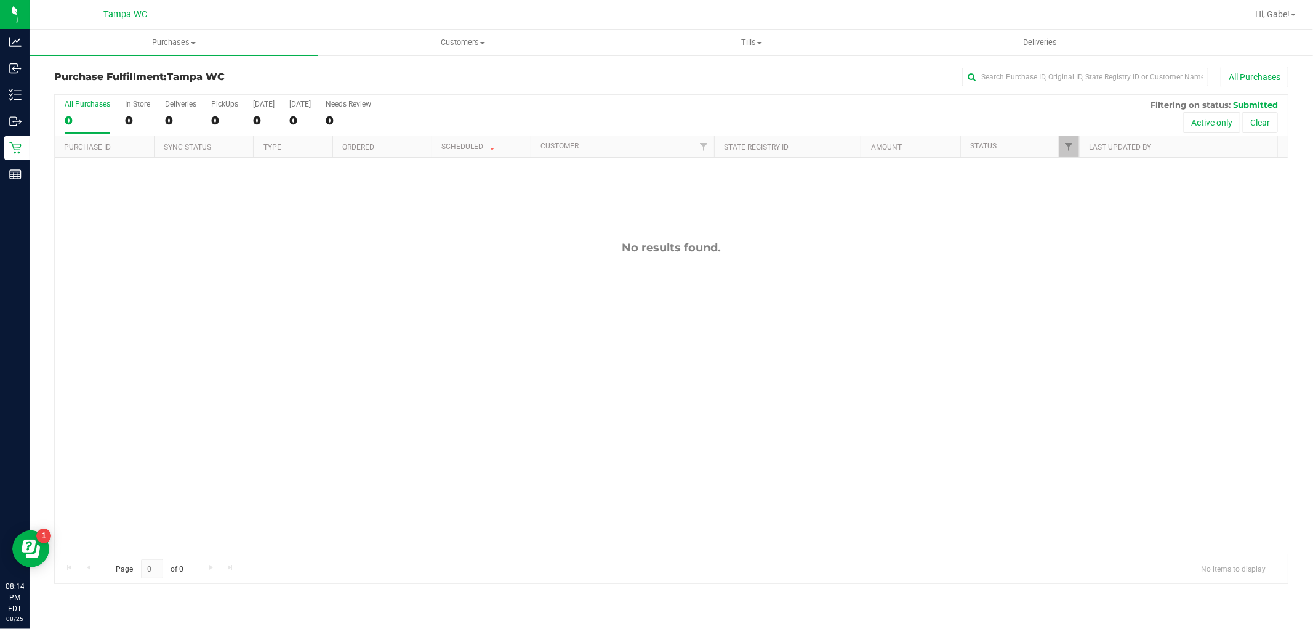
click at [0, 0] on input "All Purchases 0" at bounding box center [0, 0] width 0 height 0
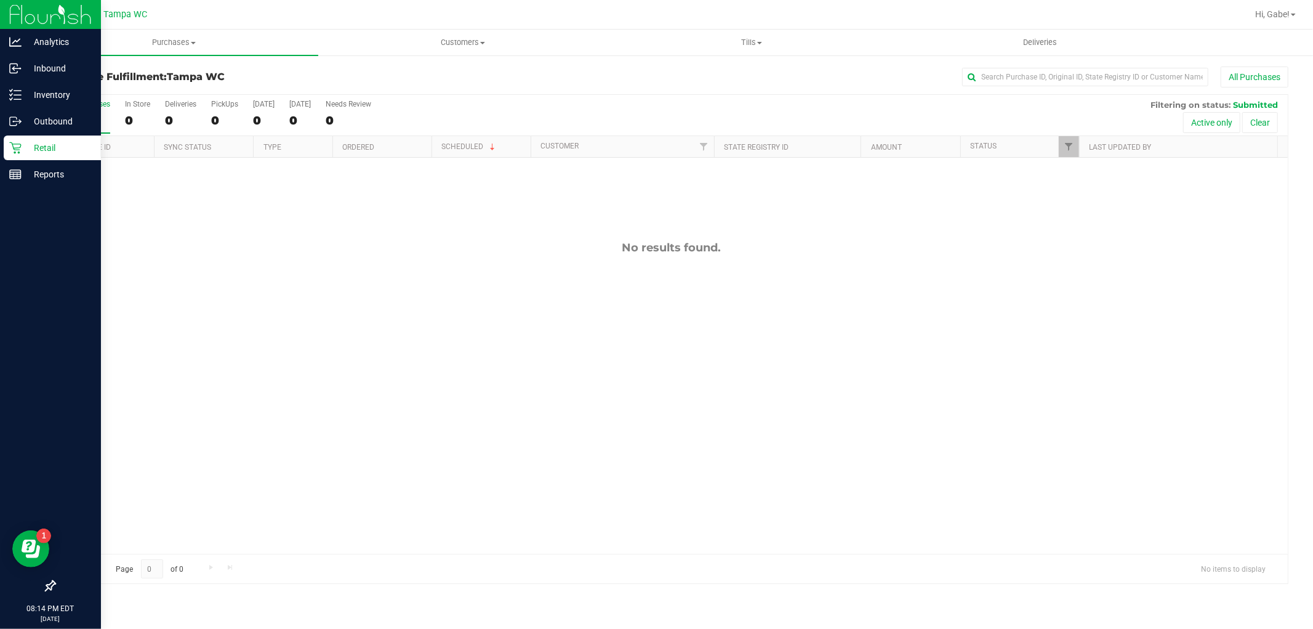
click at [18, 145] on icon at bounding box center [15, 148] width 12 height 12
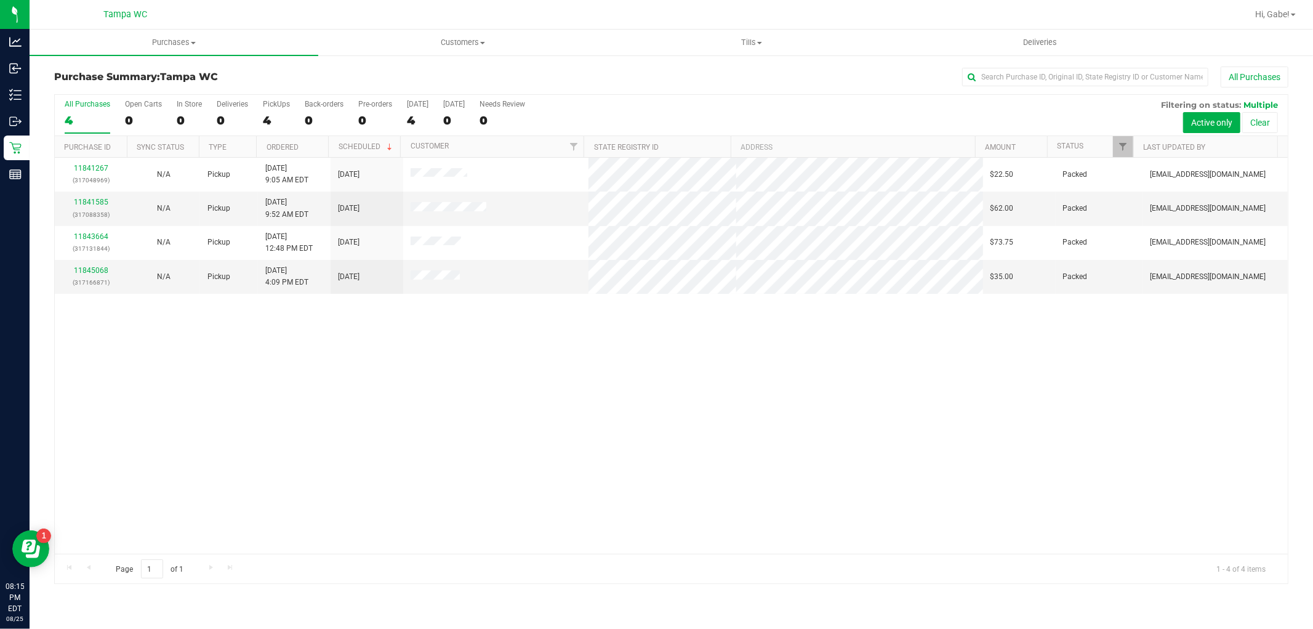
click at [74, 111] on label "All Purchases 4" at bounding box center [88, 117] width 46 height 34
click at [0, 0] on input "All Purchases 4" at bounding box center [0, 0] width 0 height 0
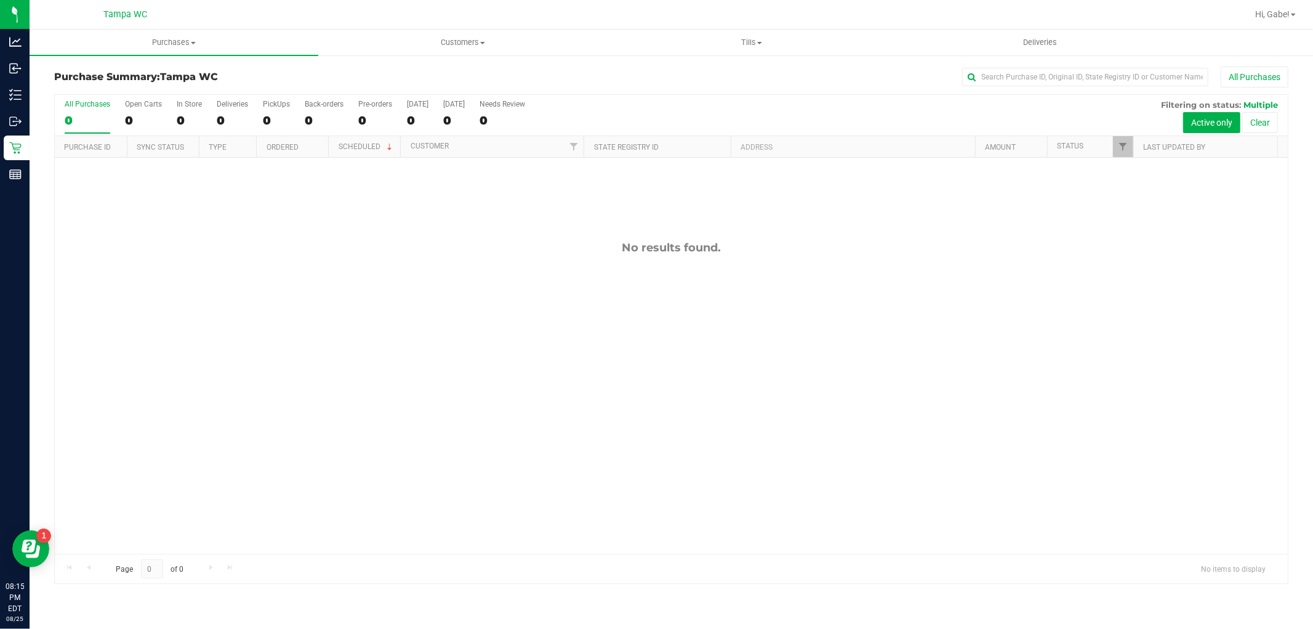
click at [79, 118] on div "0" at bounding box center [88, 120] width 46 height 14
click at [0, 0] on input "All Purchases 0" at bounding box center [0, 0] width 0 height 0
click at [92, 122] on div "0" at bounding box center [88, 120] width 46 height 14
click at [0, 0] on input "All Purchases 0" at bounding box center [0, 0] width 0 height 0
click at [82, 118] on div at bounding box center [671, 339] width 1233 height 488
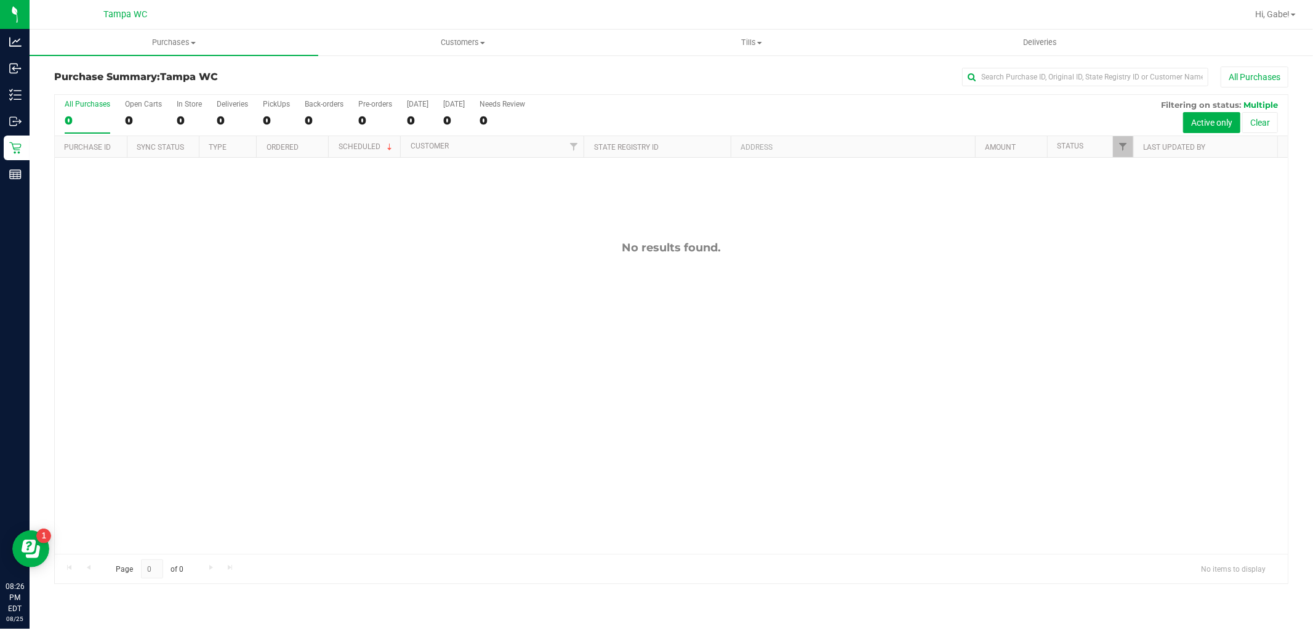
click at [82, 118] on div "0" at bounding box center [88, 120] width 46 height 14
click at [0, 0] on input "All Purchases 0" at bounding box center [0, 0] width 0 height 0
click at [71, 116] on div "0" at bounding box center [88, 120] width 46 height 14
click at [0, 0] on input "All Purchases 0" at bounding box center [0, 0] width 0 height 0
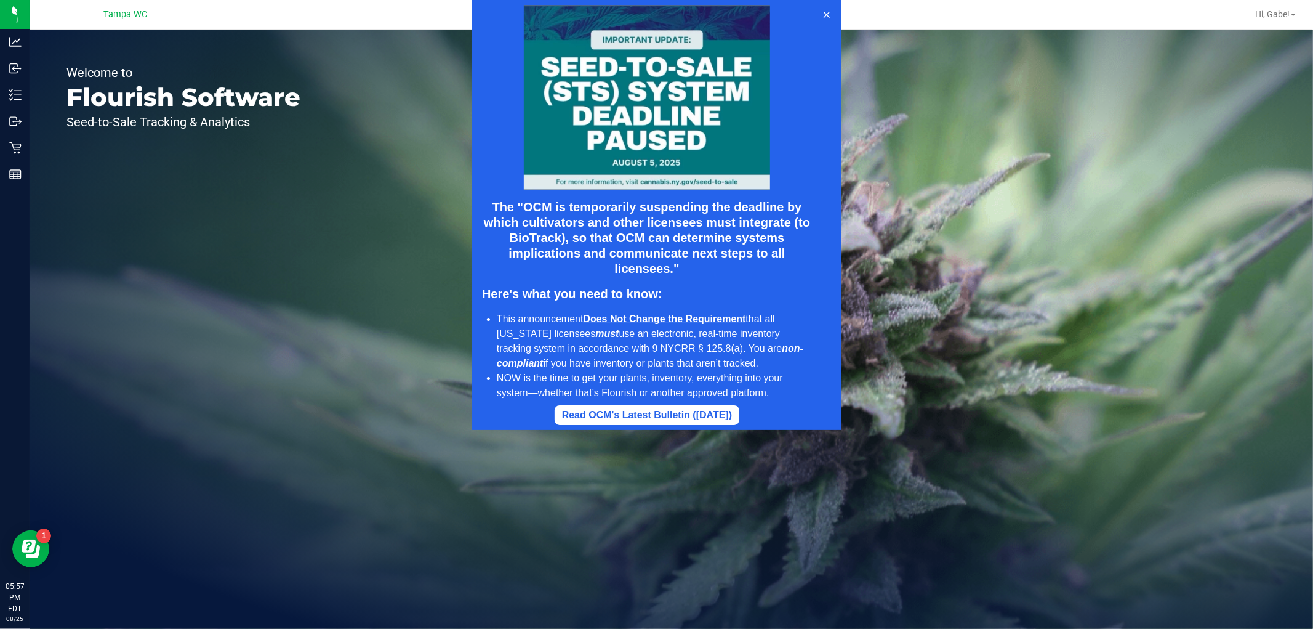
click at [15, 92] on div at bounding box center [656, 215] width 1313 height 430
click at [826, 10] on icon at bounding box center [826, 15] width 10 height 10
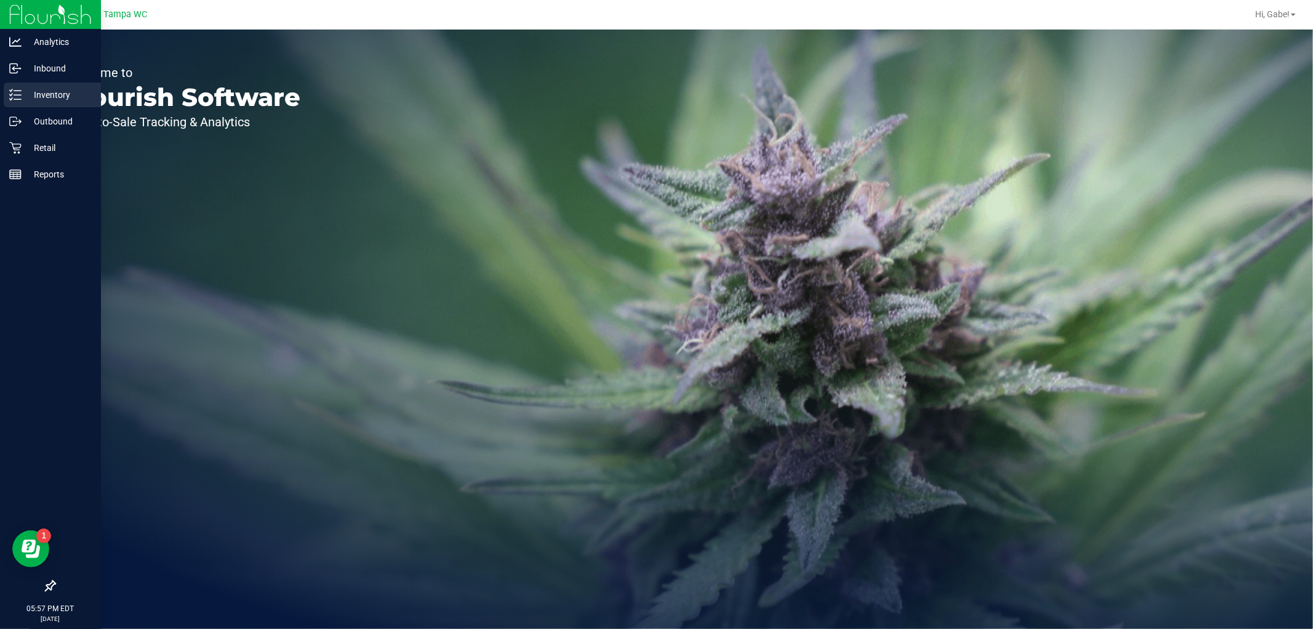
click at [52, 102] on p "Inventory" at bounding box center [59, 94] width 74 height 15
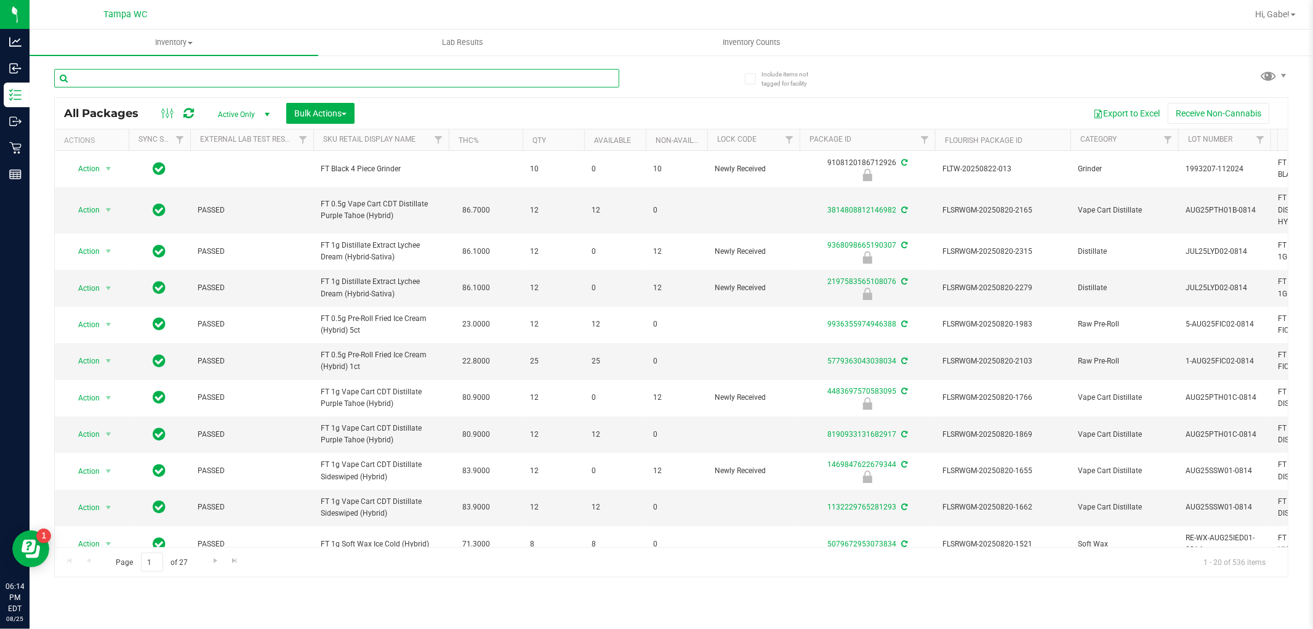
click at [195, 73] on input "text" at bounding box center [336, 78] width 565 height 18
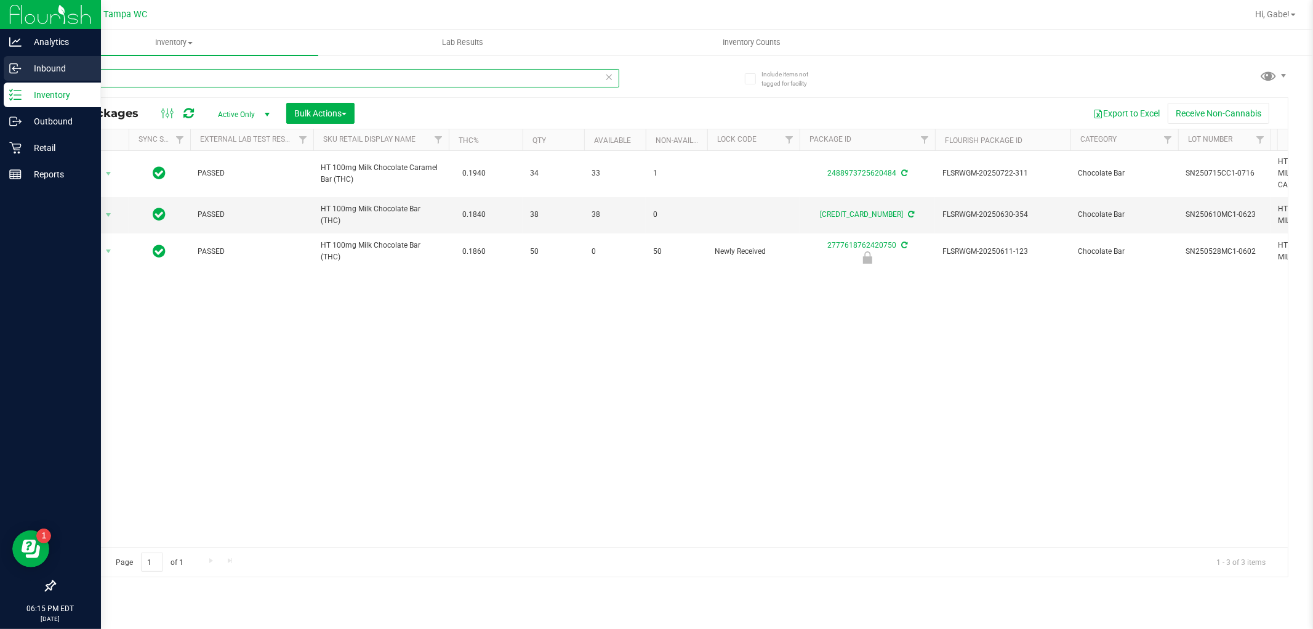
drag, startPoint x: 124, startPoint y: 83, endPoint x: 0, endPoint y: 76, distance: 124.6
click at [0, 76] on div "Analytics Inbound Inventory Outbound Retail Reports 06:15 PM EDT 08/25/2025 08/…" at bounding box center [656, 314] width 1313 height 629
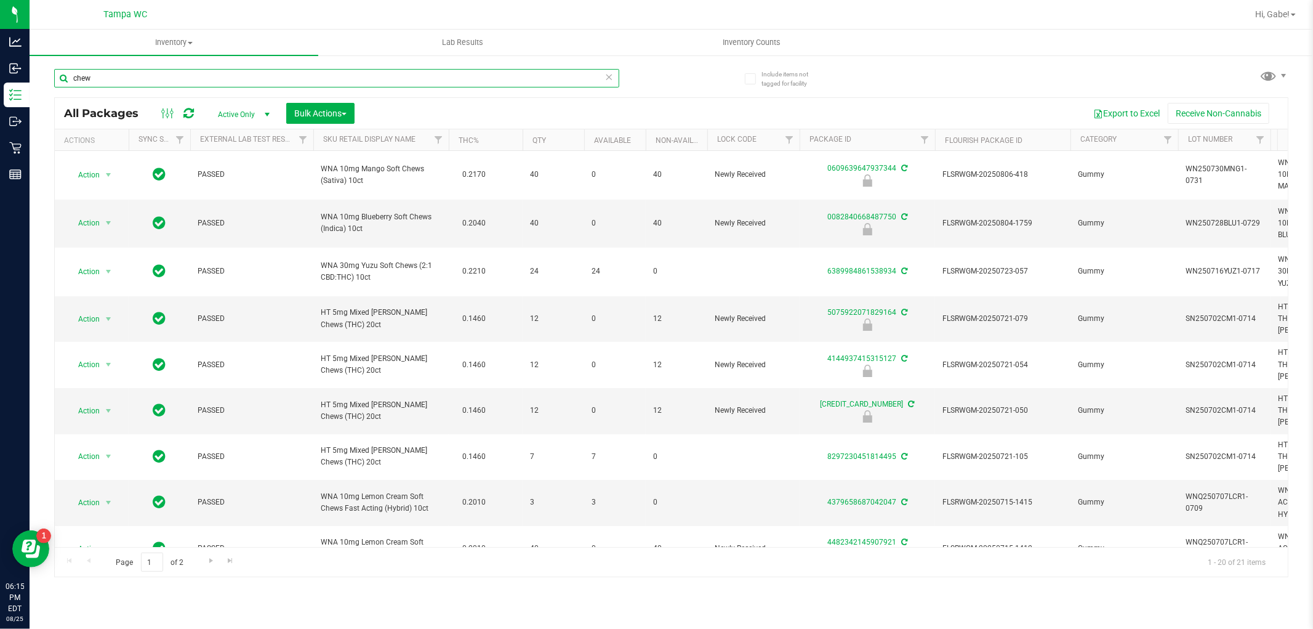
type input "chew"
click at [611, 70] on icon at bounding box center [609, 76] width 9 height 15
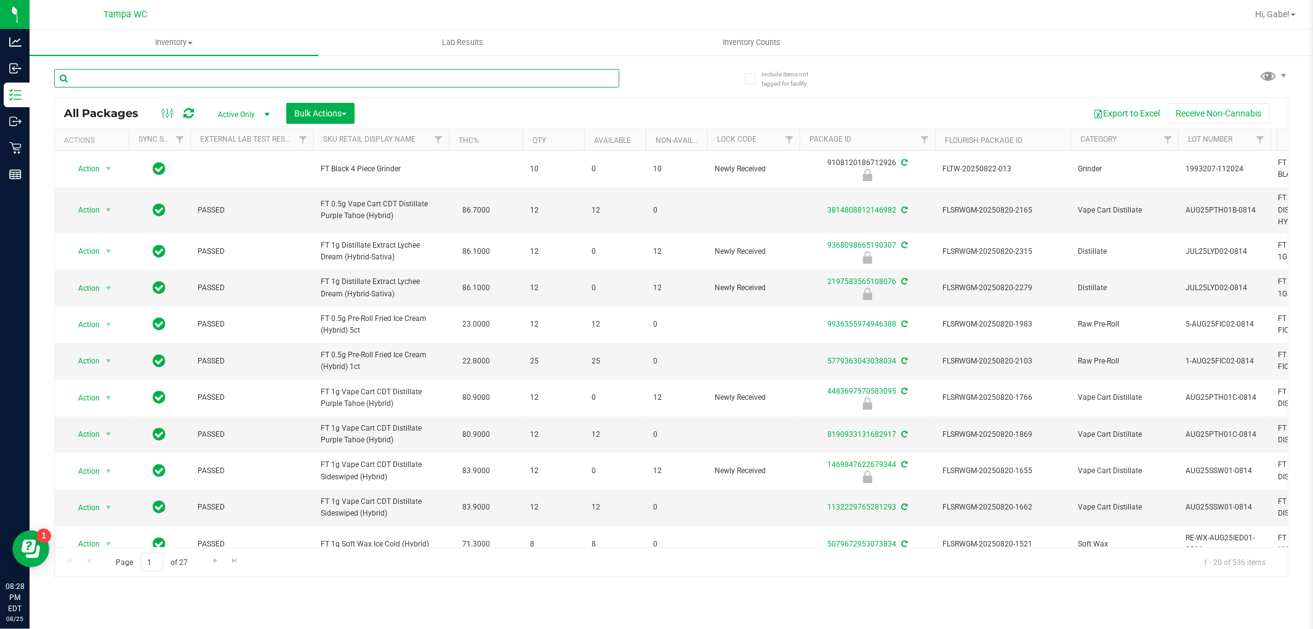
click at [198, 77] on input "text" at bounding box center [336, 78] width 565 height 18
paste input "W-JUL25ARZ03-0723"
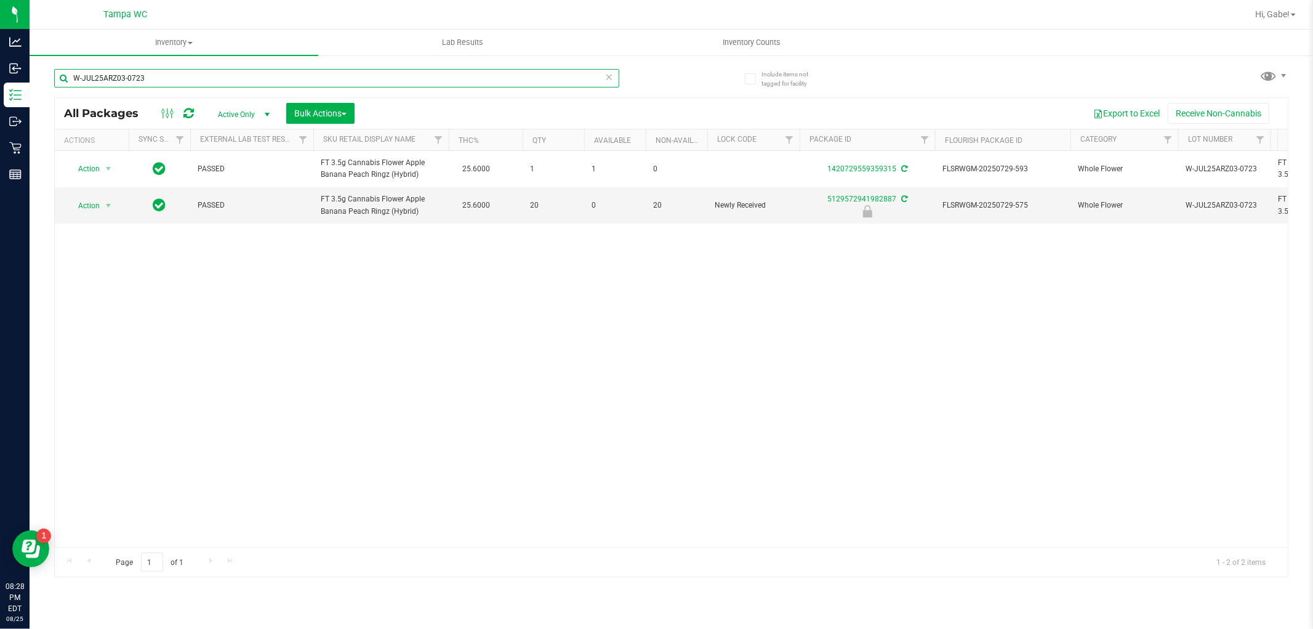
type input "W-JUL25ARZ03-0723"
click at [94, 206] on span "Action" at bounding box center [83, 205] width 33 height 17
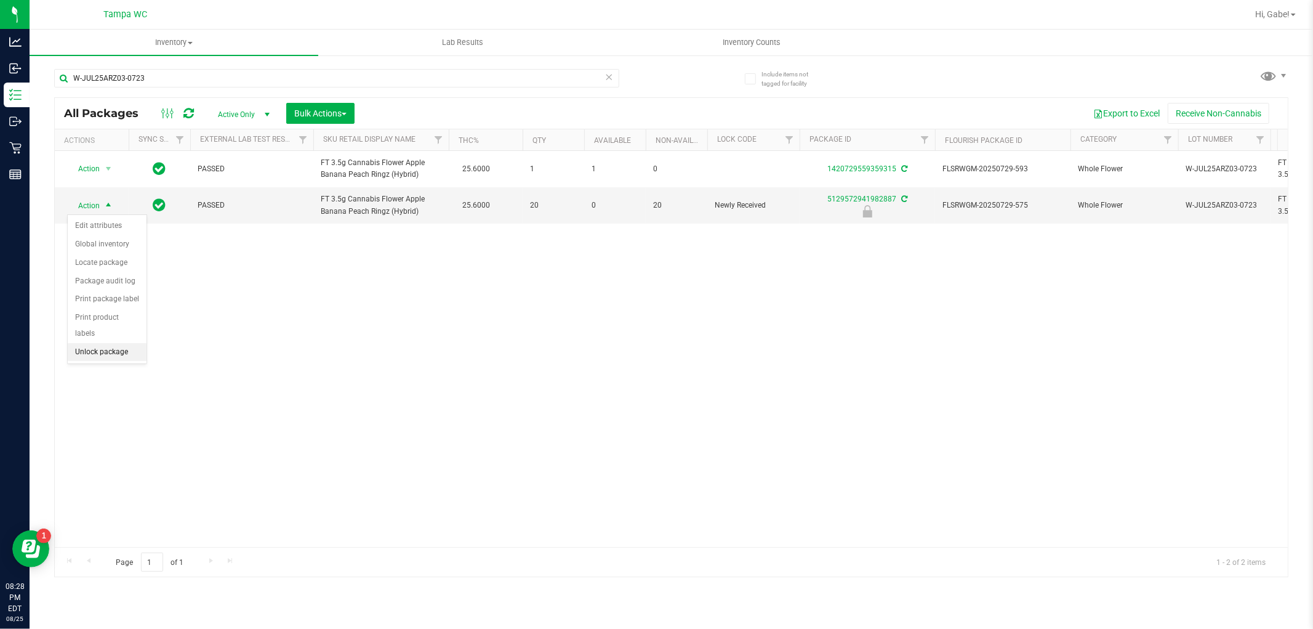
click at [113, 353] on li "Unlock package" at bounding box center [107, 352] width 79 height 18
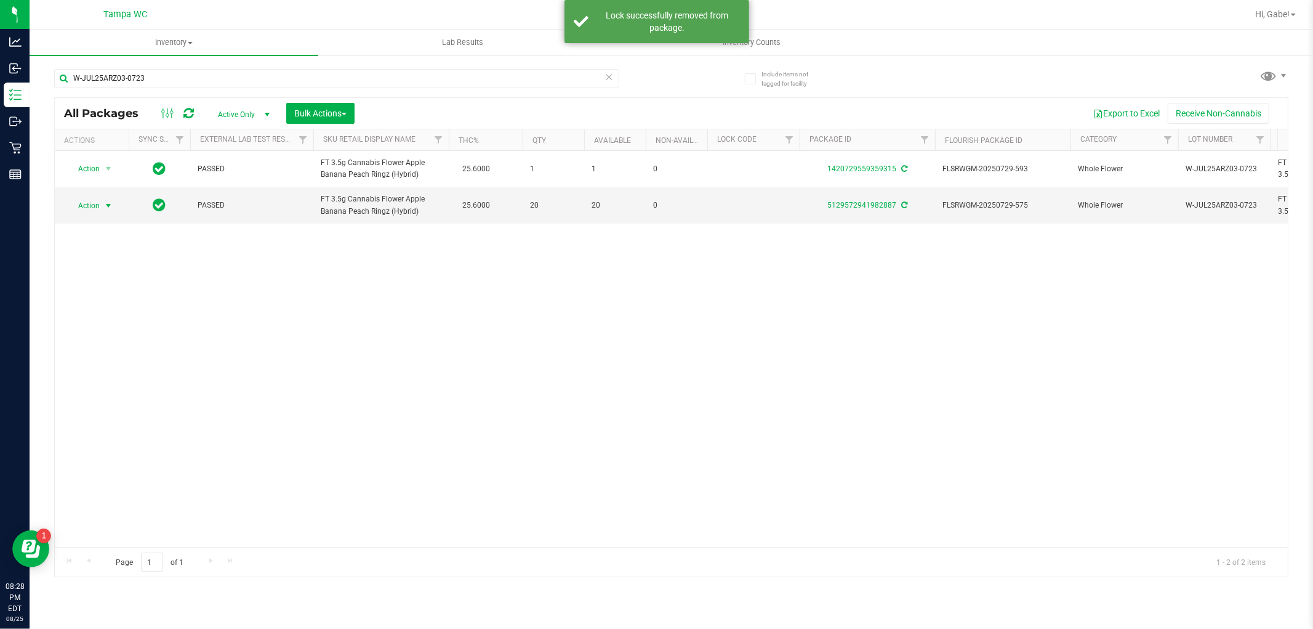
click at [94, 201] on span "Action" at bounding box center [83, 205] width 33 height 17
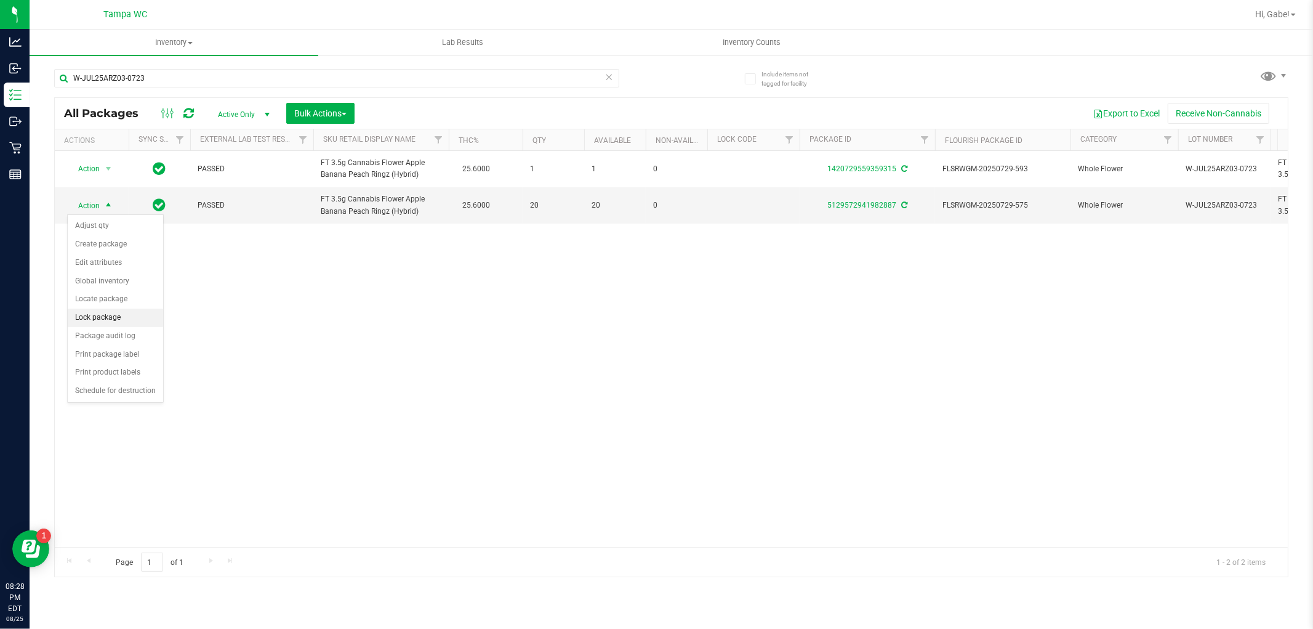
click at [129, 315] on li "Lock package" at bounding box center [115, 318] width 95 height 18
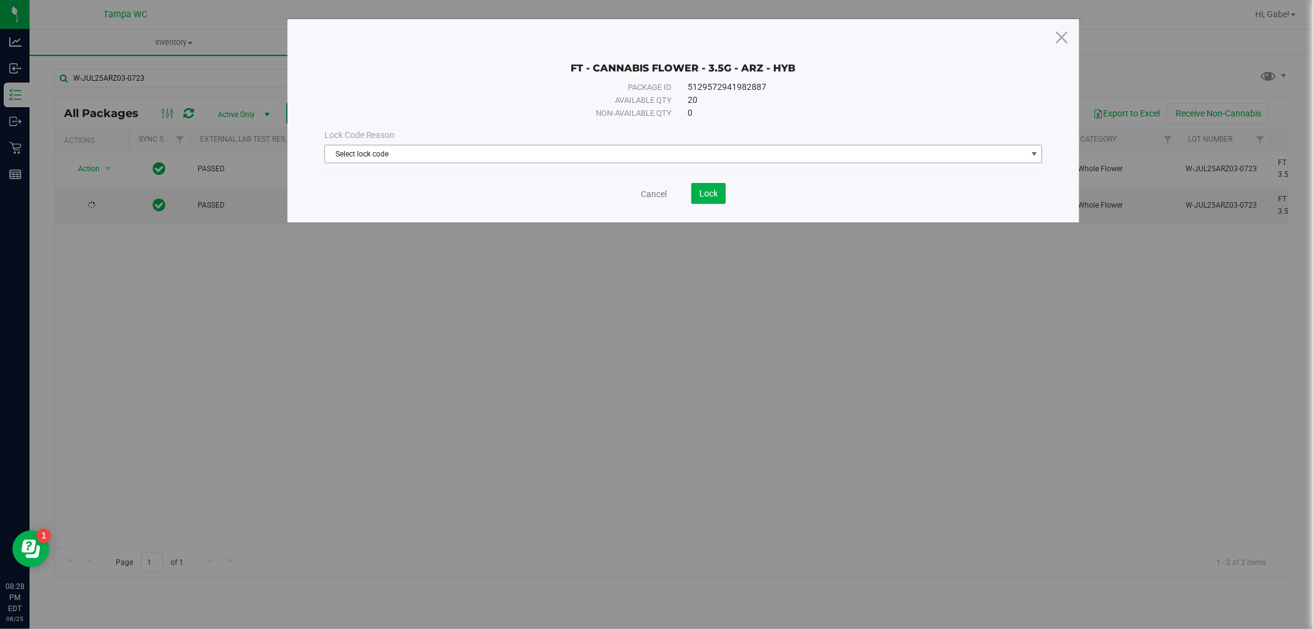
click at [504, 156] on span "Select lock code" at bounding box center [676, 153] width 702 height 17
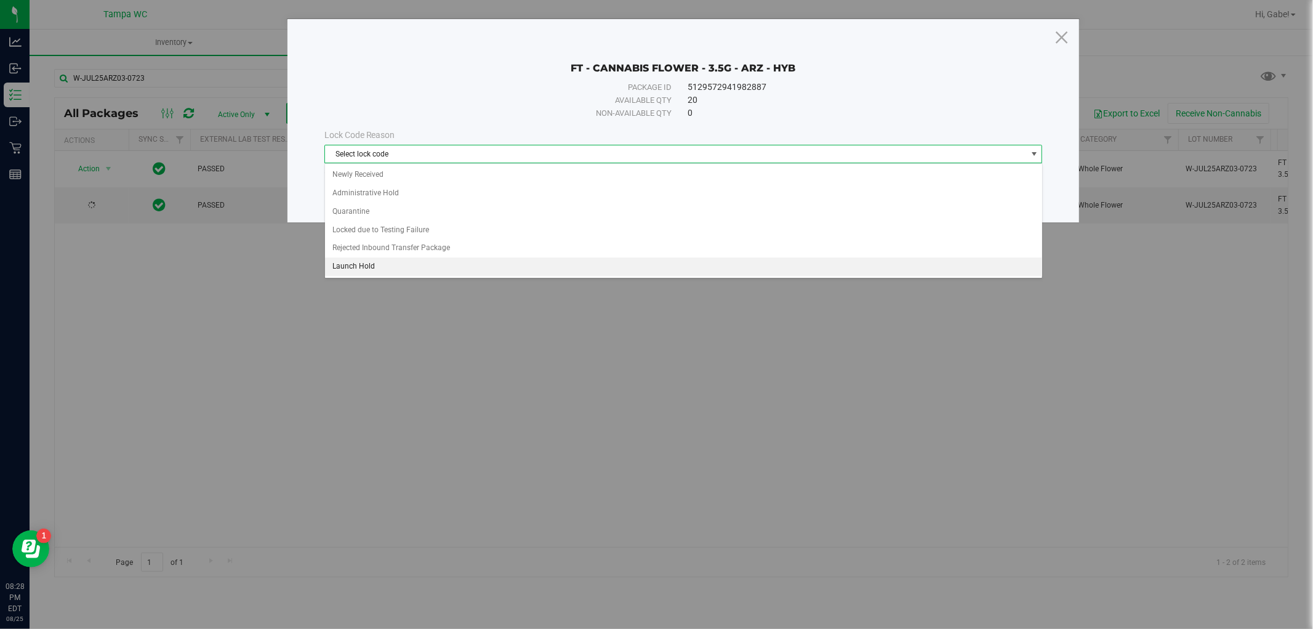
click at [470, 273] on li "Launch Hold" at bounding box center [683, 266] width 717 height 18
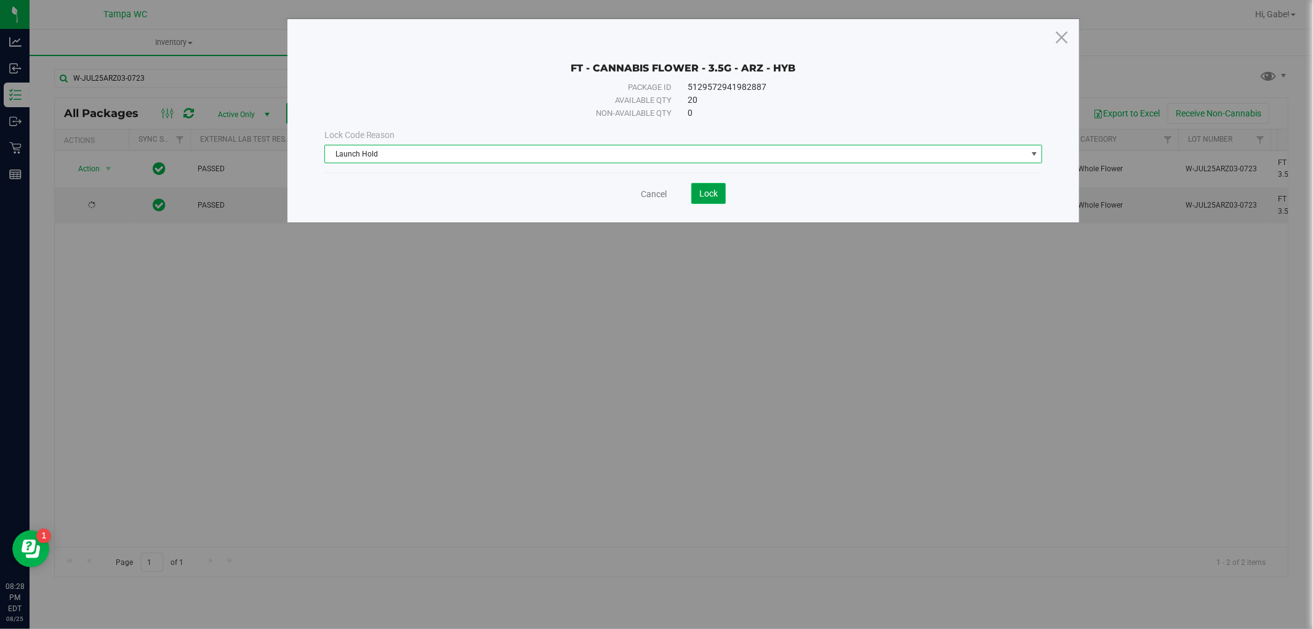
click at [705, 193] on span "Lock" at bounding box center [709, 193] width 18 height 10
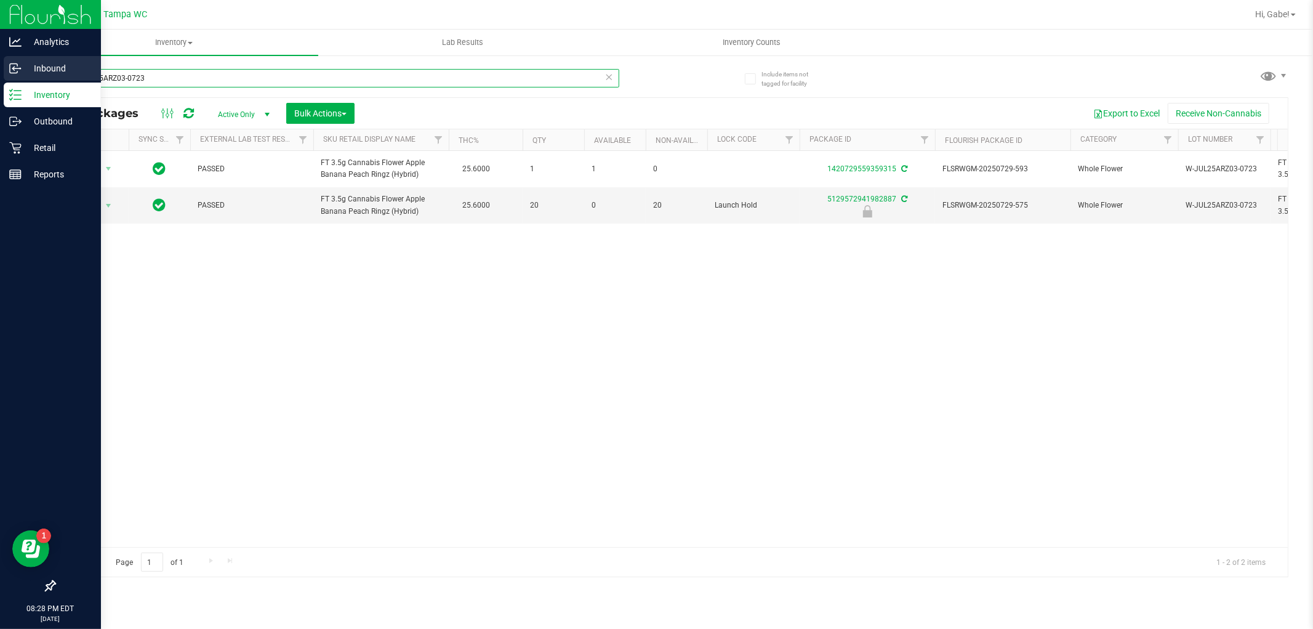
drag, startPoint x: 296, startPoint y: 74, endPoint x: 0, endPoint y: 74, distance: 295.6
click at [0, 74] on div "Analytics Inbound Inventory Outbound Retail Reports 08:28 PM EDT 08/25/2025 08/…" at bounding box center [656, 314] width 1313 height 629
paste input "AUG25GRZ01-0809"
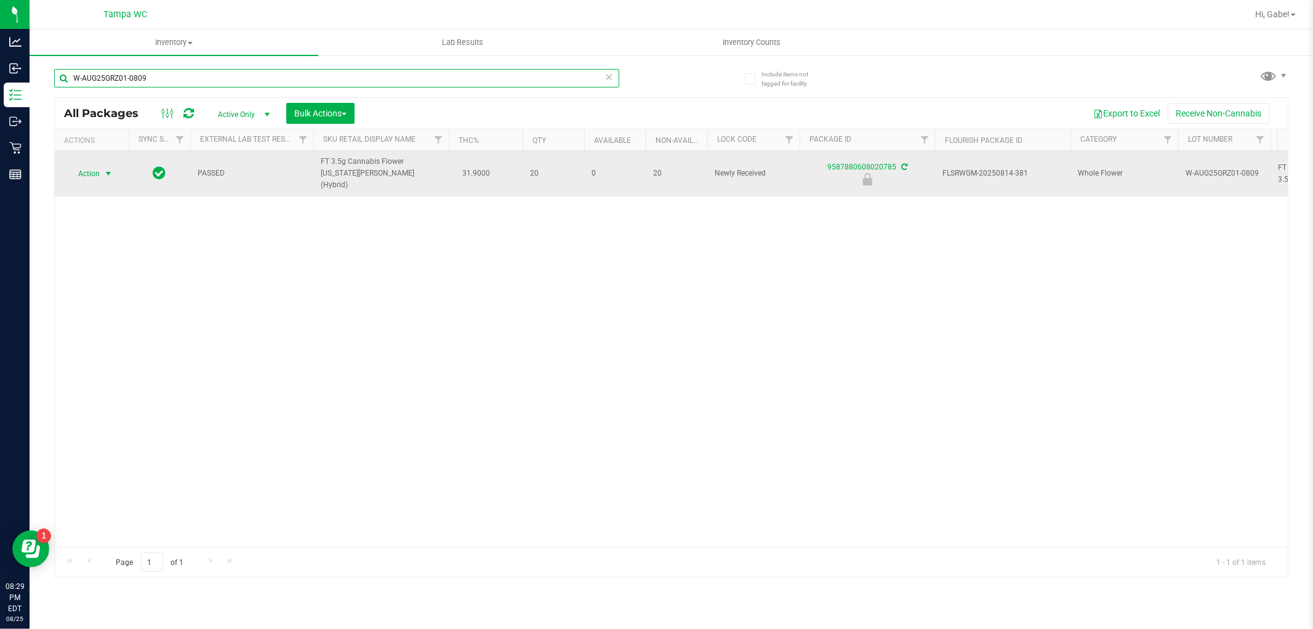
type input "W-AUG25GRZ01-0809"
click at [89, 170] on span "Action" at bounding box center [83, 173] width 33 height 17
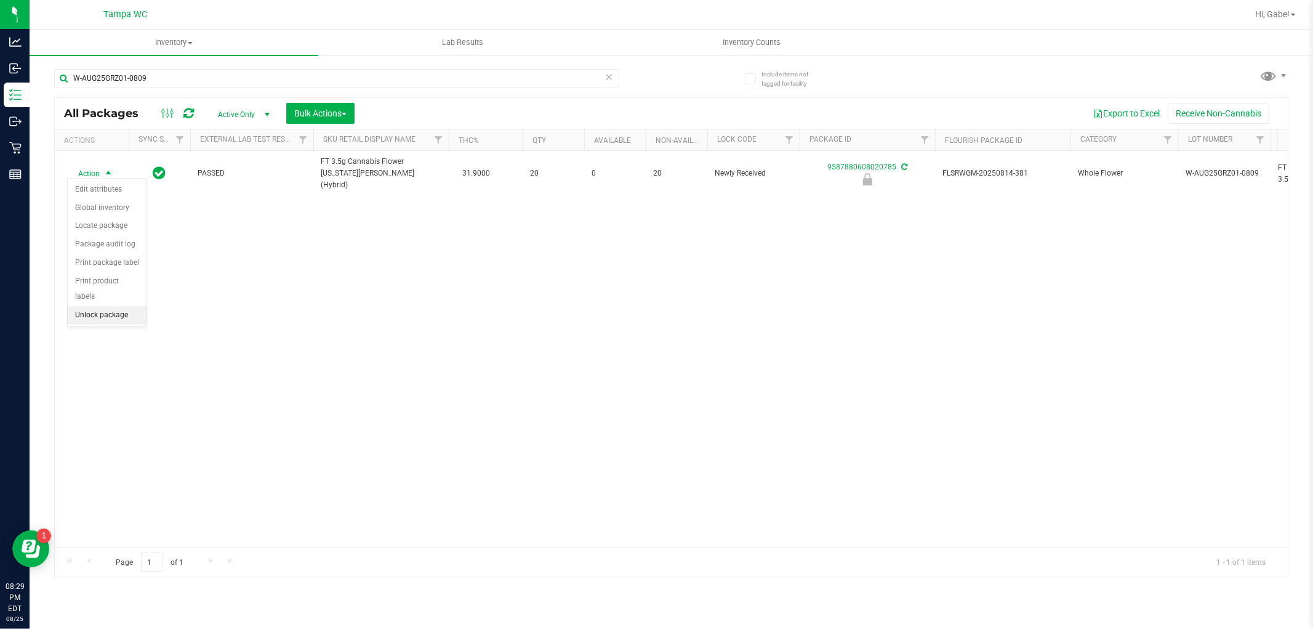
click at [115, 313] on li "Unlock package" at bounding box center [107, 315] width 79 height 18
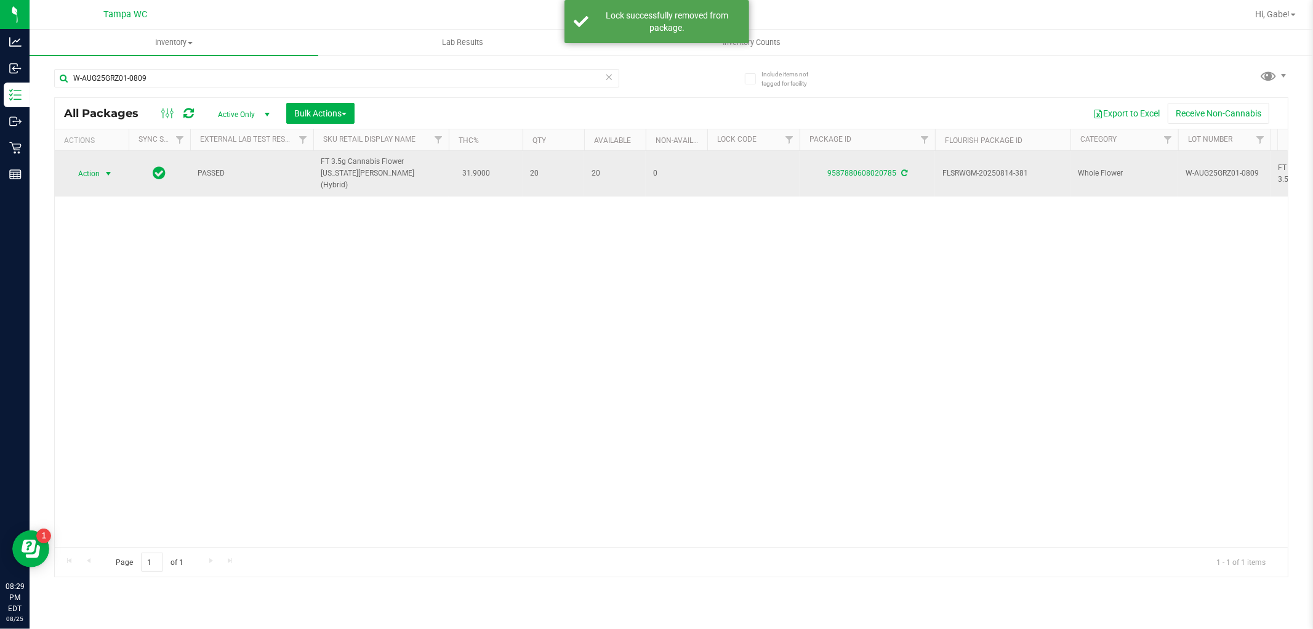
click at [103, 169] on span "select" at bounding box center [108, 174] width 10 height 10
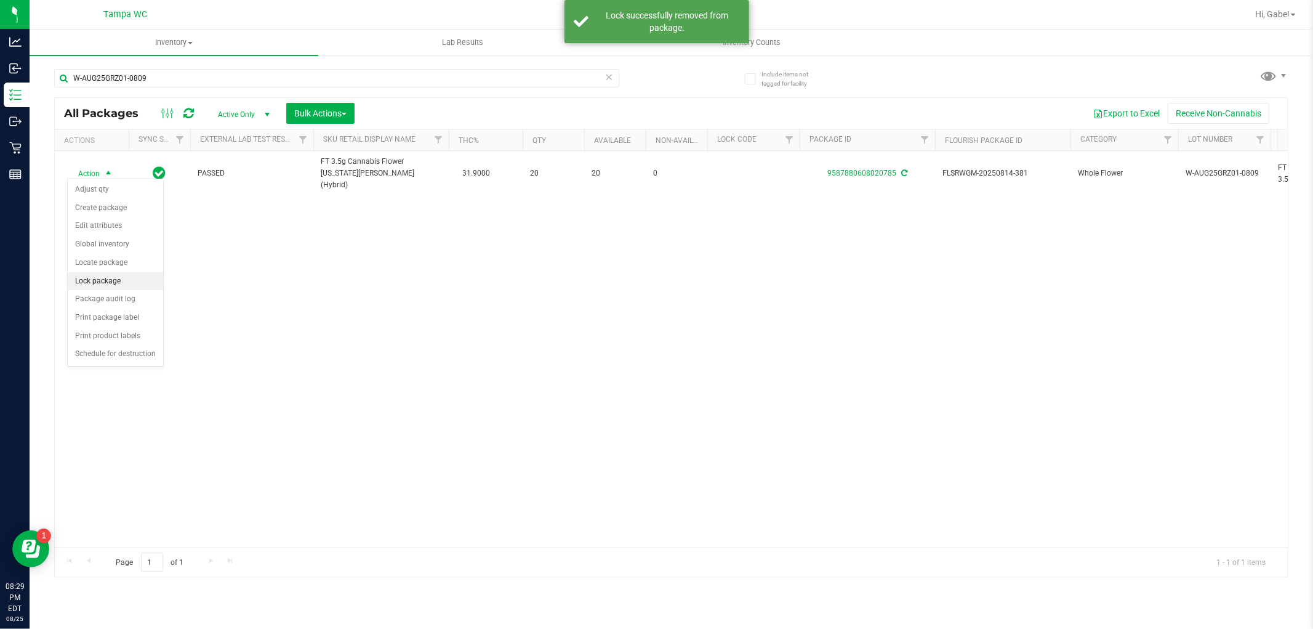
click at [96, 283] on li "Lock package" at bounding box center [115, 281] width 95 height 18
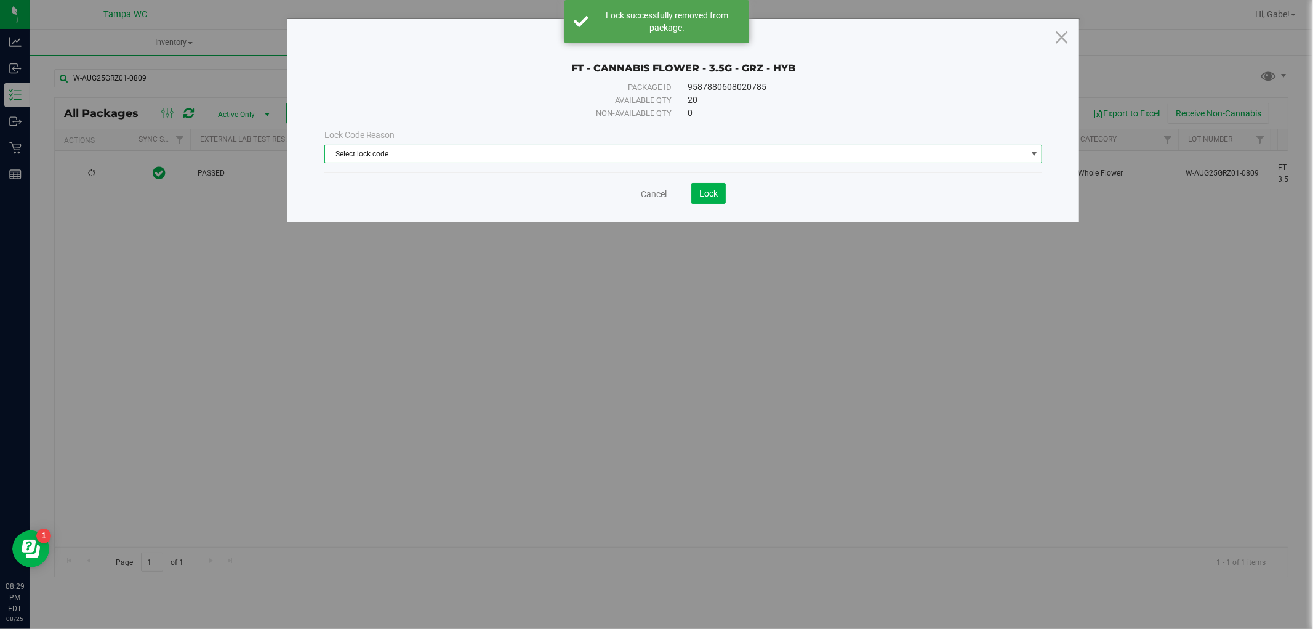
click at [448, 145] on span "Select lock code" at bounding box center [684, 154] width 719 height 18
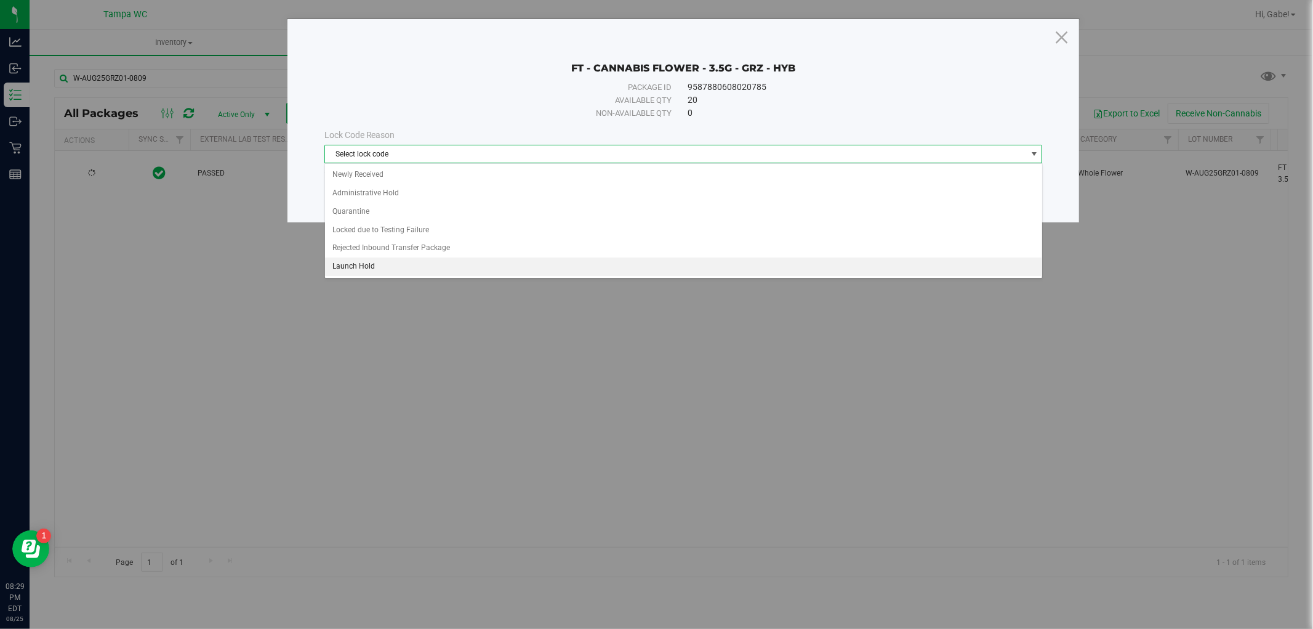
click at [421, 266] on li "Launch Hold" at bounding box center [683, 266] width 717 height 18
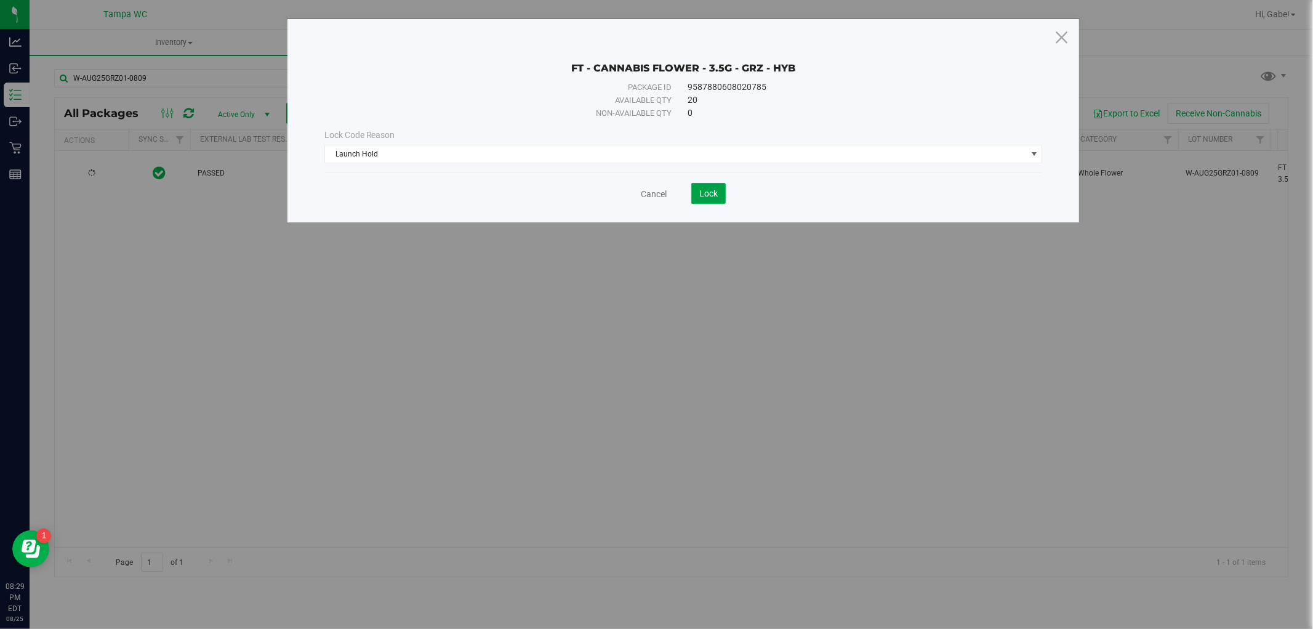
click at [710, 189] on span "Lock" at bounding box center [709, 193] width 18 height 10
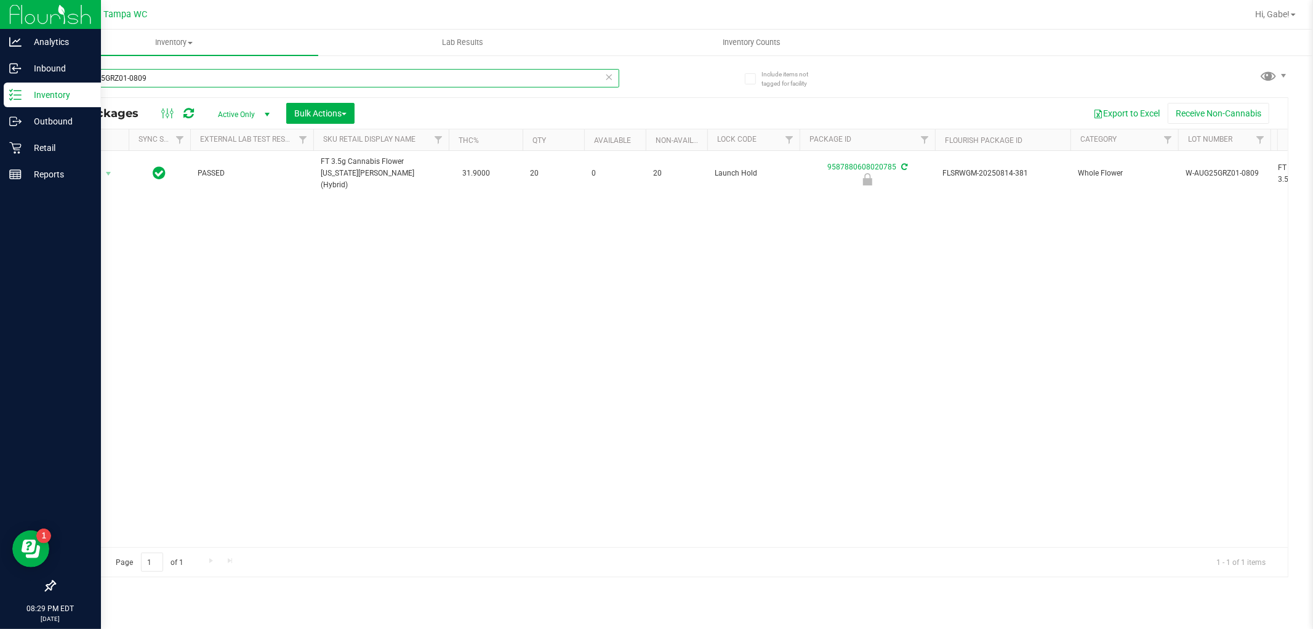
drag, startPoint x: 225, startPoint y: 79, endPoint x: 13, endPoint y: 84, distance: 211.9
click at [0, 84] on div "Analytics Inbound Inventory Outbound Retail Reports 08:29 PM EDT 08/25/2025 08/…" at bounding box center [656, 314] width 1313 height 629
paste input "JUN25DDF02-0702"
drag, startPoint x: 206, startPoint y: 83, endPoint x: 0, endPoint y: 83, distance: 206.3
click at [0, 83] on div "Analytics Inbound Inventory Outbound Retail Reports 08:29 PM EDT 08/25/2025 08/…" at bounding box center [656, 314] width 1313 height 629
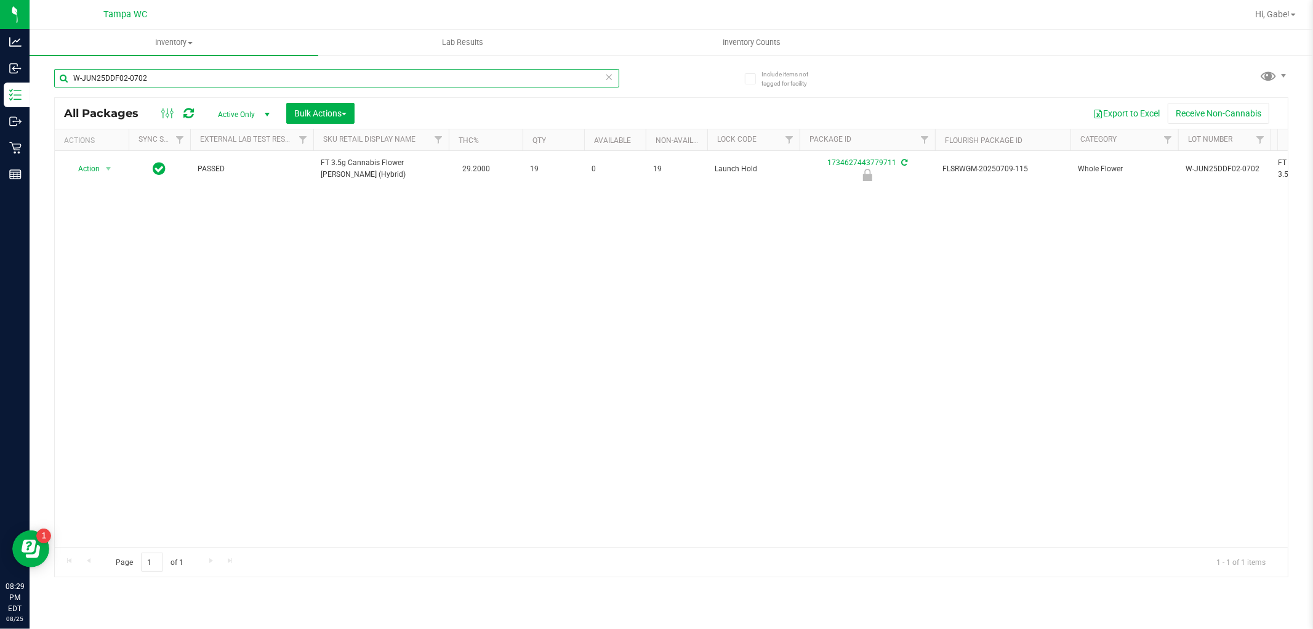
paste input "APR25FIC02-0514"
type input "W-APR25FIC02-0514"
